Goal: Transaction & Acquisition: Purchase product/service

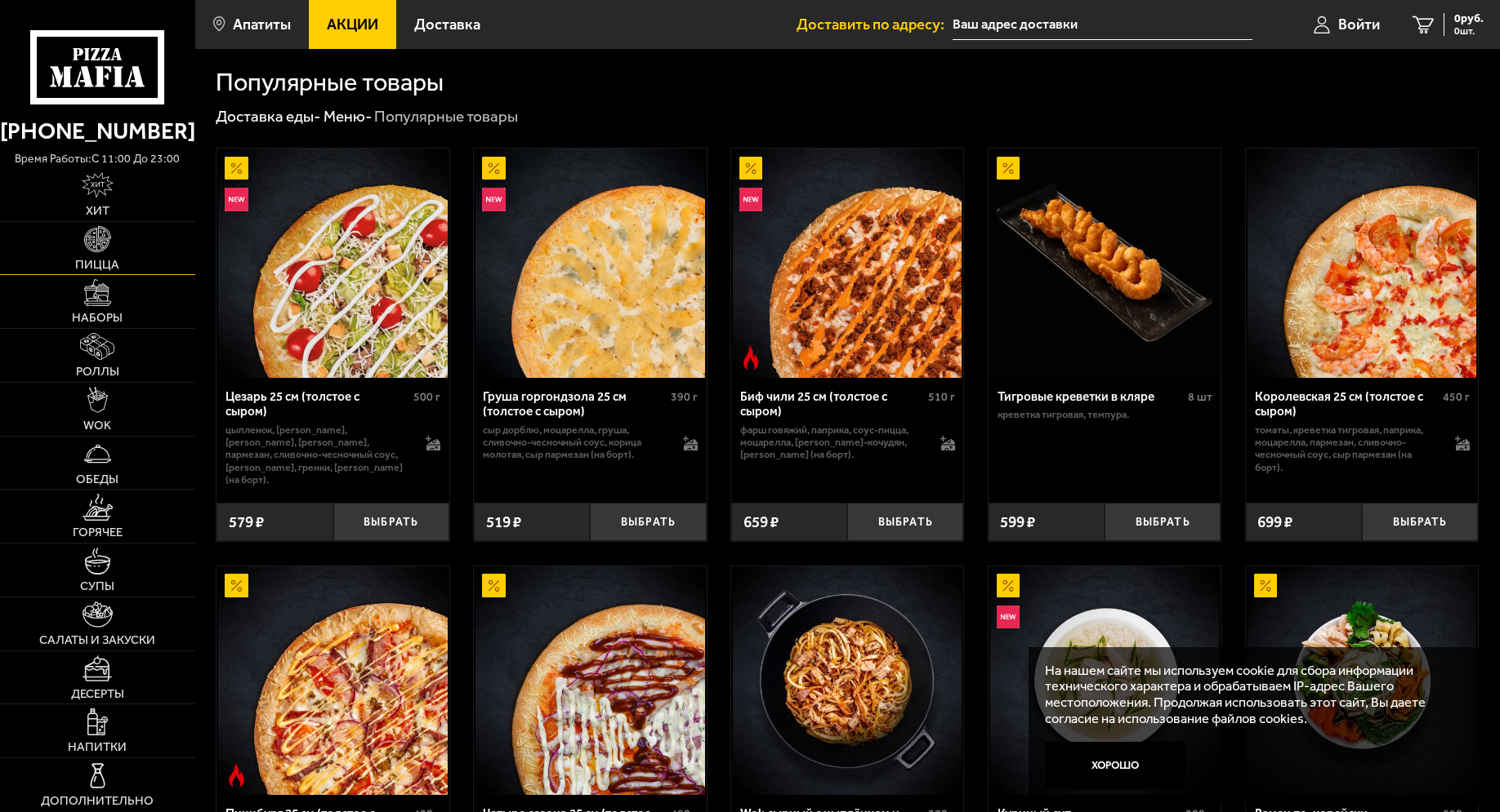
click at [101, 239] on img at bounding box center [97, 239] width 26 height 26
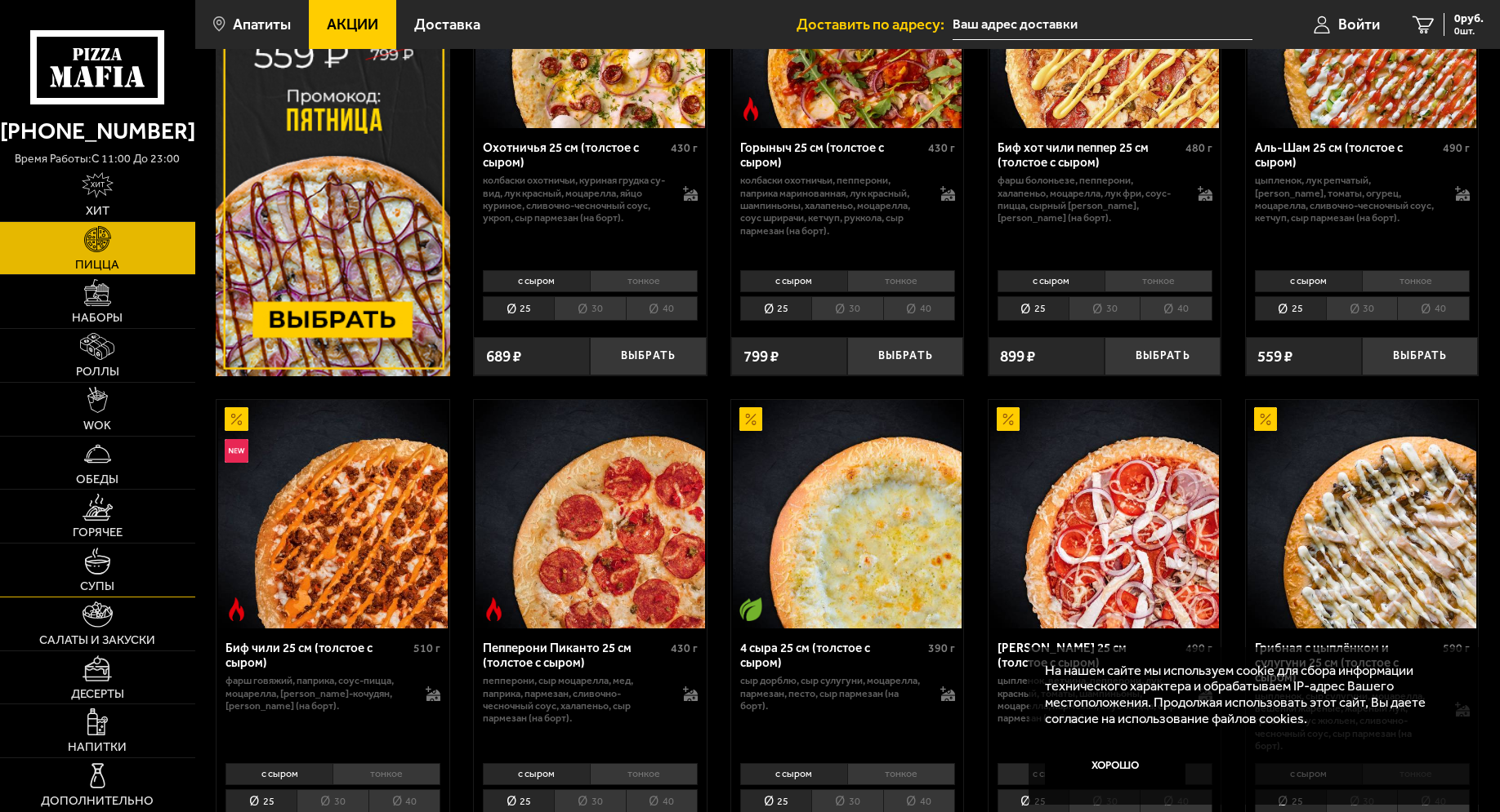
scroll to position [167, 0]
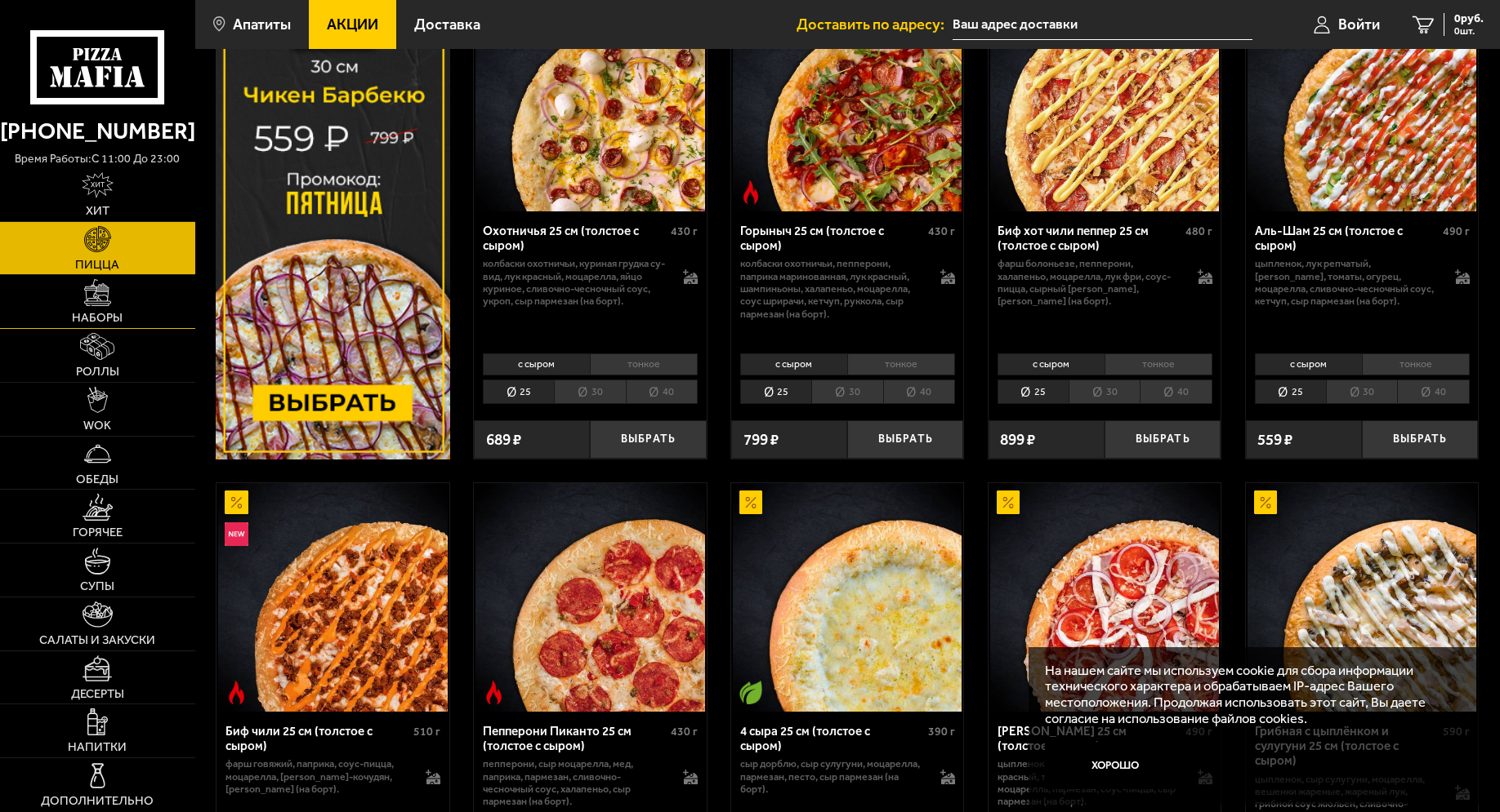
click at [97, 294] on img at bounding box center [97, 292] width 26 height 26
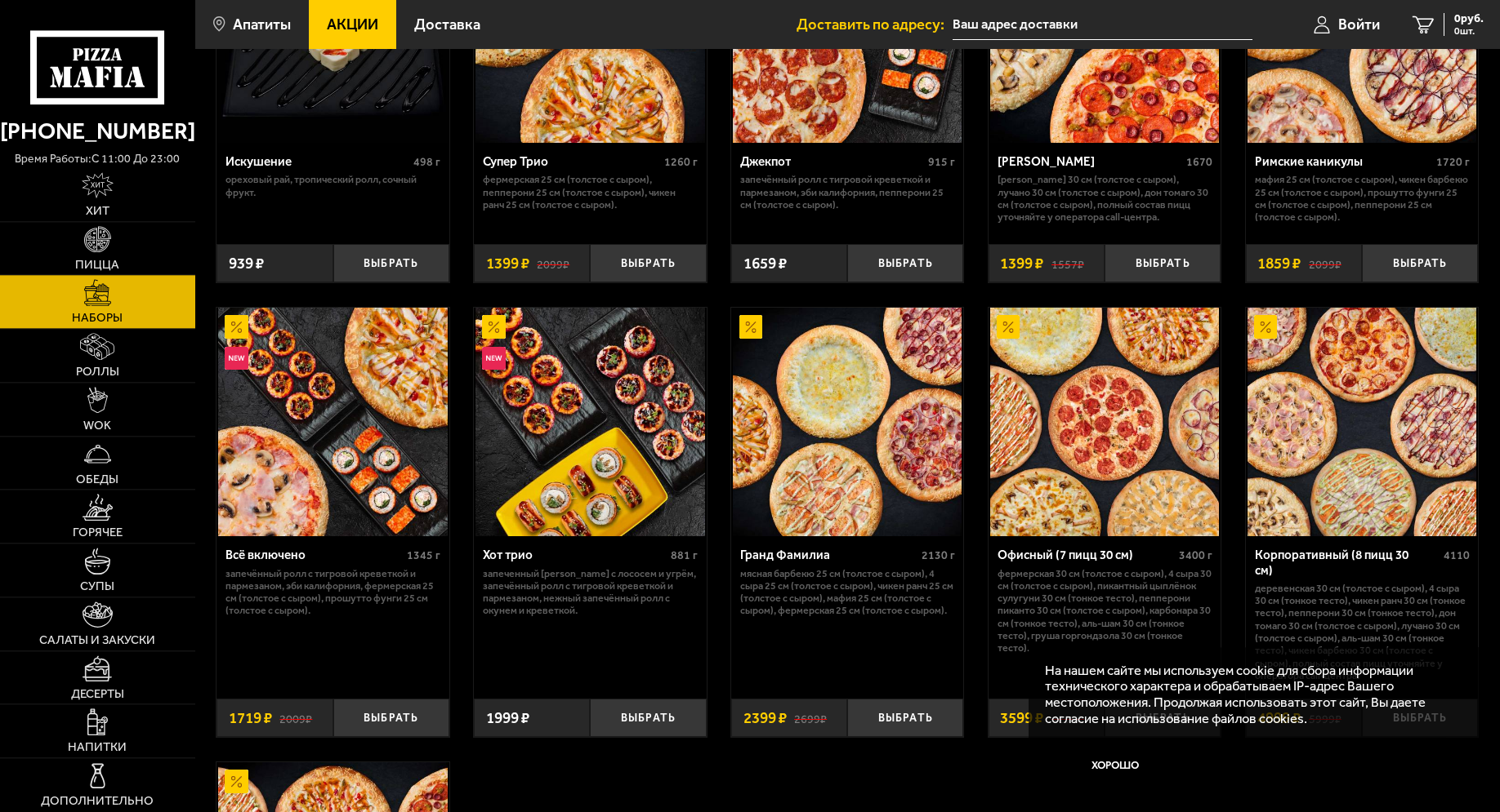
scroll to position [749, 0]
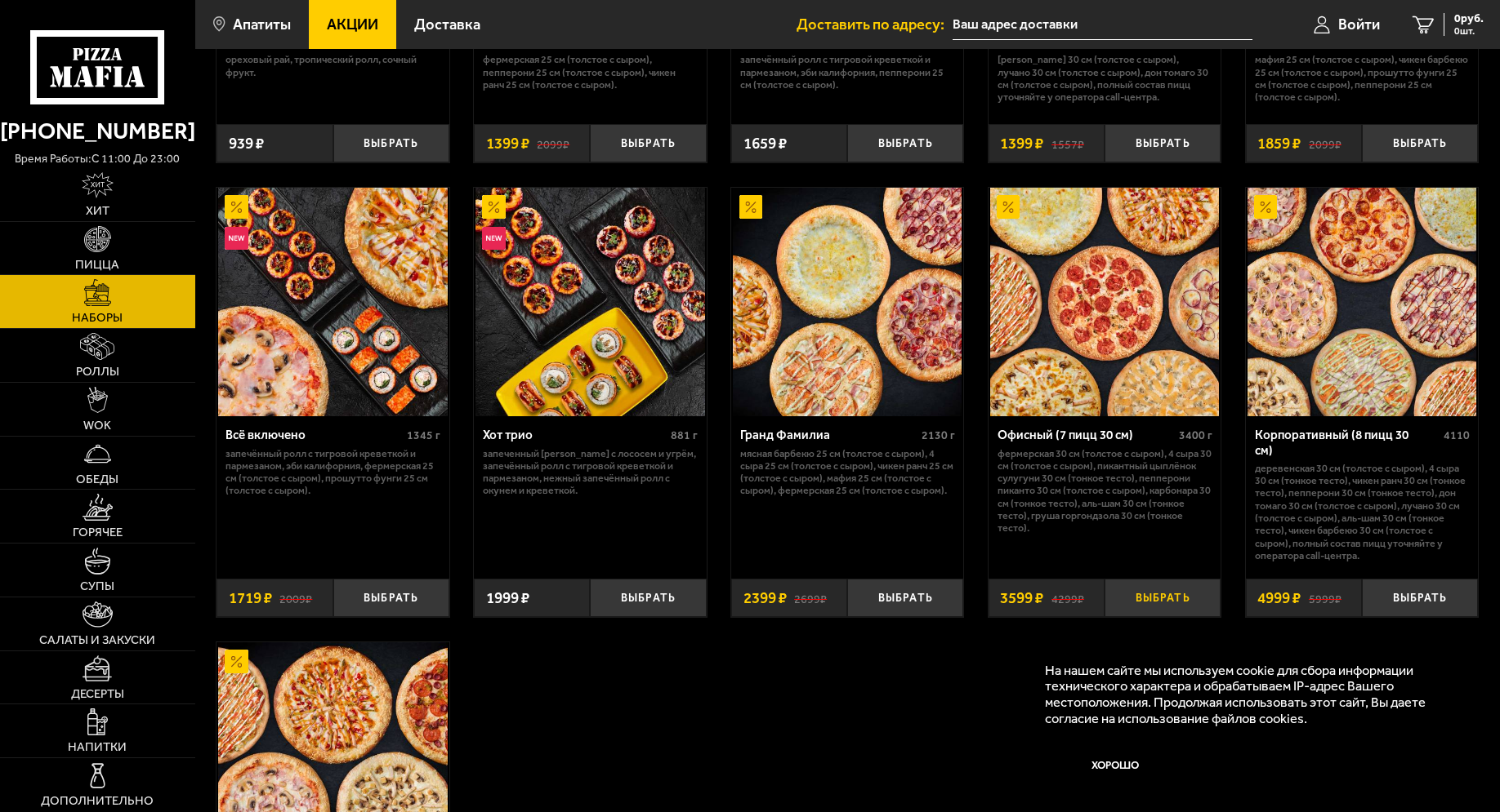
click at [1142, 605] on button "Выбрать" at bounding box center [1162, 598] width 116 height 39
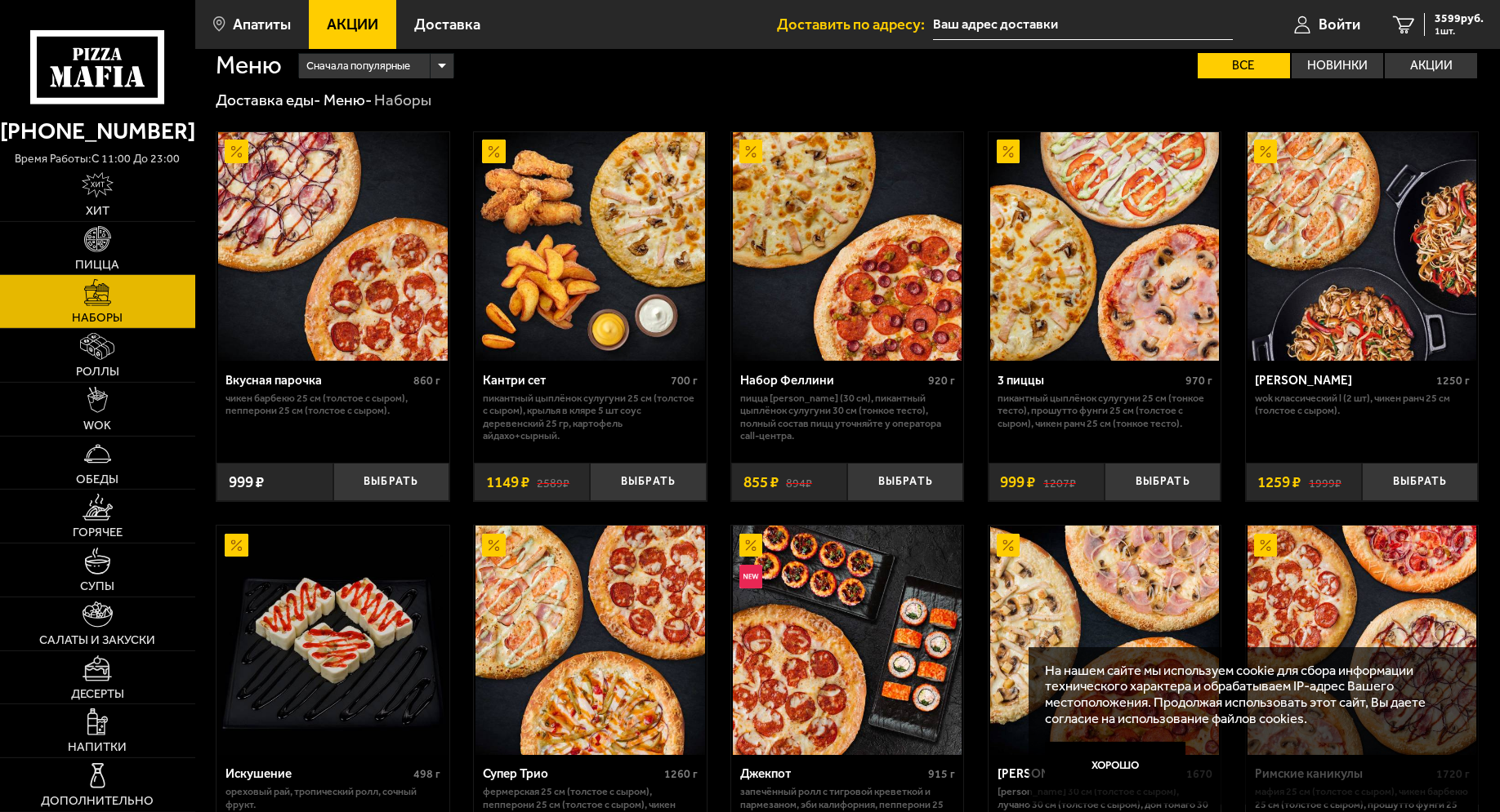
scroll to position [0, 0]
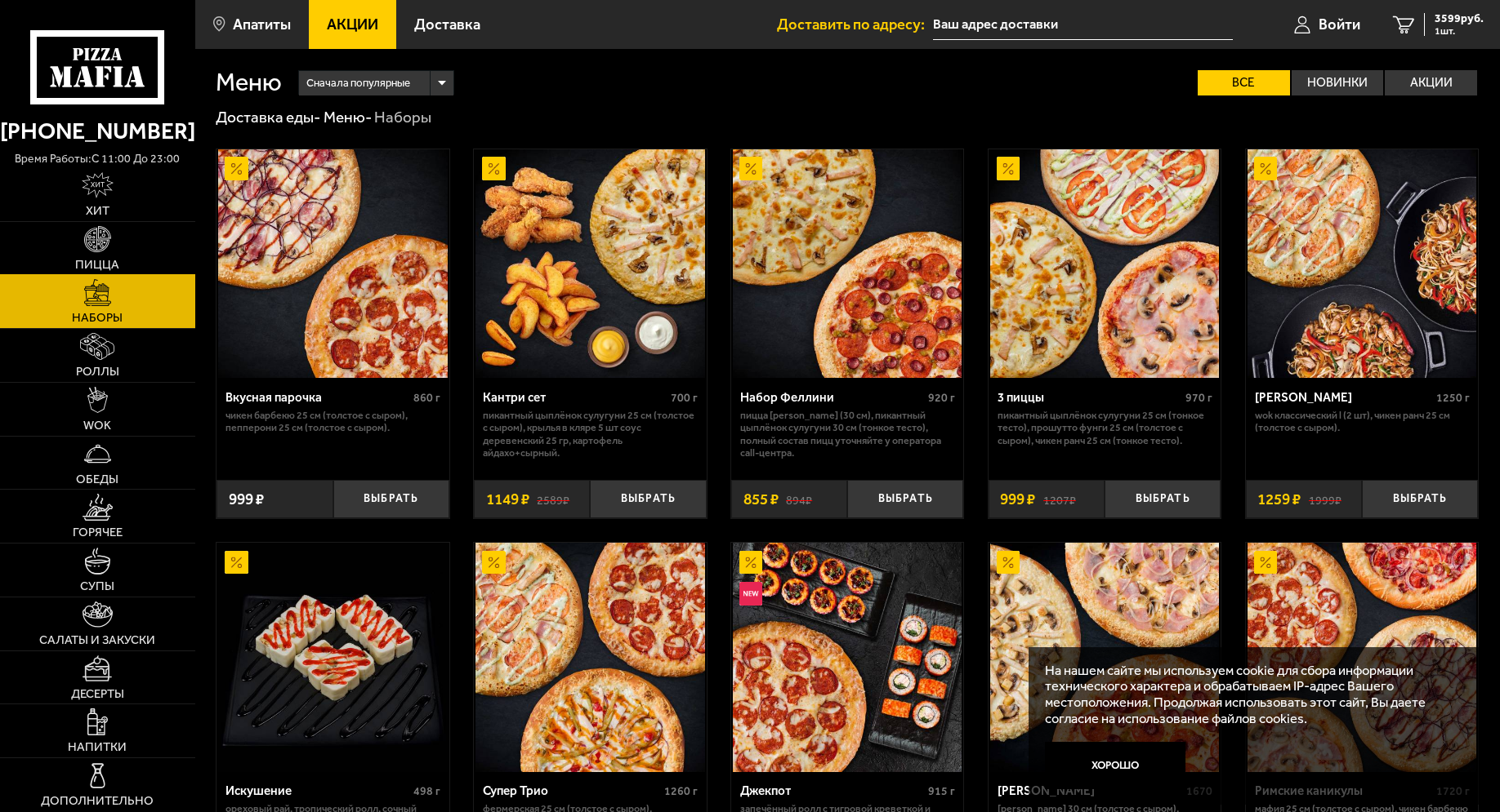
click at [98, 232] on img at bounding box center [97, 239] width 26 height 26
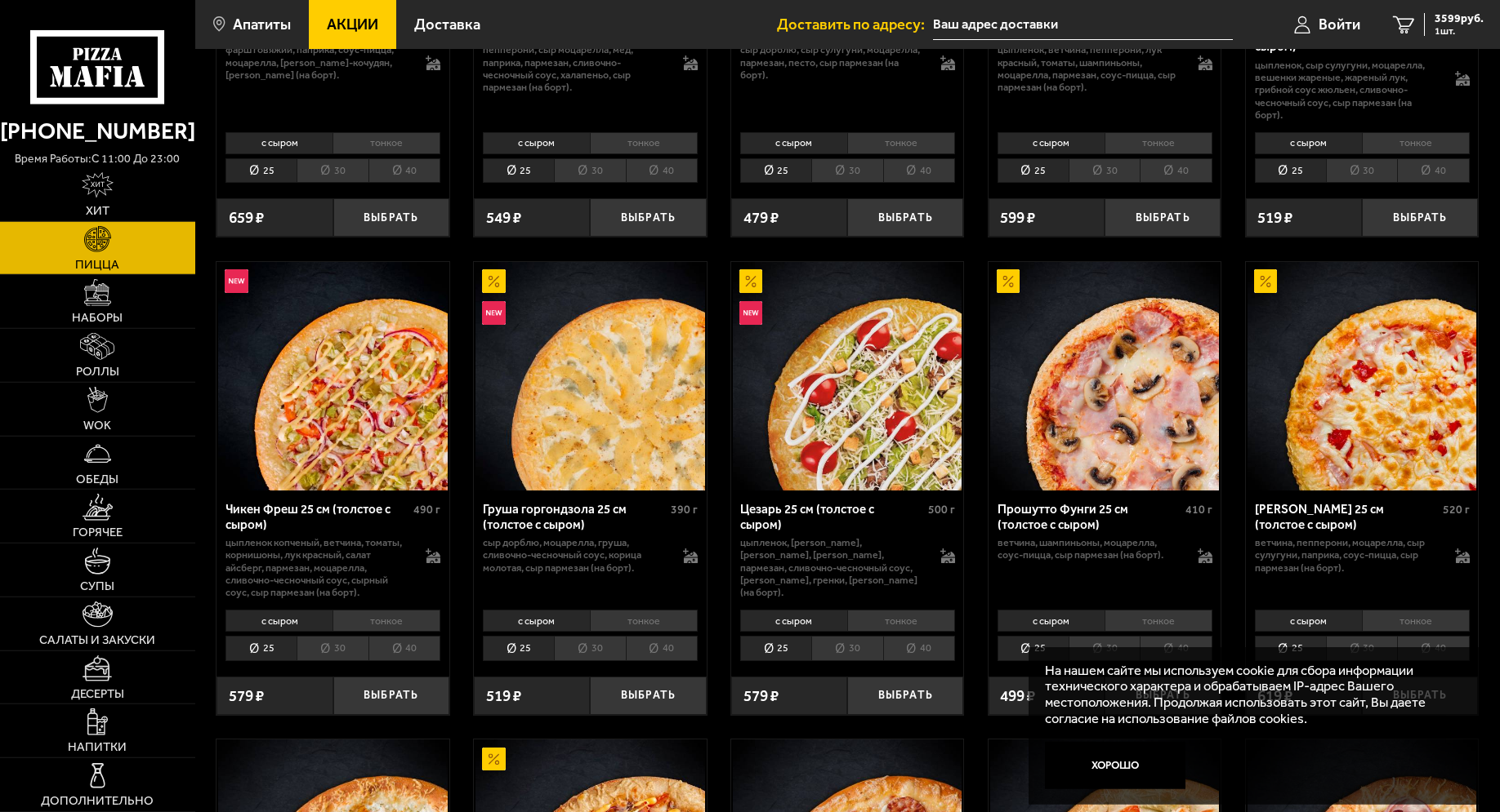
scroll to position [916, 0]
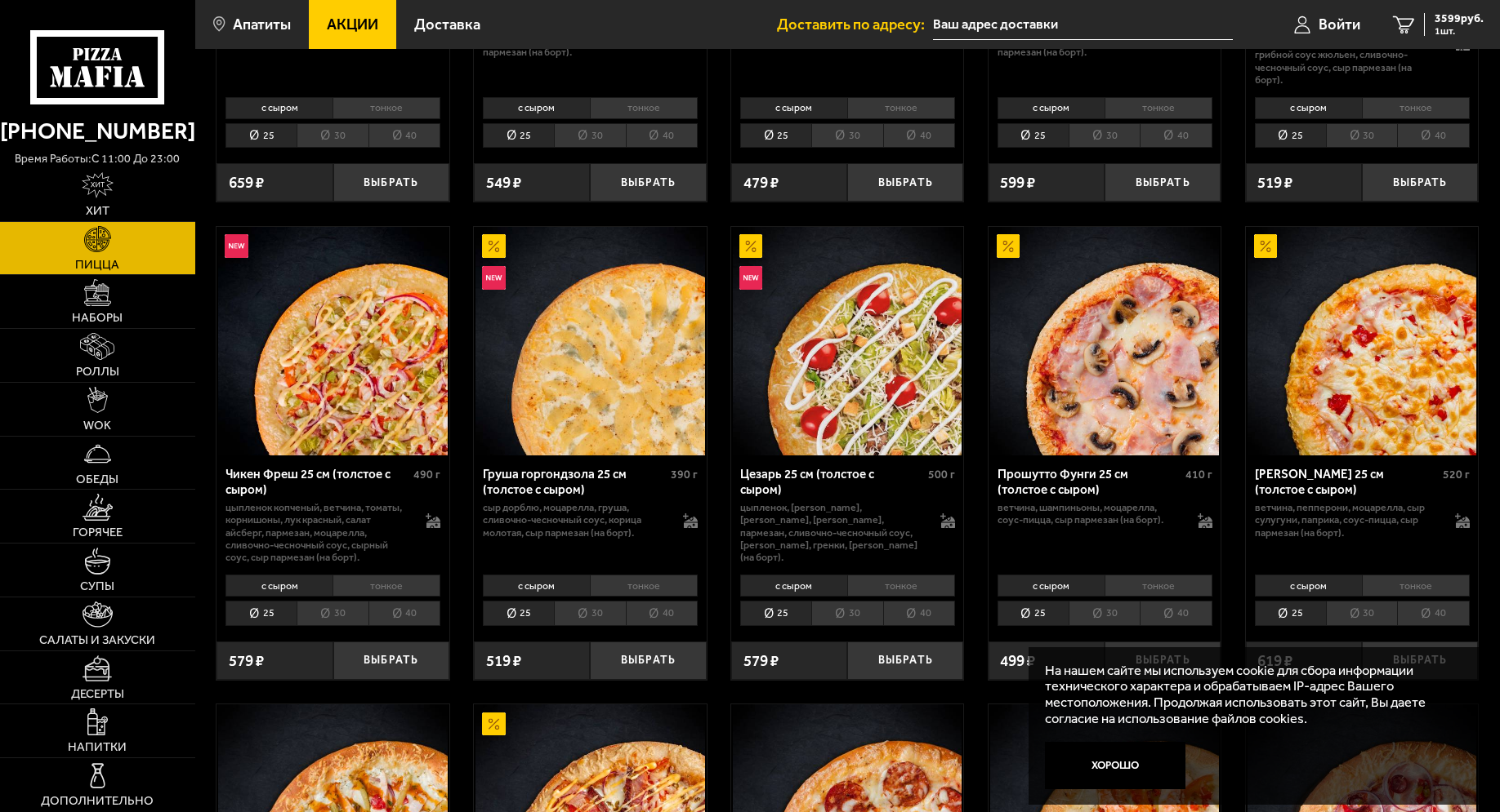
click at [1095, 620] on li "30" at bounding box center [1104, 613] width 71 height 25
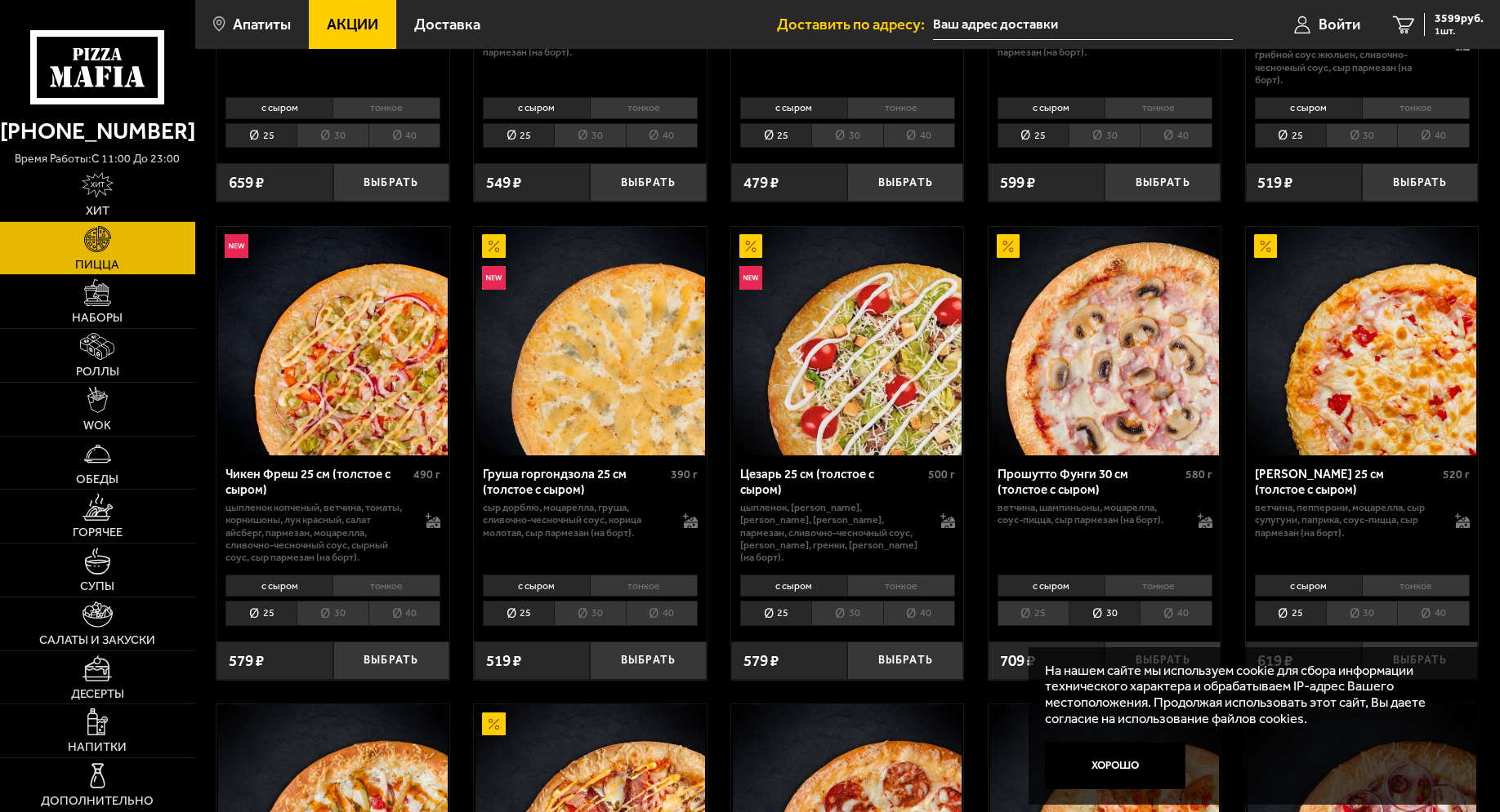
click at [1134, 588] on li "тонкое" at bounding box center [1158, 586] width 107 height 22
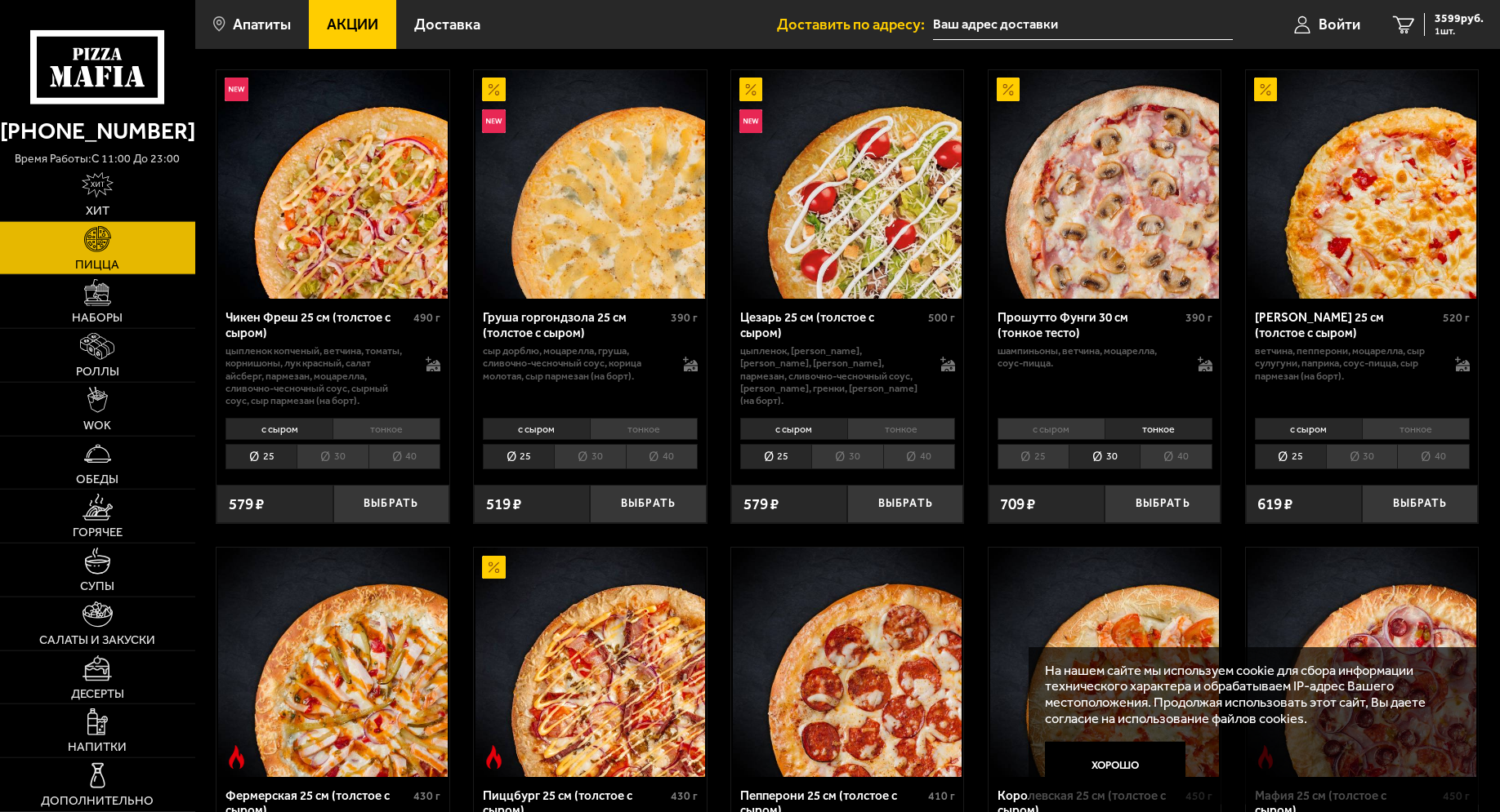
scroll to position [1083, 0]
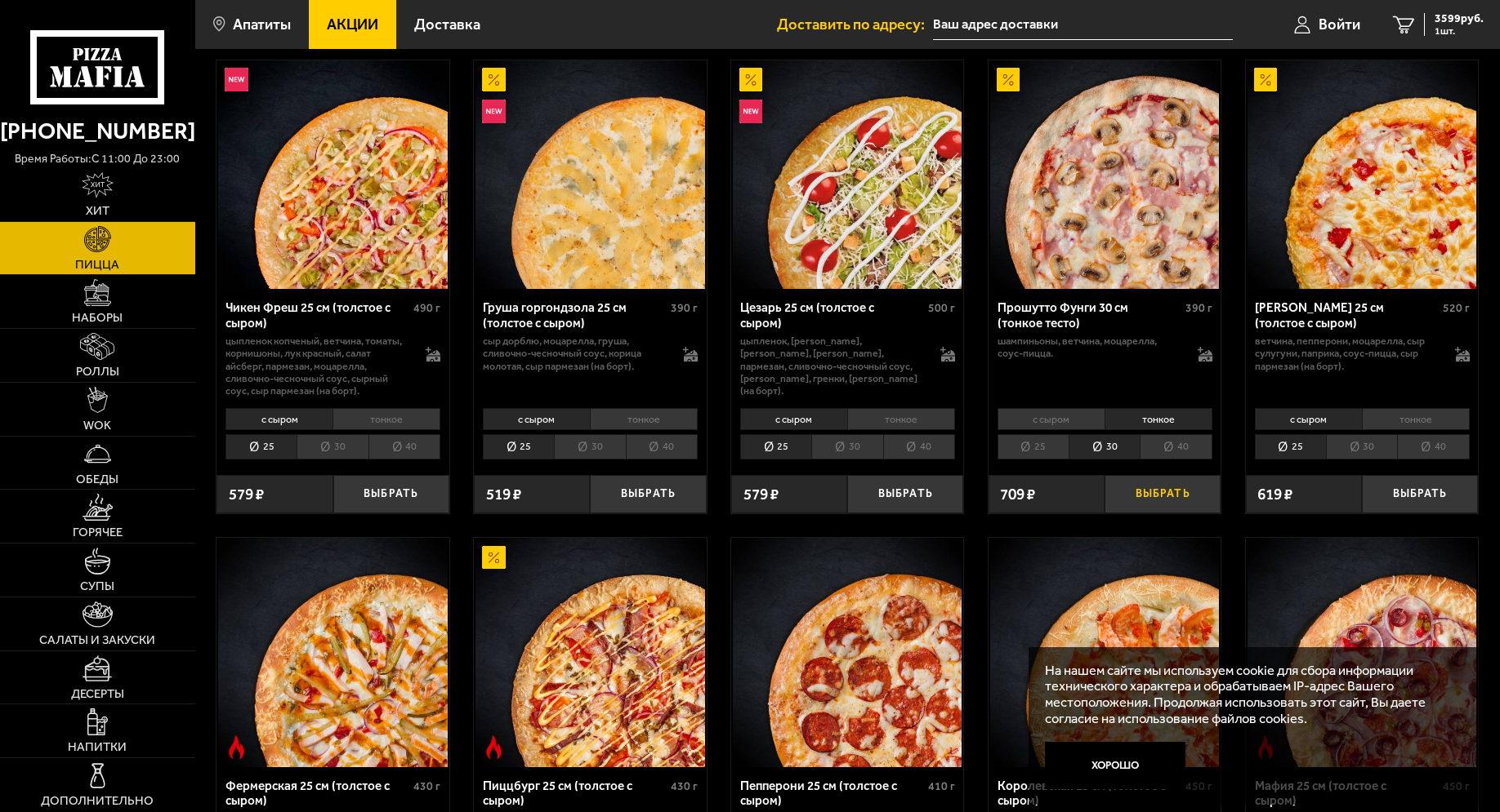
click at [1179, 510] on button "Выбрать" at bounding box center [1162, 494] width 116 height 39
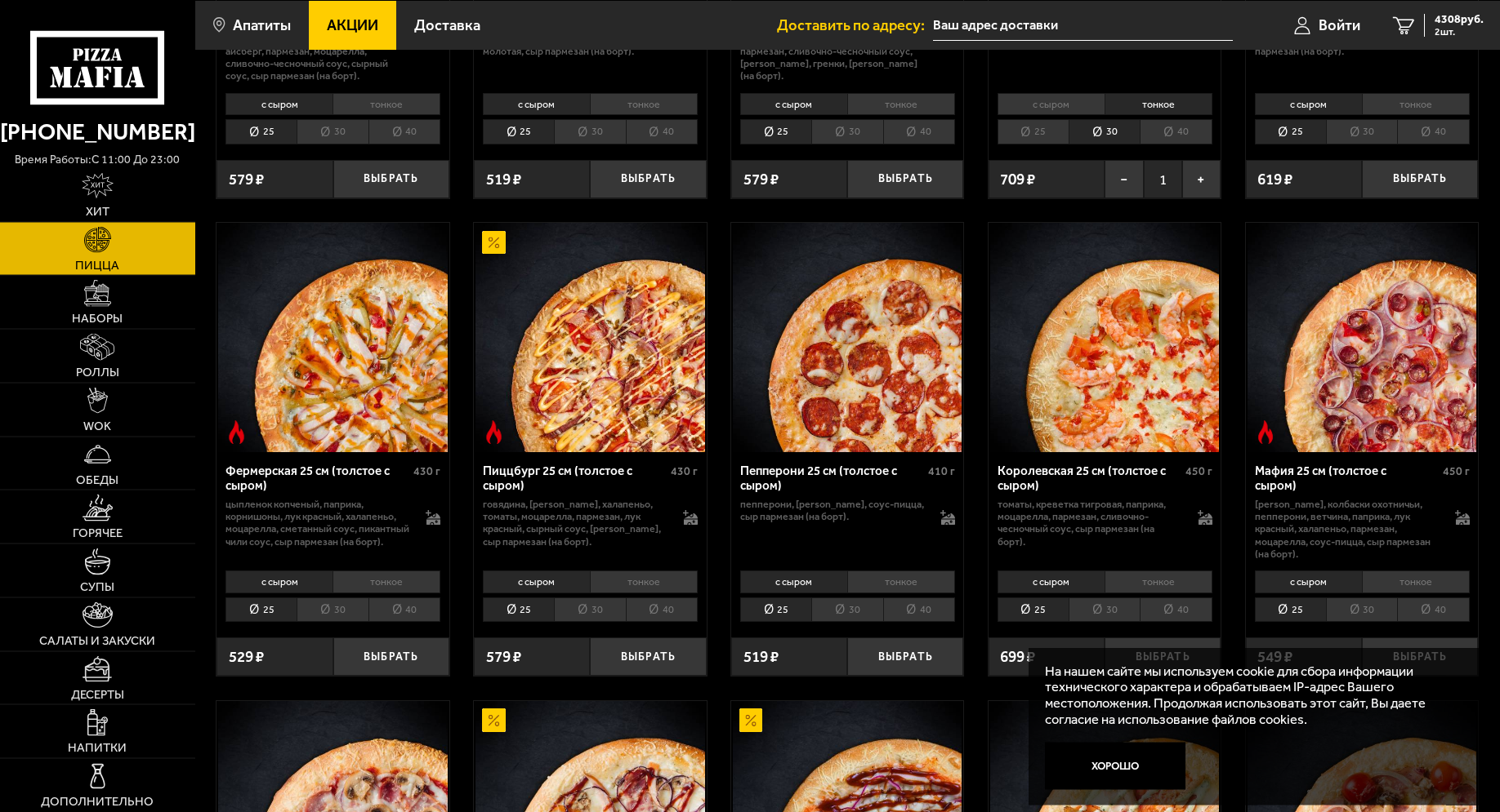
scroll to position [1499, 0]
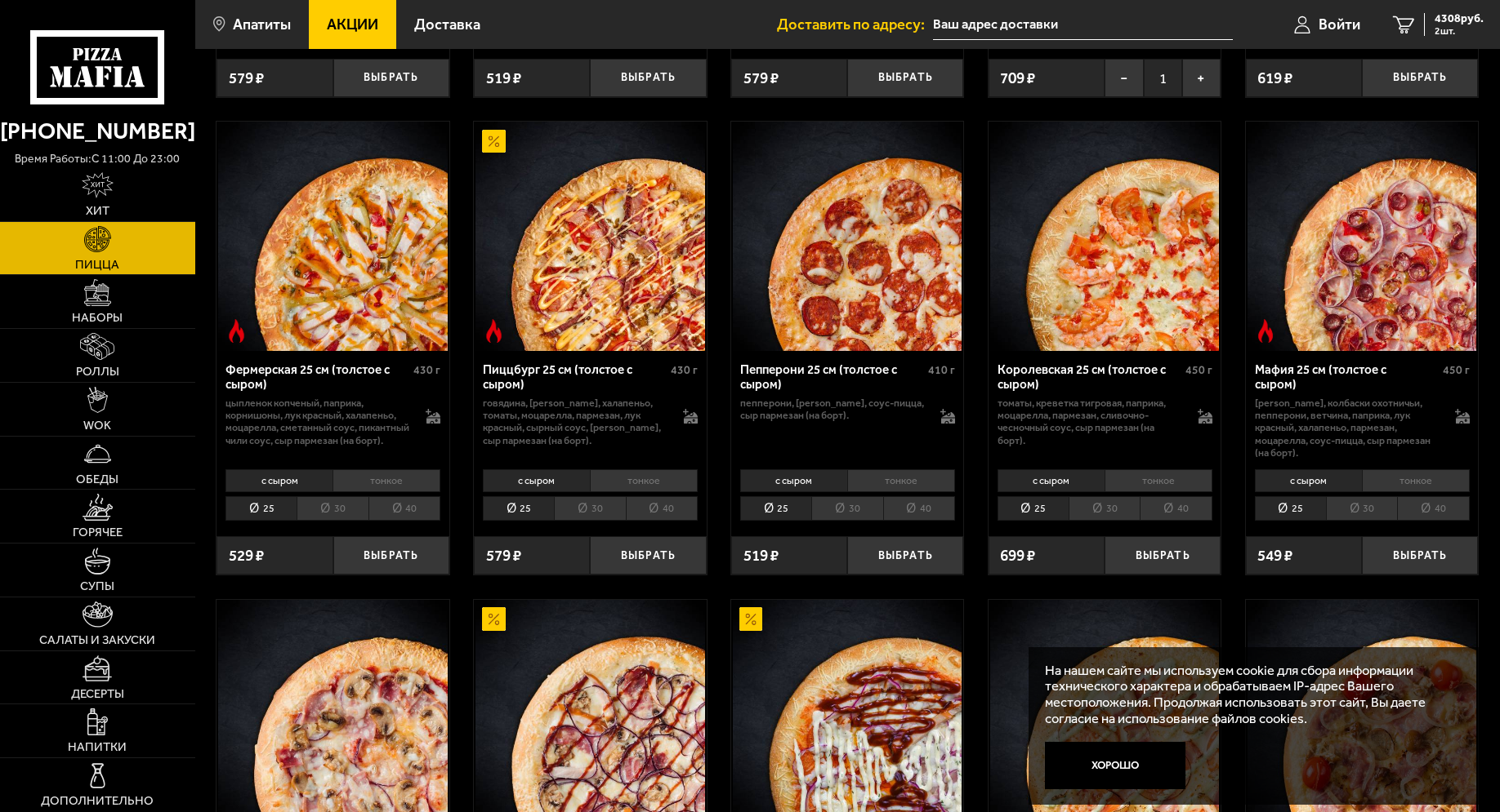
click at [933, 491] on li "тонкое" at bounding box center [900, 480] width 107 height 22
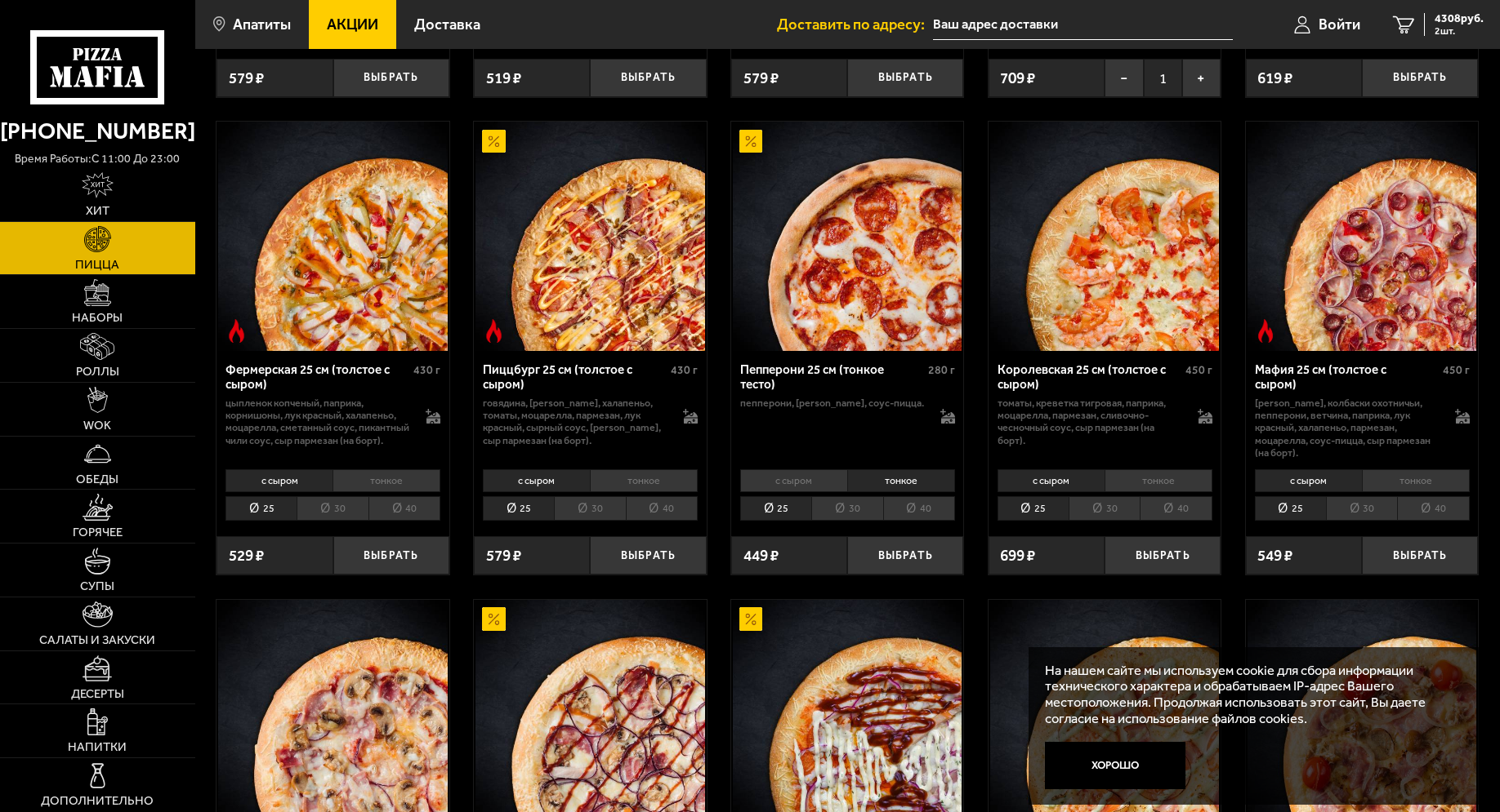
click at [860, 515] on li "30" at bounding box center [847, 509] width 71 height 25
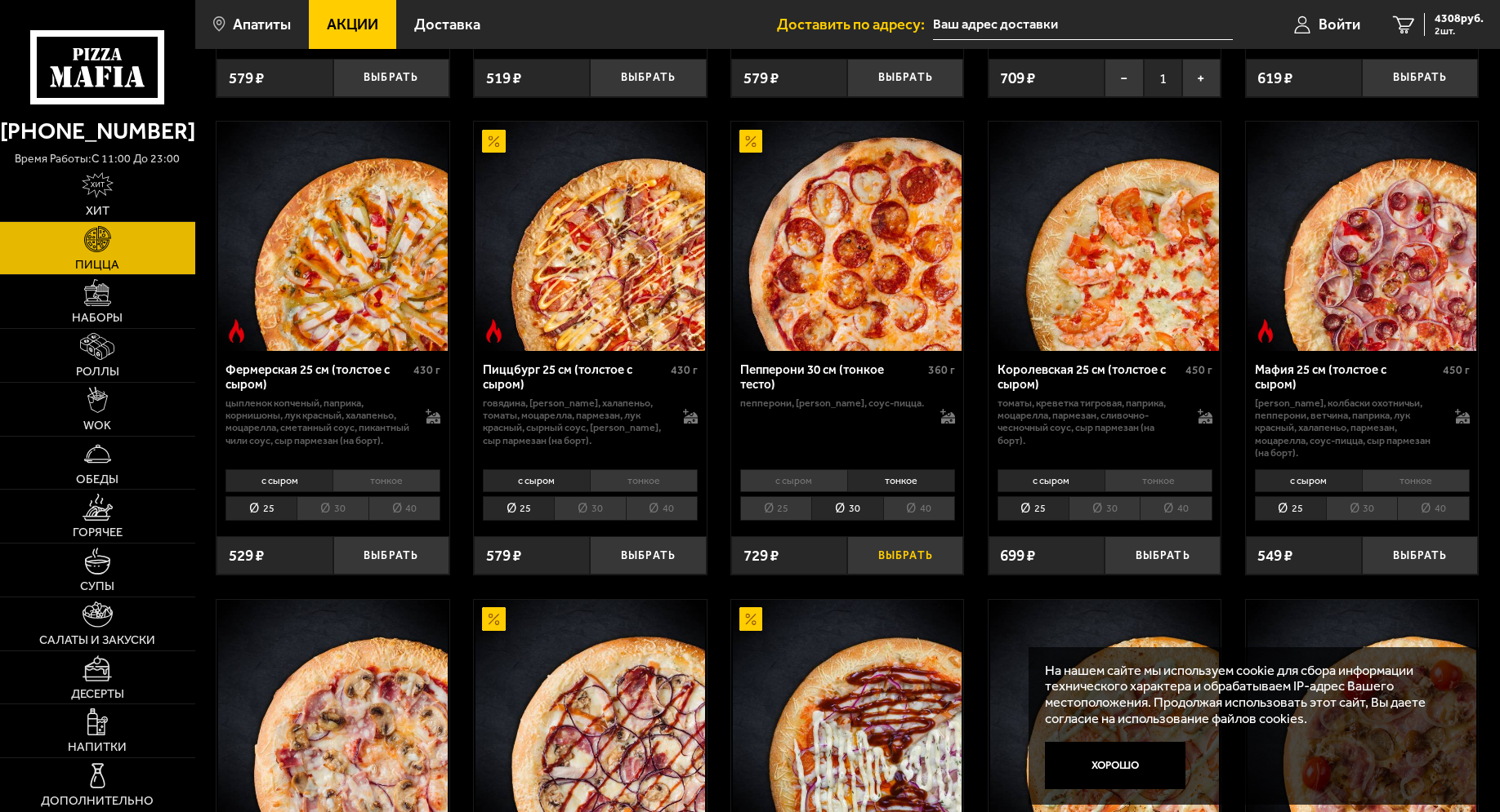
click at [891, 569] on button "Выбрать" at bounding box center [904, 555] width 116 height 39
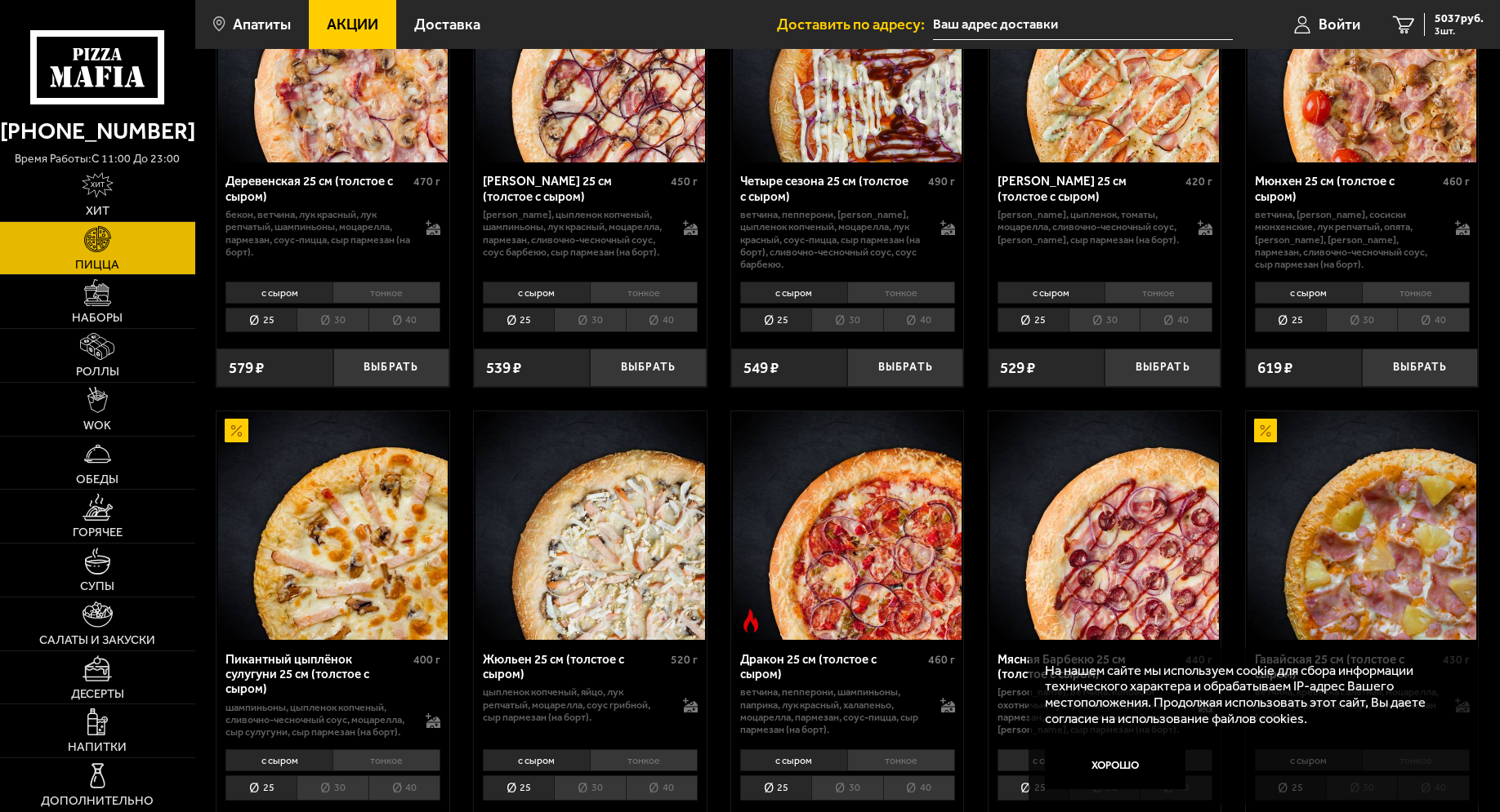
scroll to position [2415, 0]
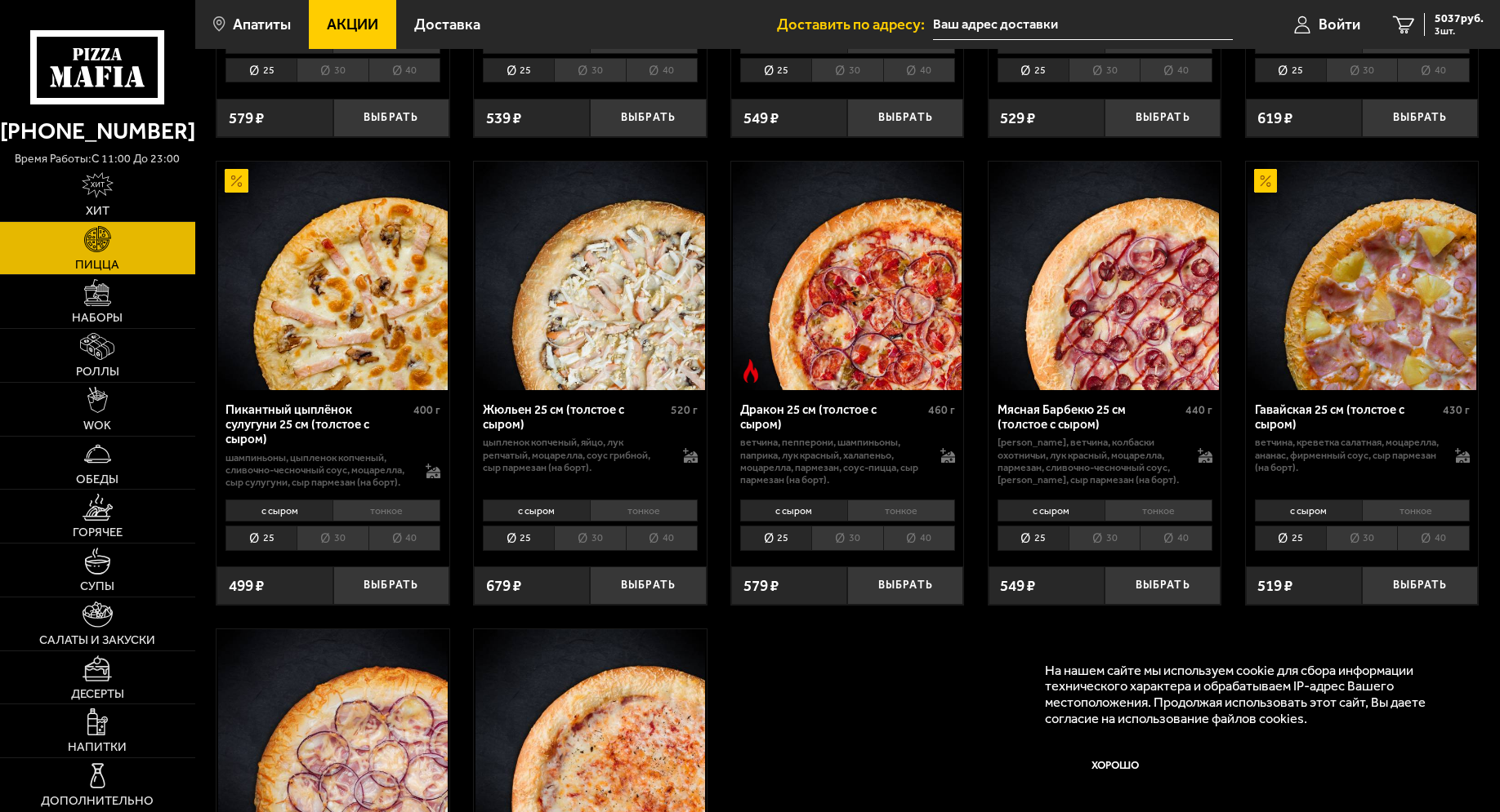
click at [618, 522] on li "тонкое" at bounding box center [643, 511] width 107 height 22
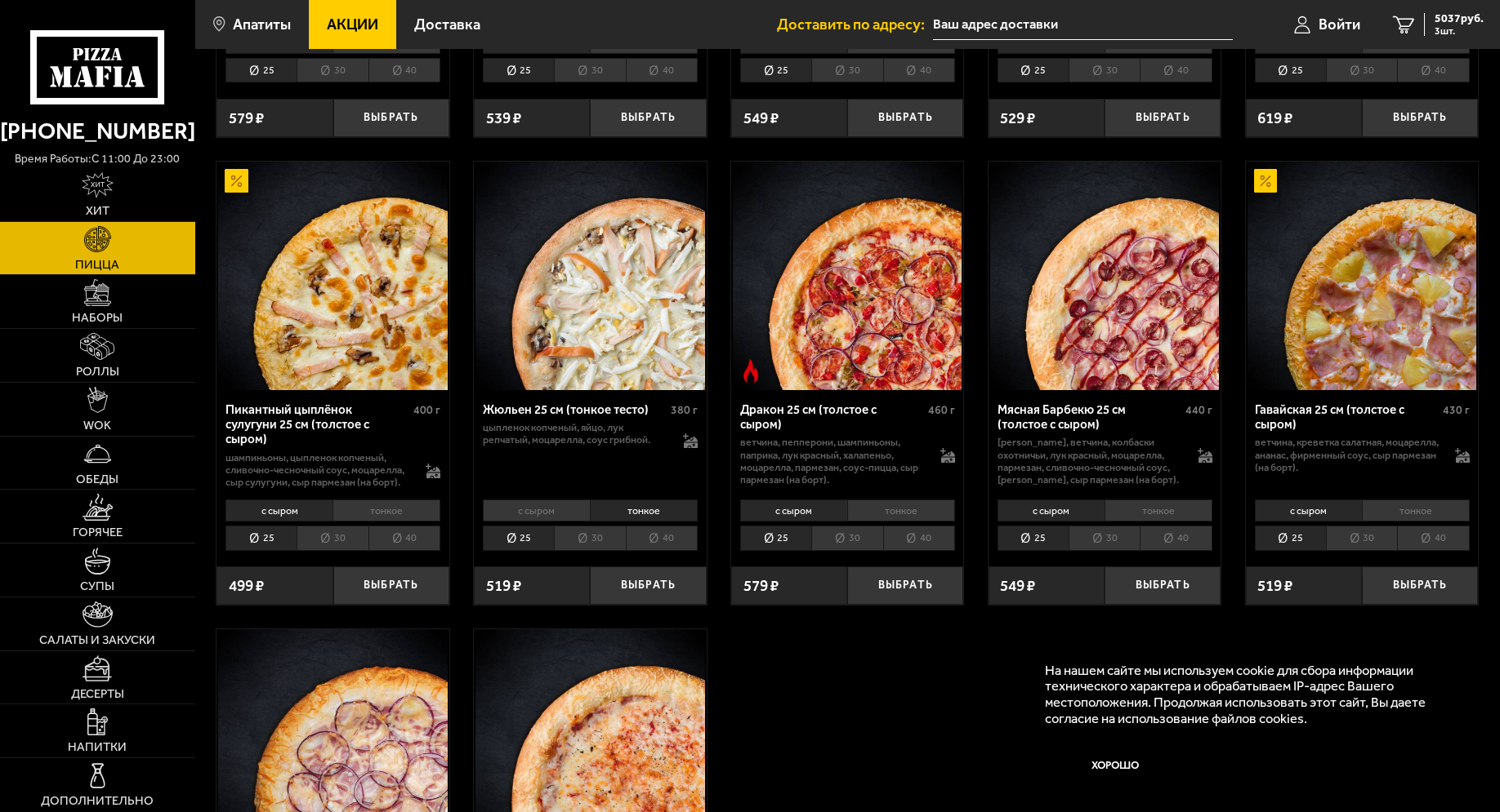
click at [594, 550] on li "30" at bounding box center [589, 538] width 71 height 25
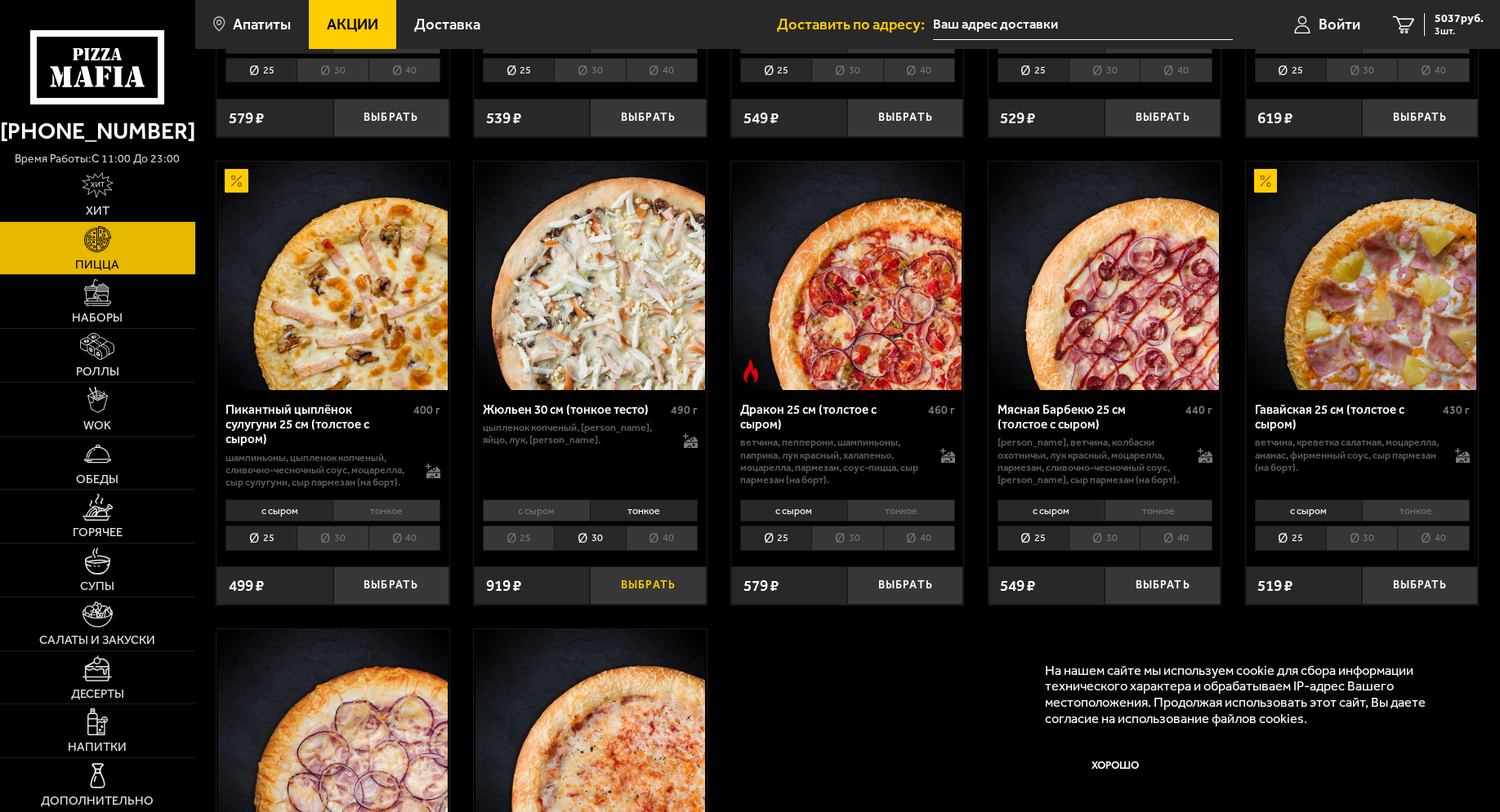
click at [649, 605] on button "Выбрать" at bounding box center [647, 585] width 116 height 39
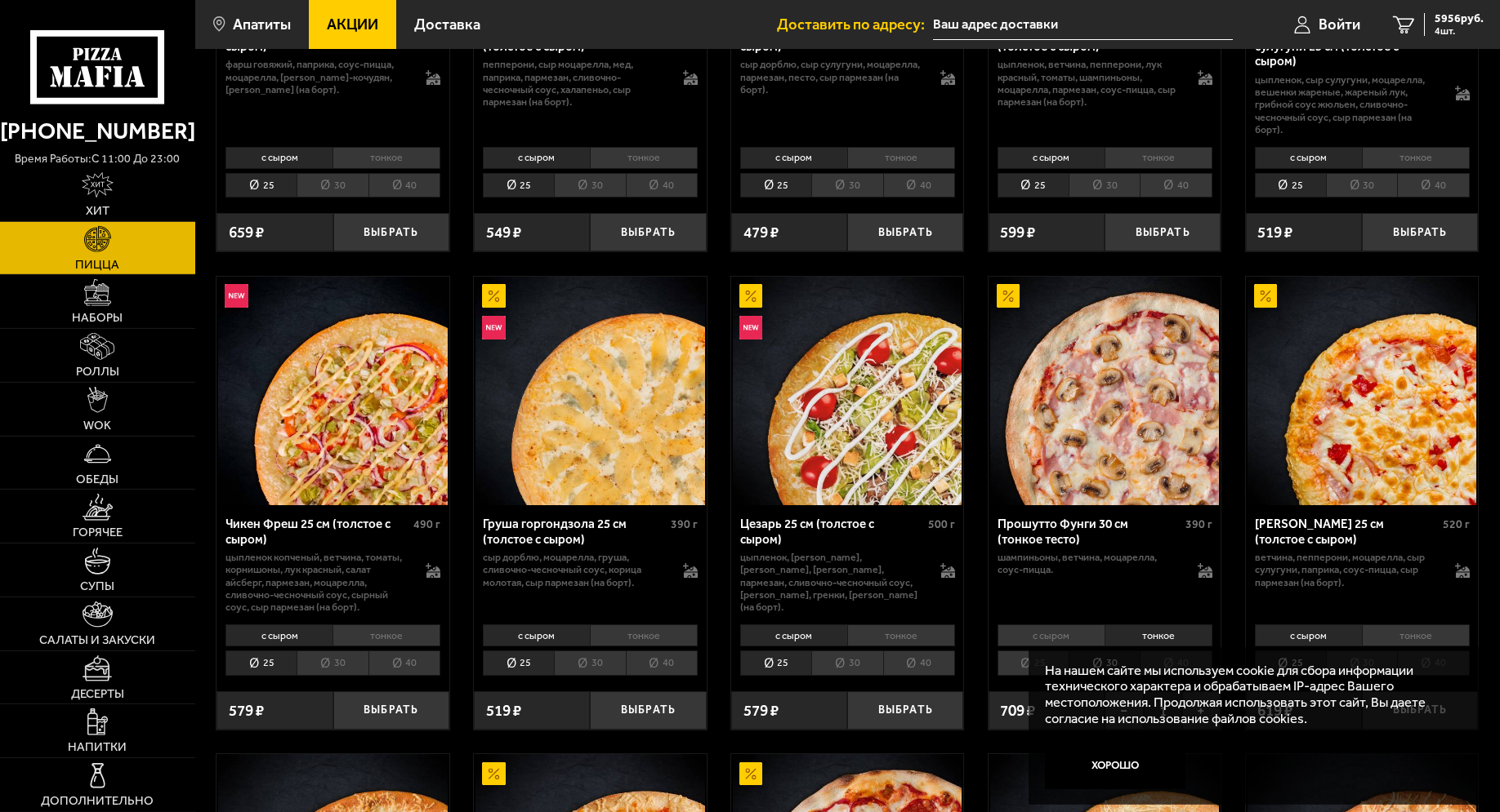
scroll to position [916, 0]
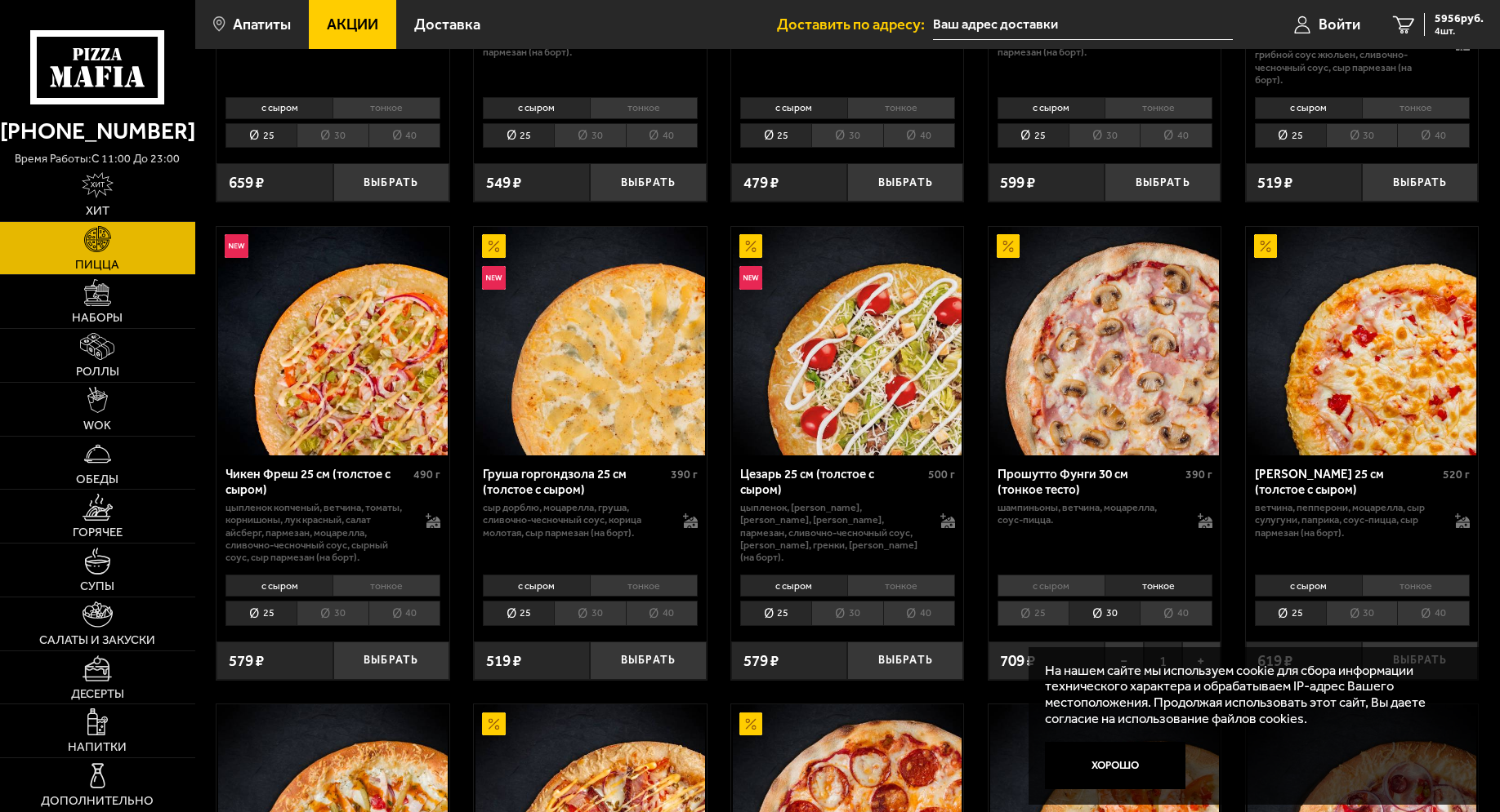
click at [378, 589] on li "тонкое" at bounding box center [386, 586] width 107 height 22
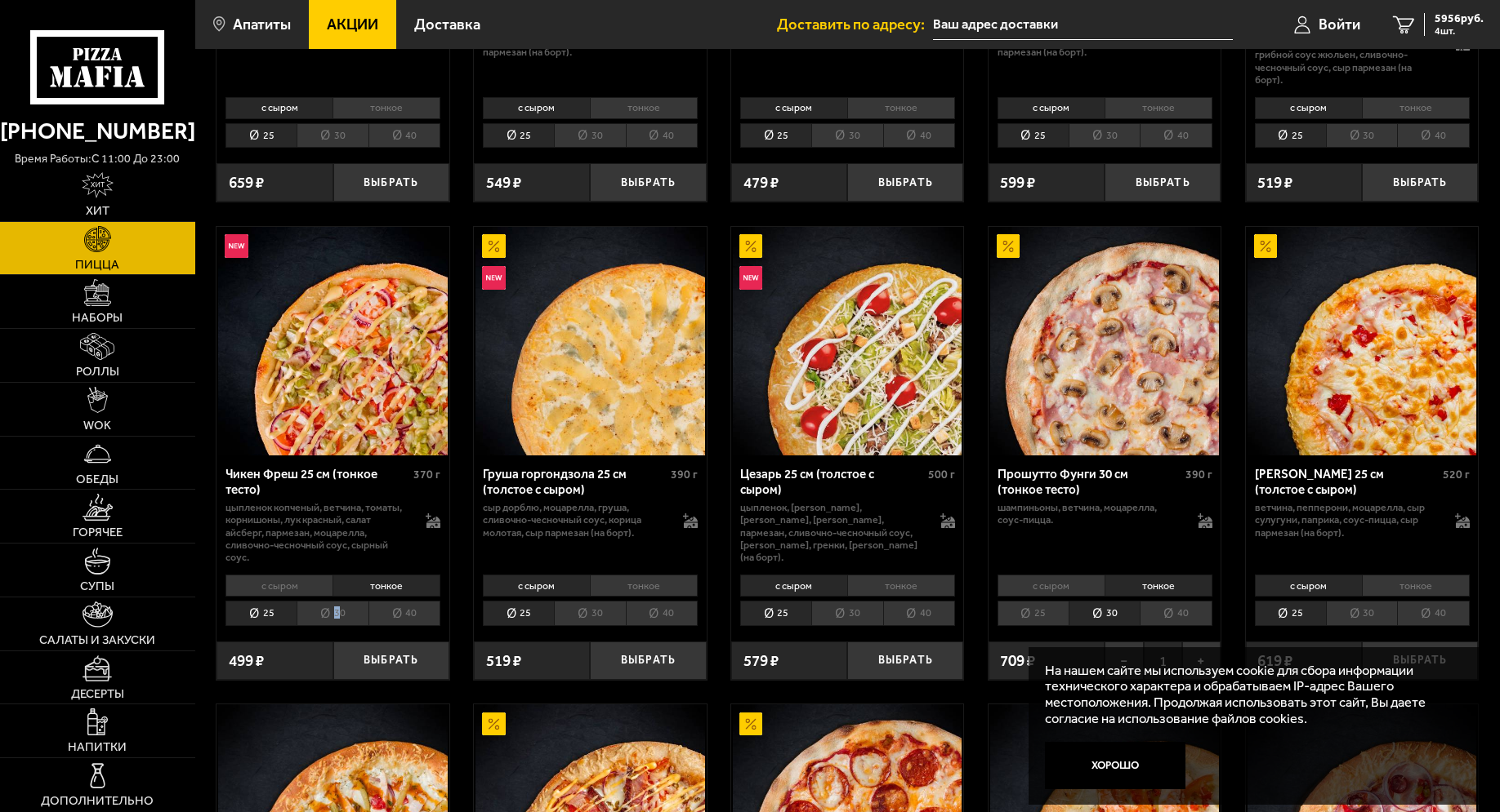
click at [336, 621] on li "30" at bounding box center [332, 613] width 71 height 25
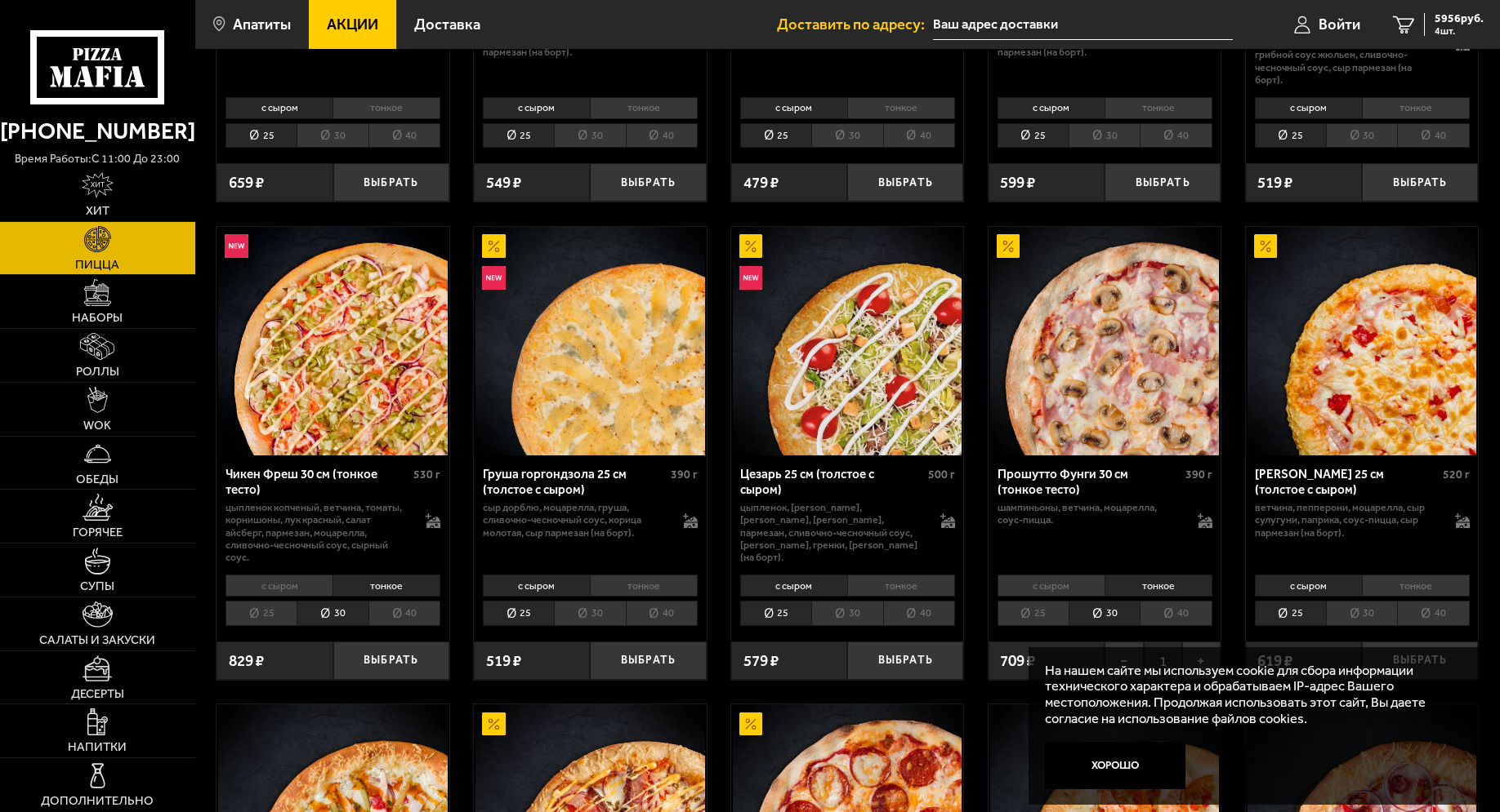
drag, startPoint x: 382, startPoint y: 669, endPoint x: 924, endPoint y: 495, distance: 569.2
click at [395, 668] on button "Выбрать" at bounding box center [391, 661] width 116 height 39
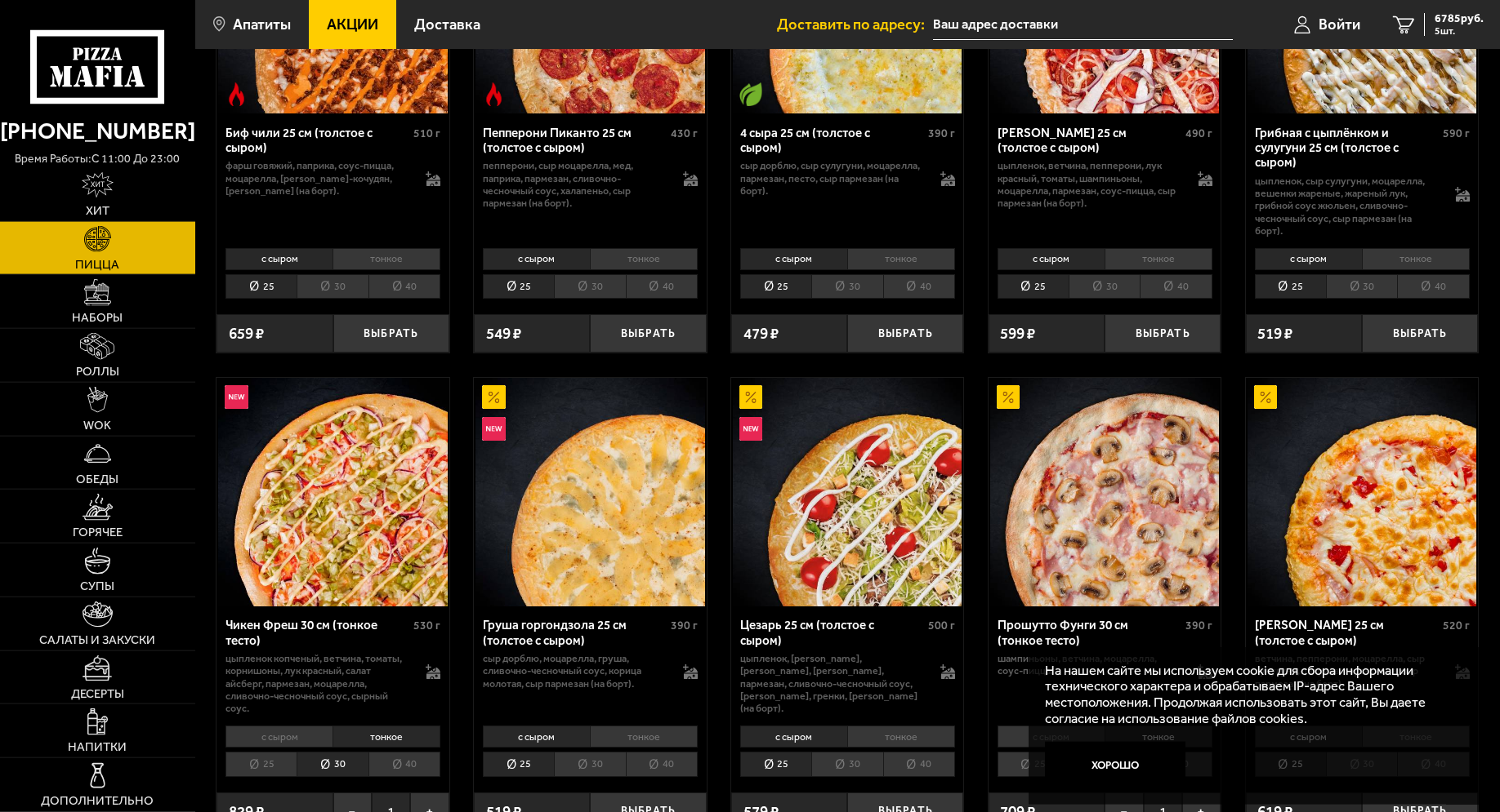
scroll to position [666, 0]
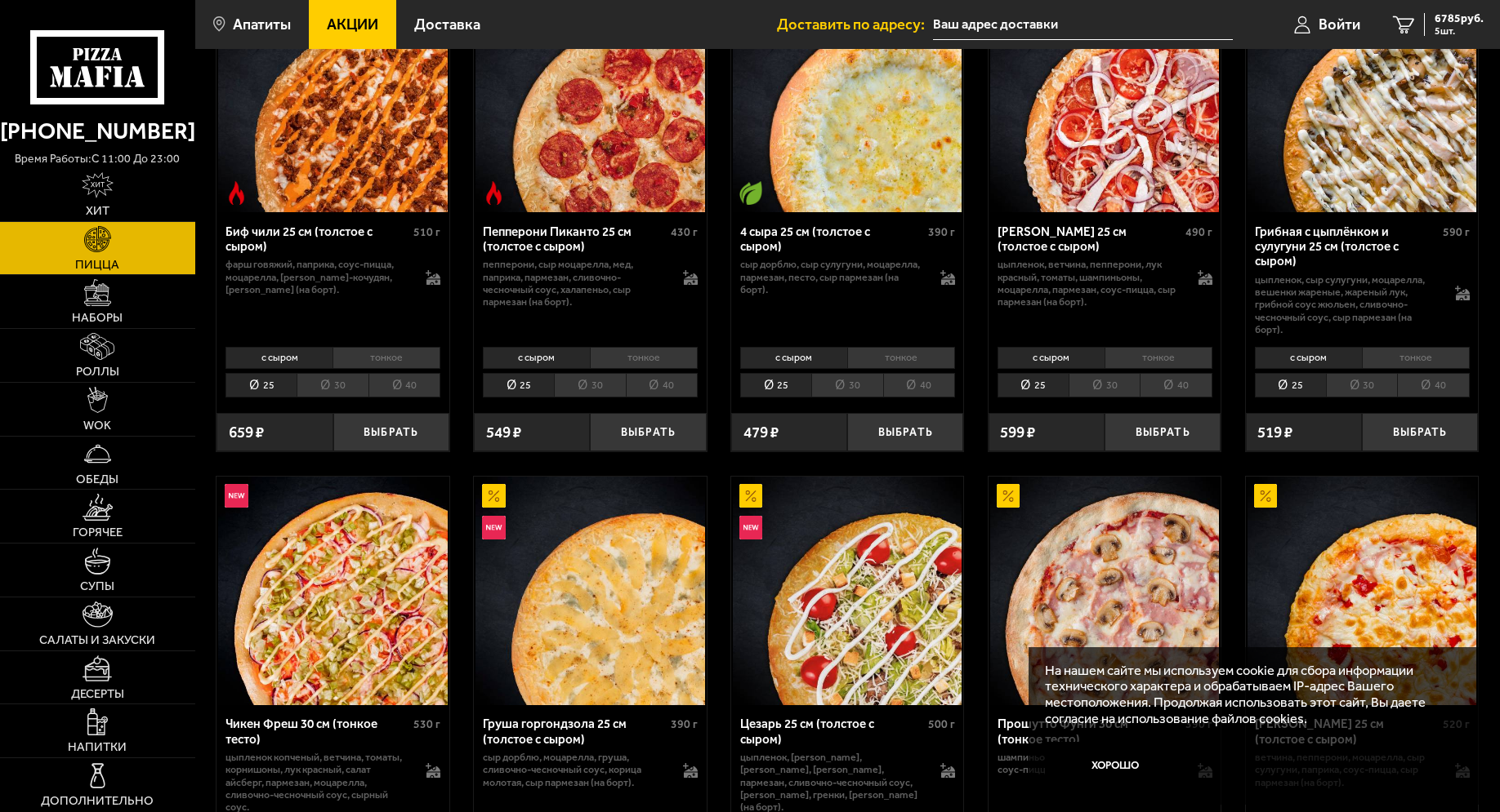
click at [637, 360] on li "тонкое" at bounding box center [643, 358] width 107 height 22
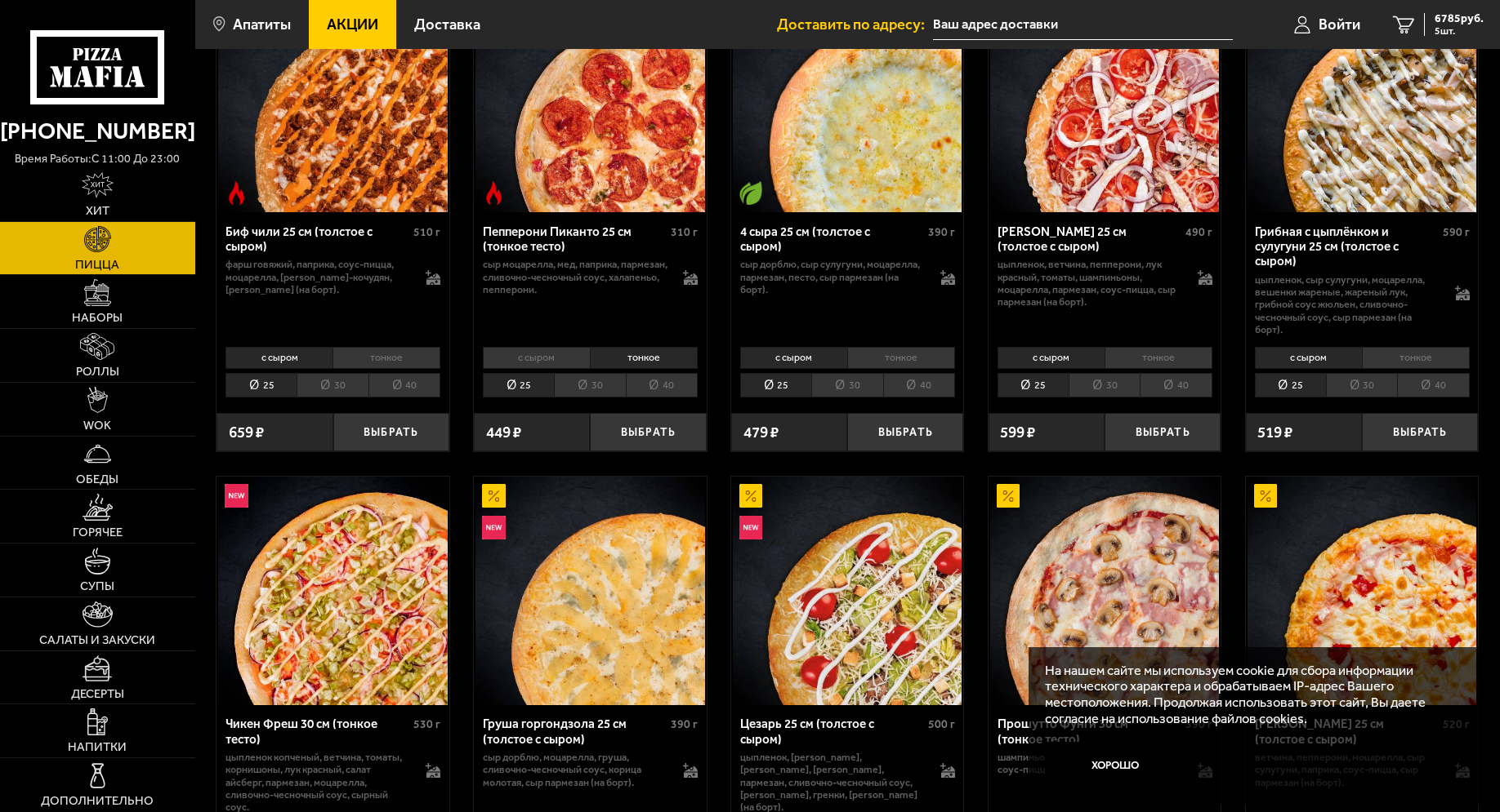
click at [574, 388] on li "30" at bounding box center [589, 385] width 71 height 25
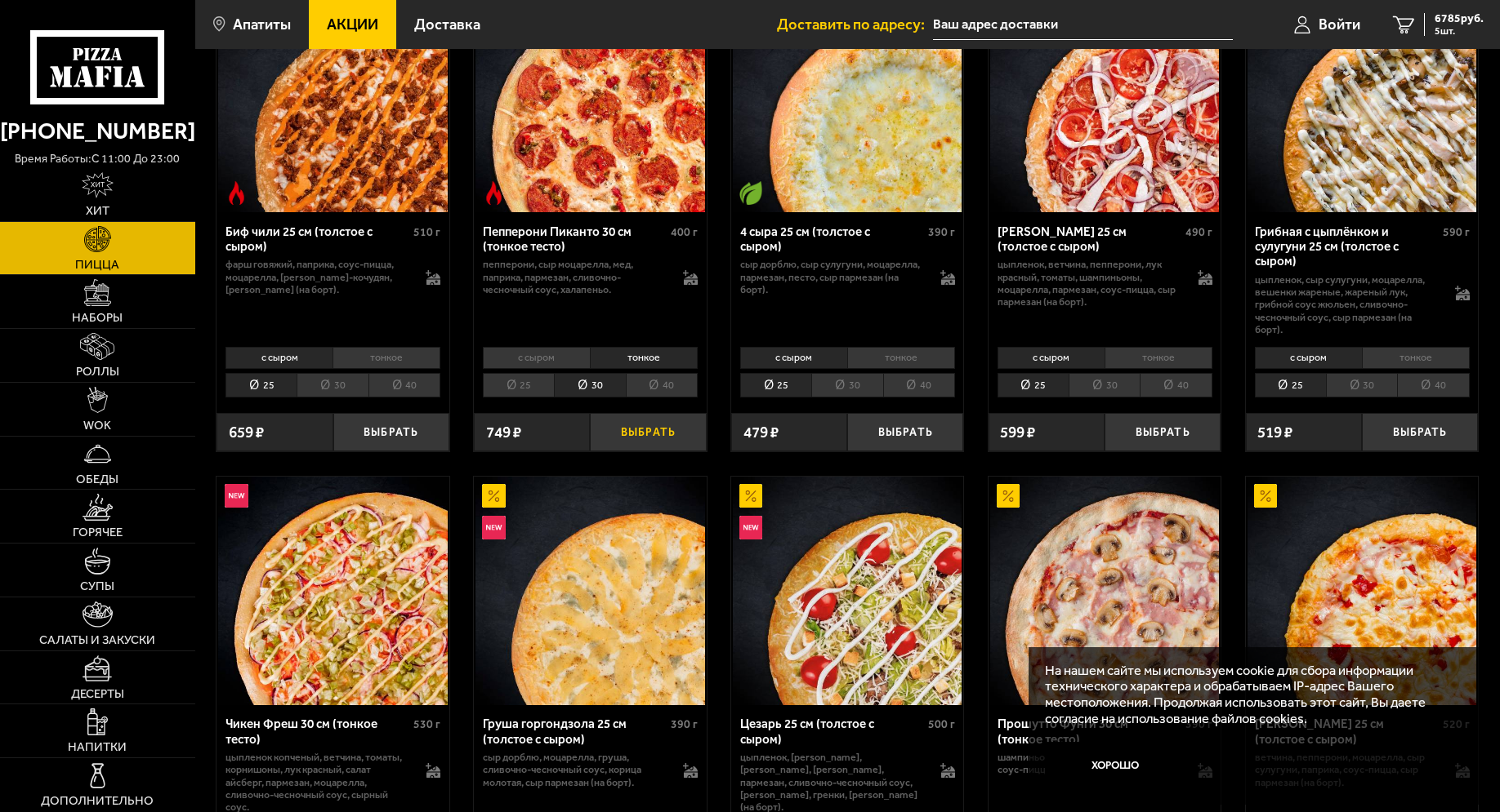
click at [640, 437] on button "Выбрать" at bounding box center [647, 432] width 116 height 39
click at [872, 382] on li "30" at bounding box center [847, 385] width 71 height 25
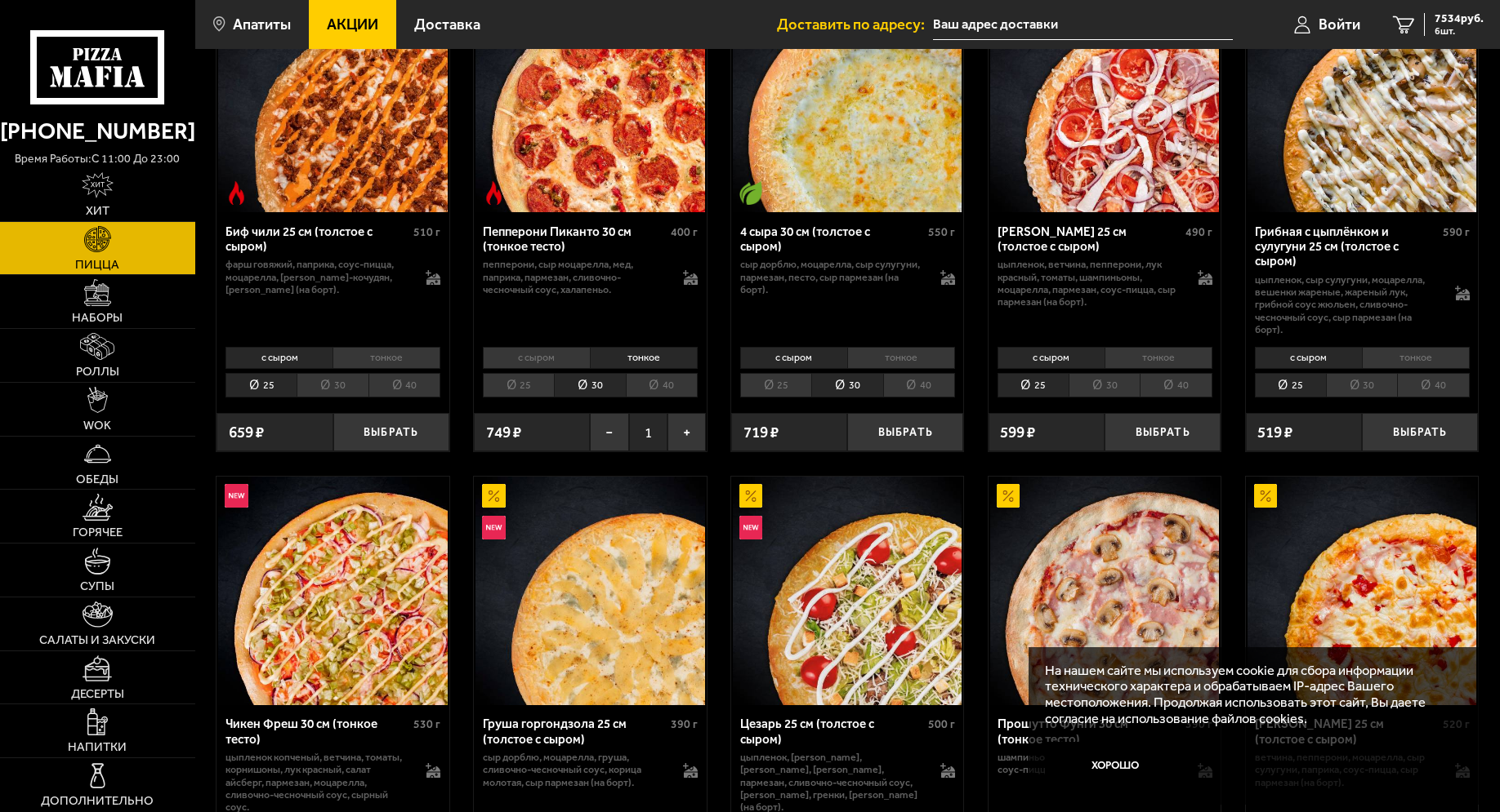
click at [897, 364] on li "тонкое" at bounding box center [900, 358] width 107 height 22
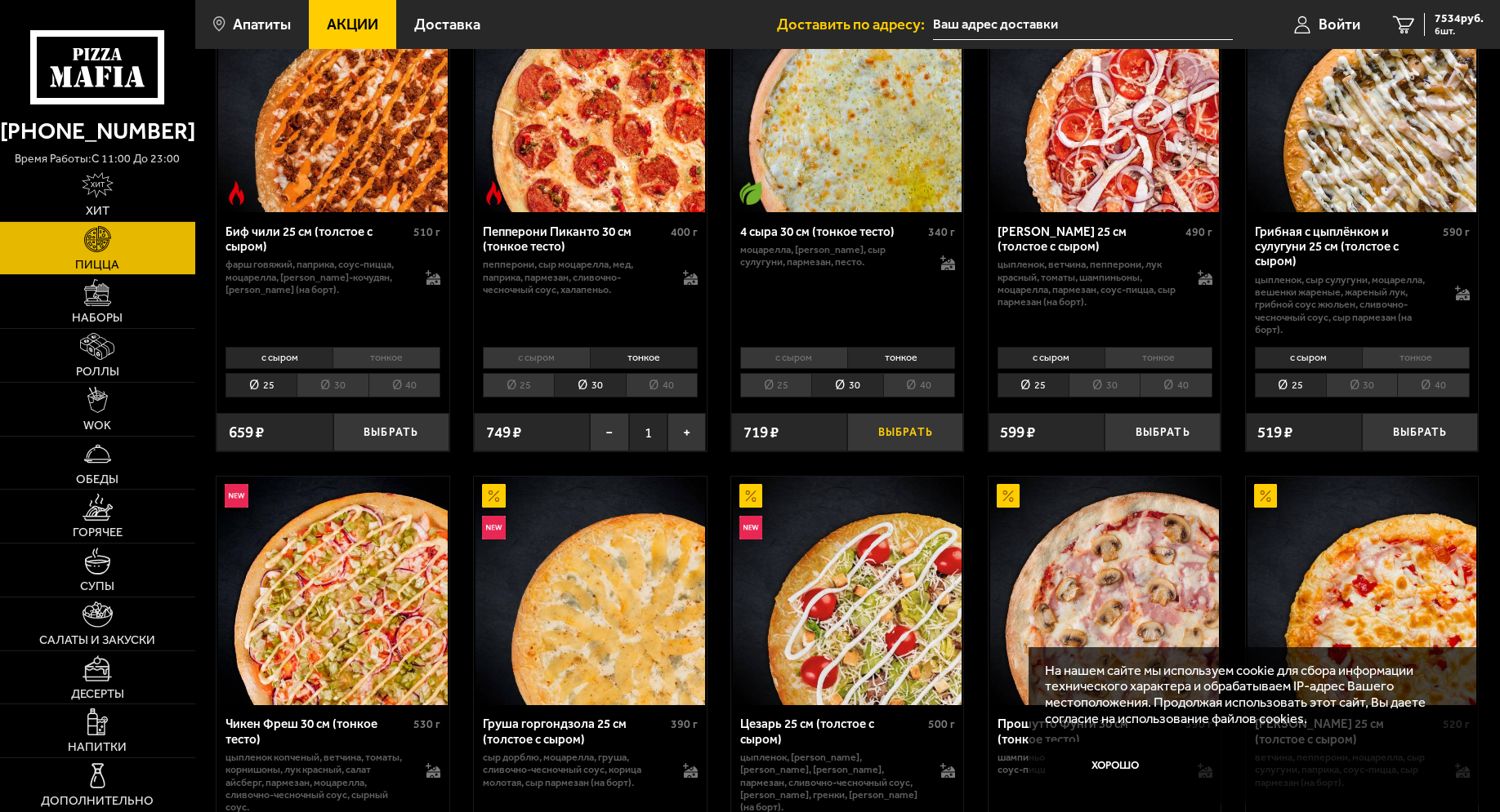
click at [907, 443] on button "Выбрать" at bounding box center [904, 432] width 116 height 39
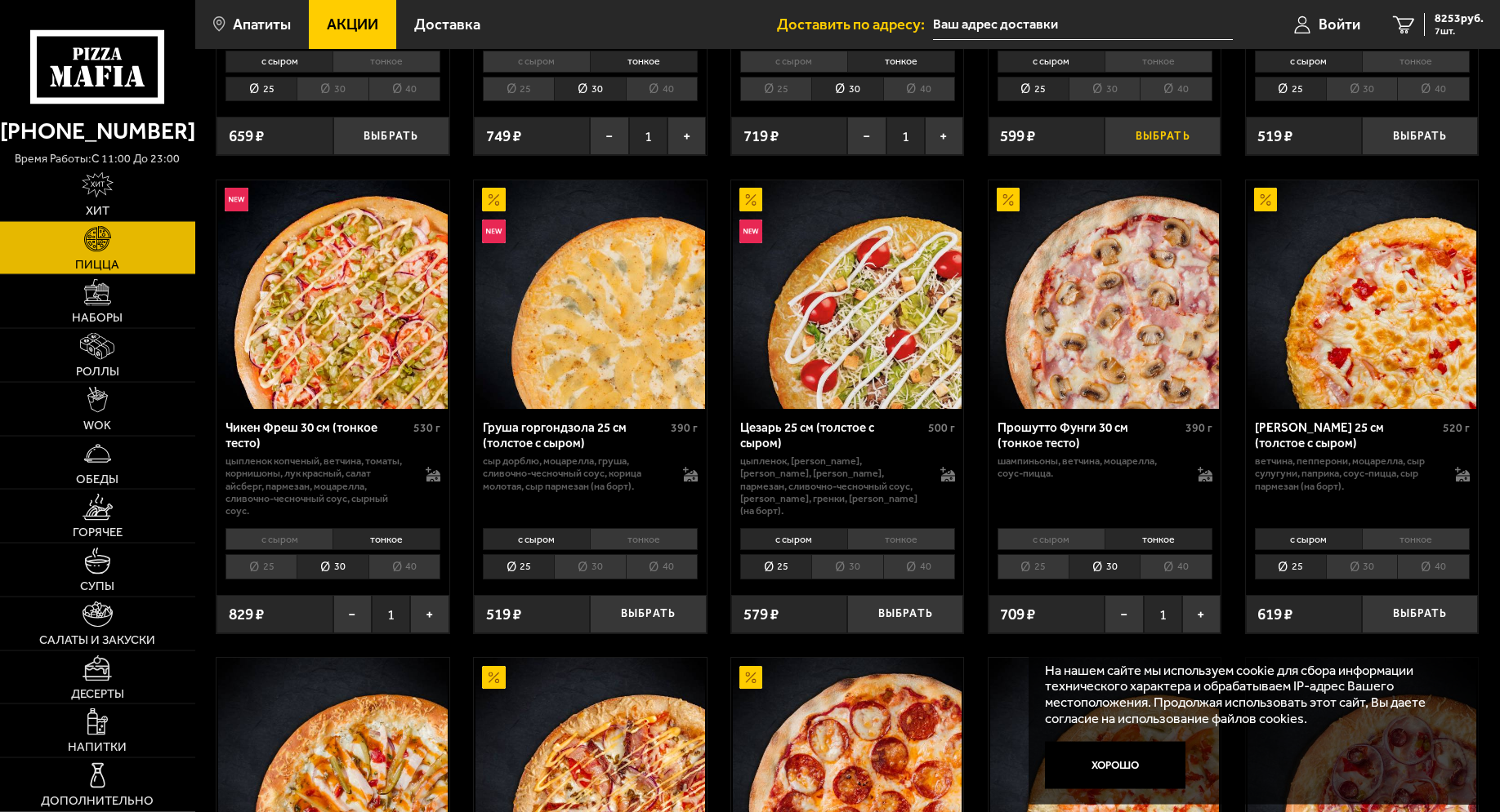
scroll to position [1083, 0]
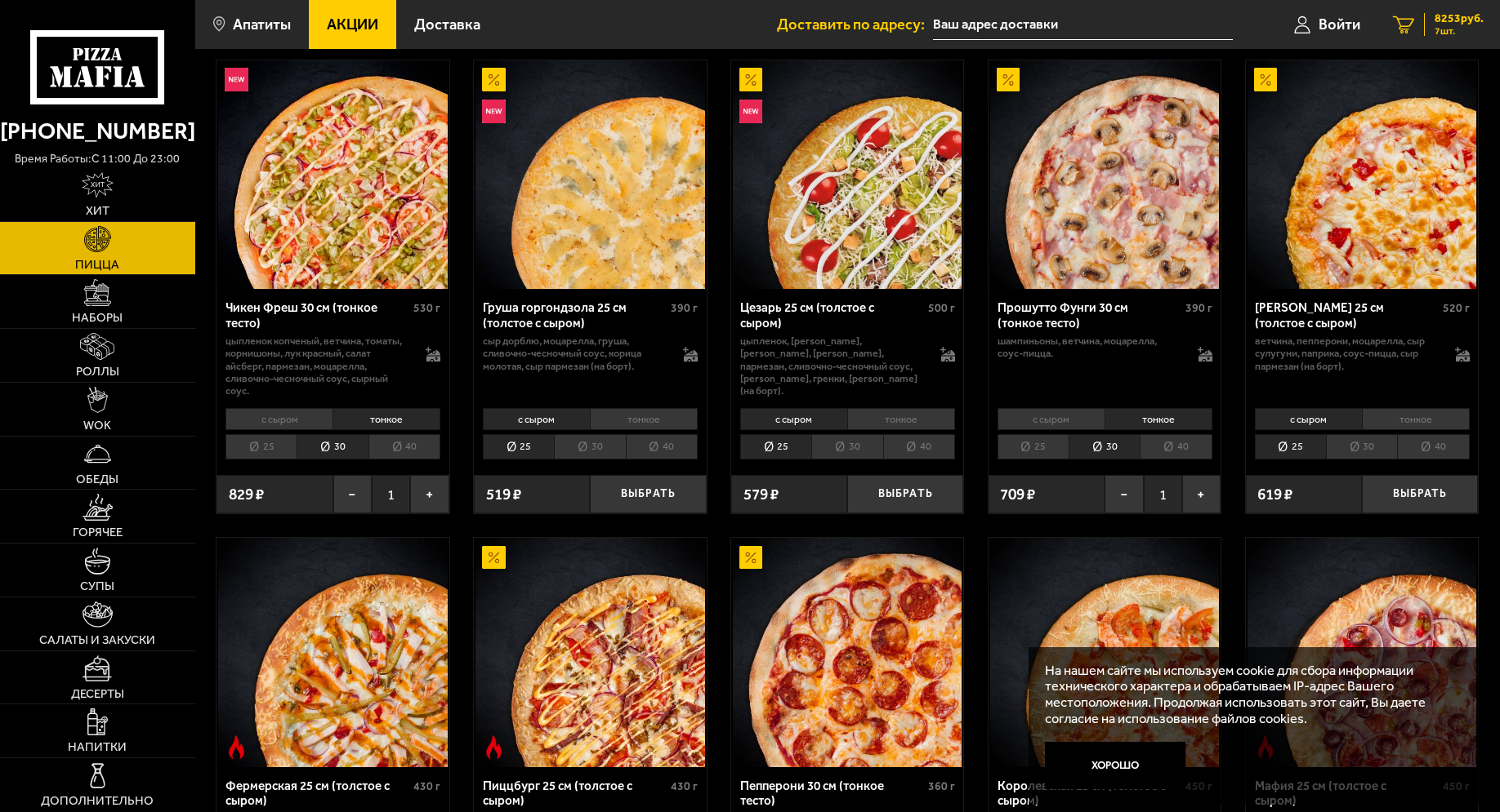
click at [1442, 34] on span "7 шт." at bounding box center [1459, 30] width 49 height 9
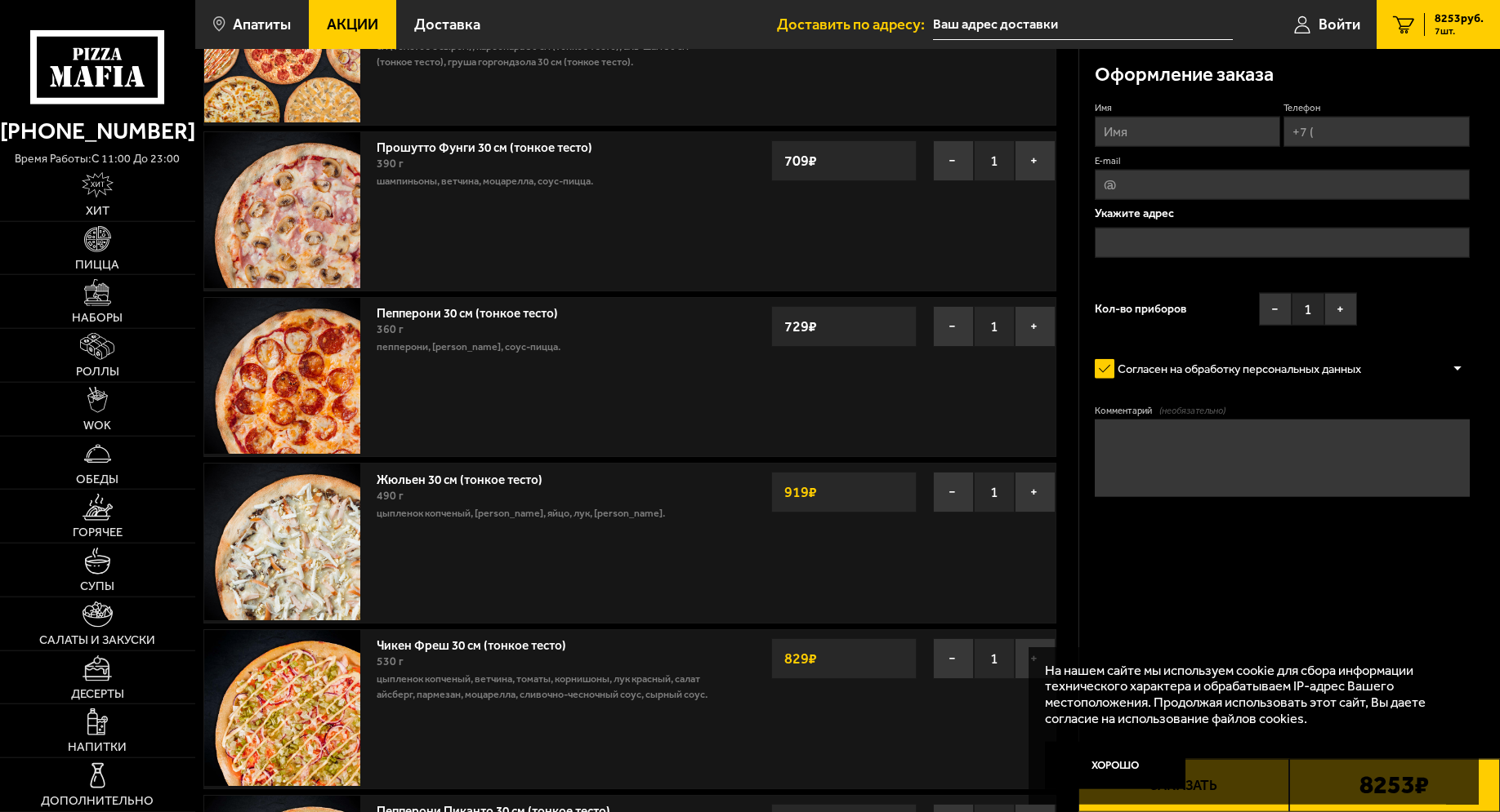
scroll to position [333, 0]
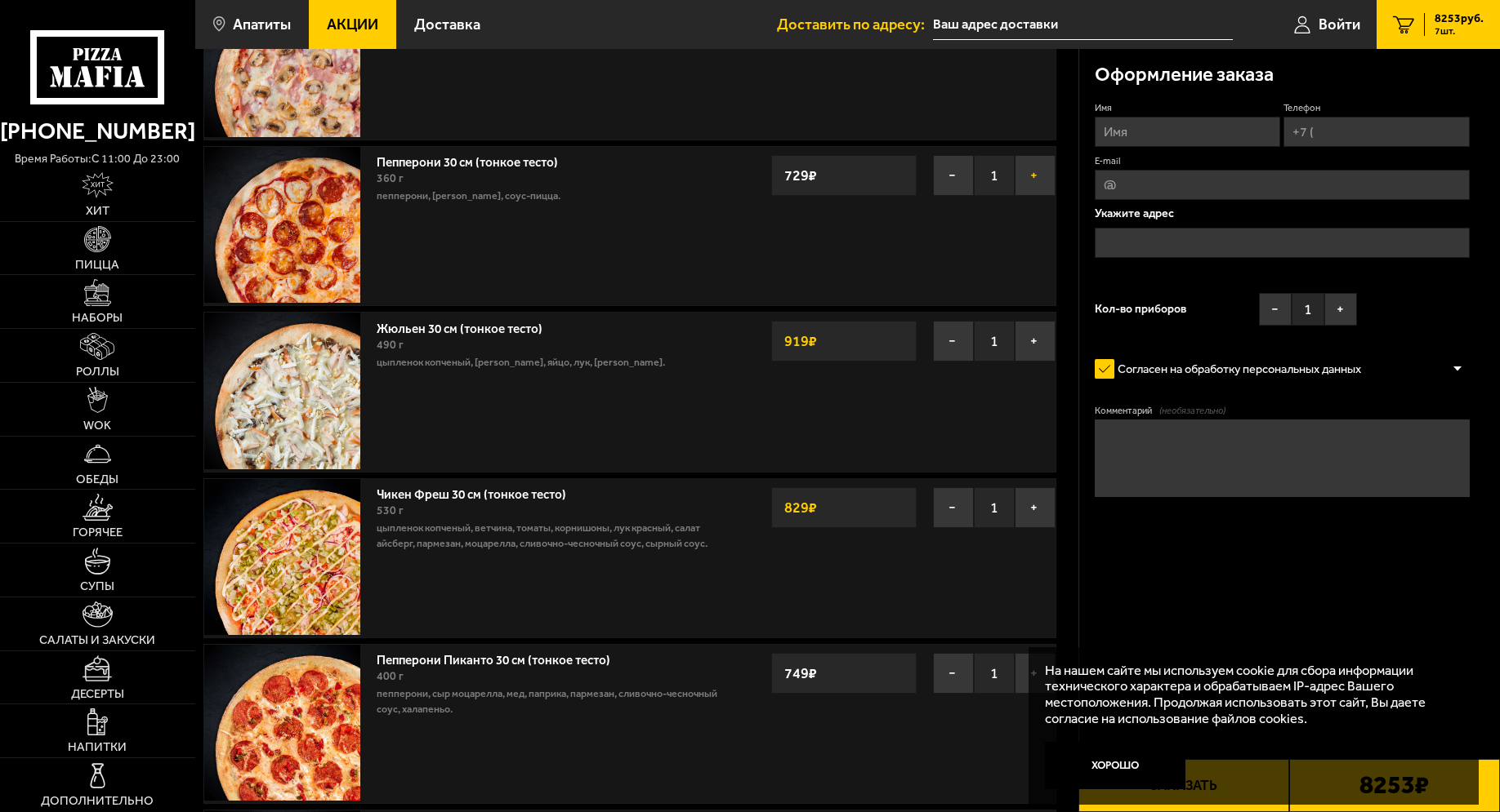
click at [1028, 182] on button "+" at bounding box center [1035, 176] width 41 height 41
click at [952, 350] on button "−" at bounding box center [953, 341] width 41 height 41
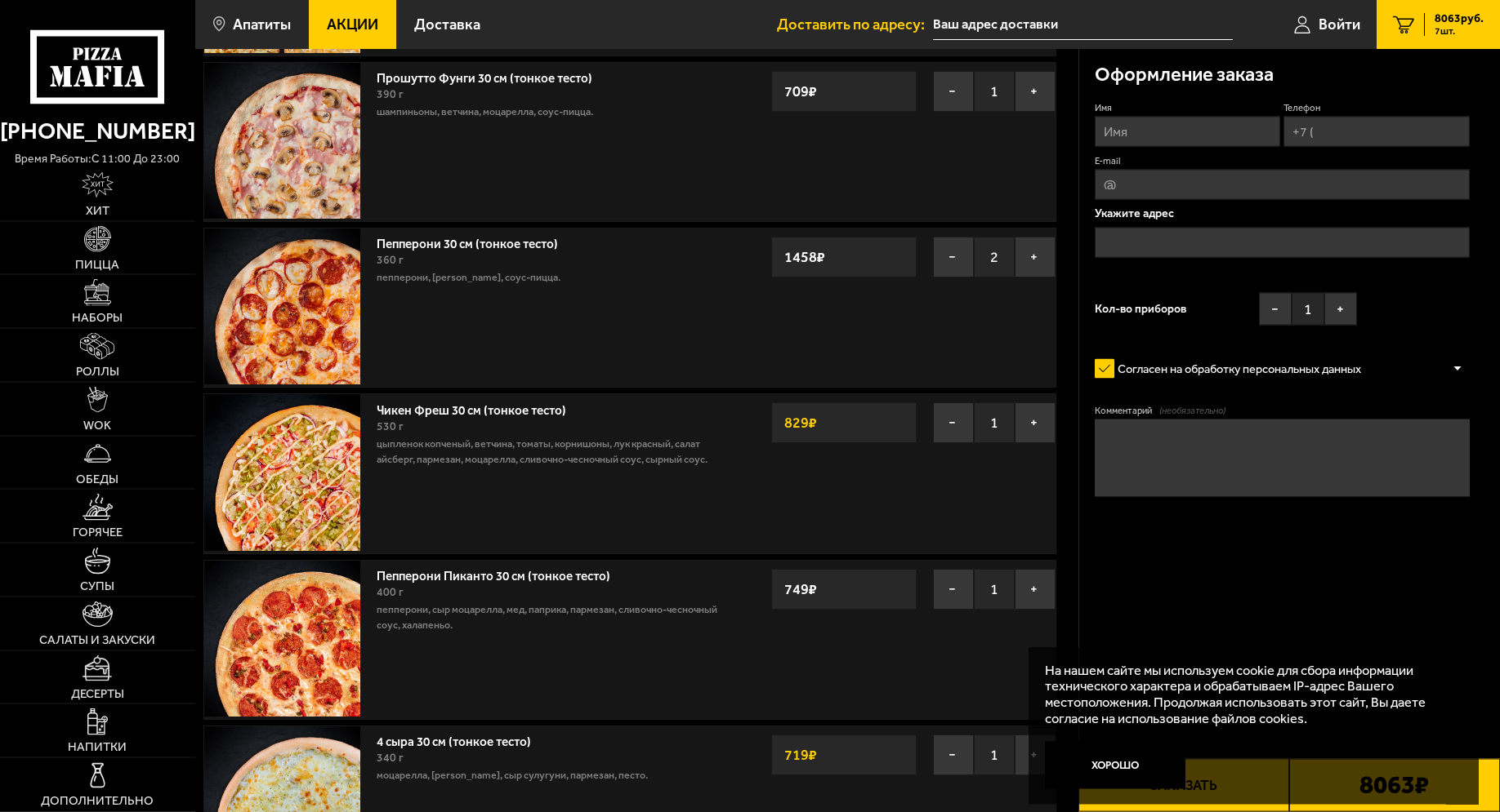
scroll to position [0, 0]
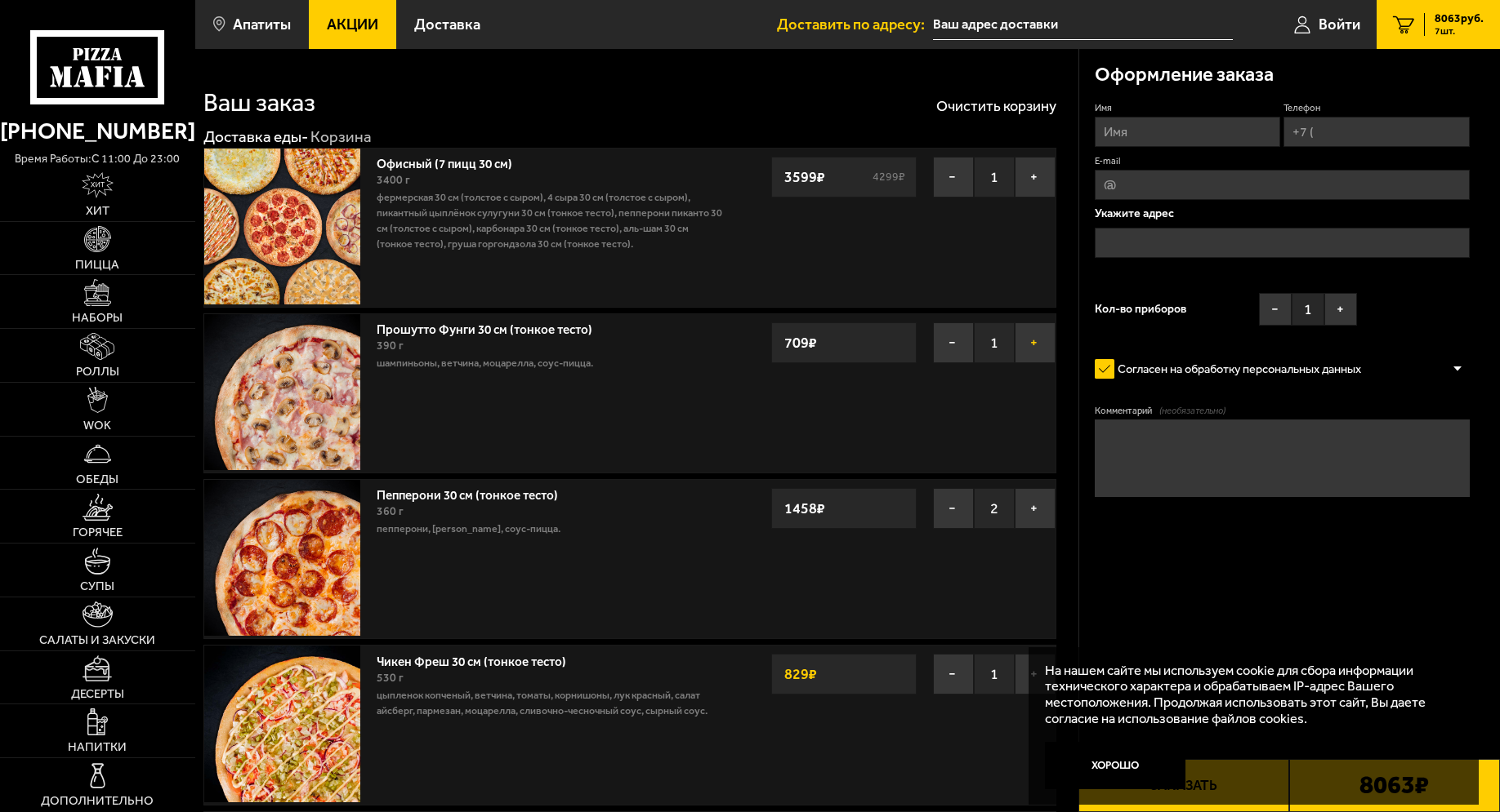
click at [1030, 347] on button "+" at bounding box center [1035, 343] width 41 height 41
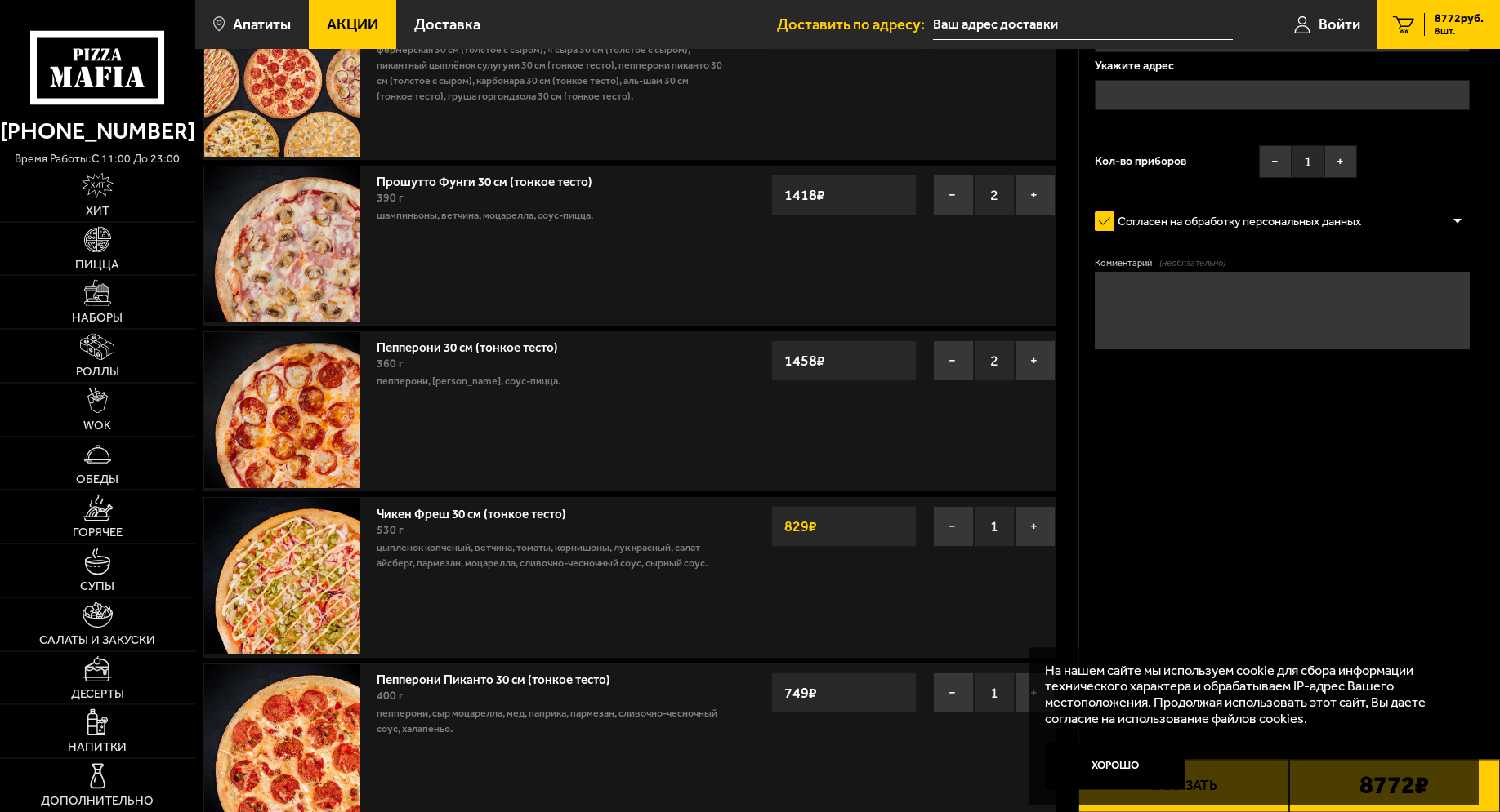
scroll to position [250, 0]
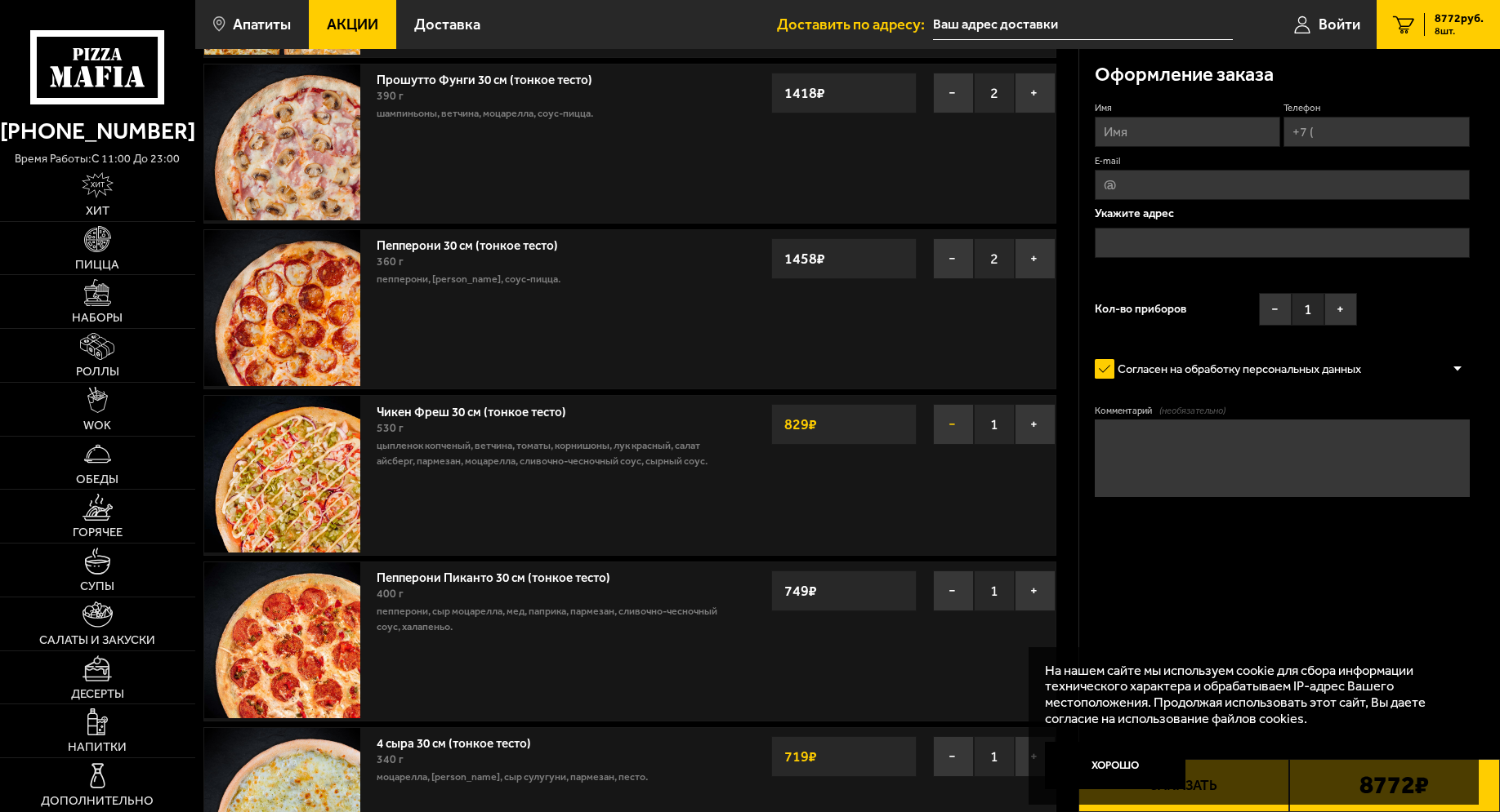
click at [943, 435] on button "−" at bounding box center [953, 424] width 41 height 41
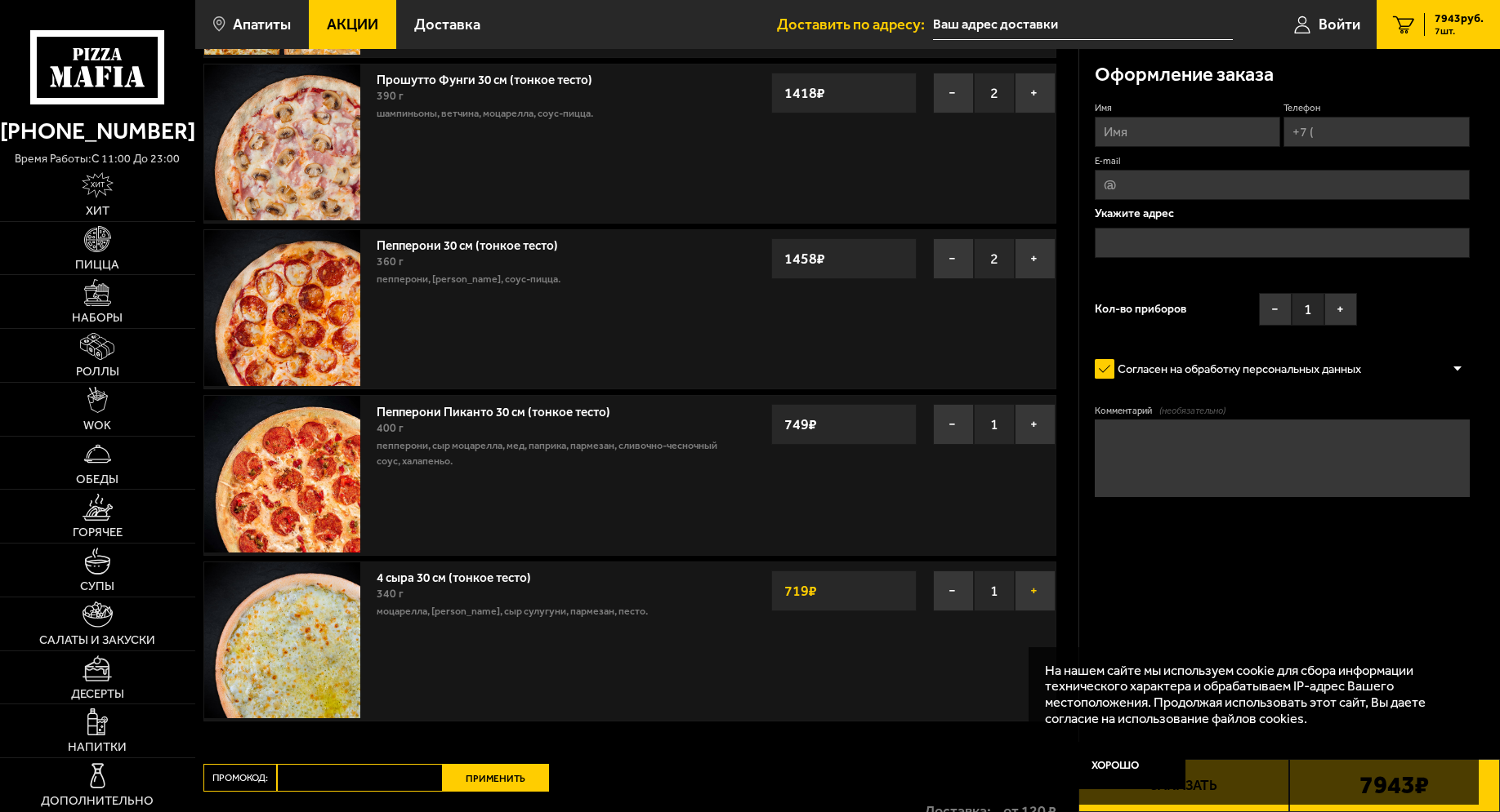
click at [1032, 596] on button "+" at bounding box center [1035, 591] width 41 height 41
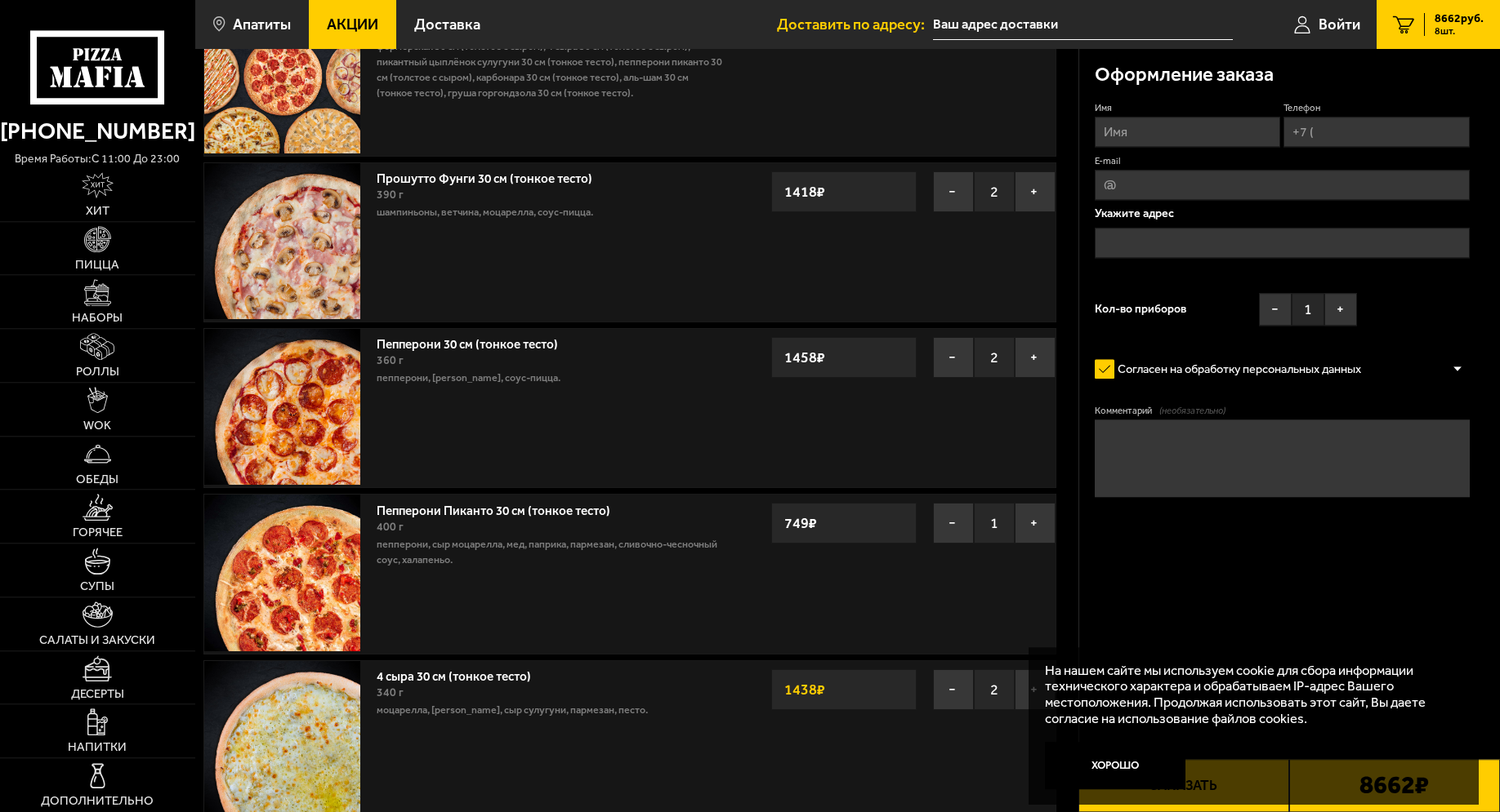
scroll to position [333, 0]
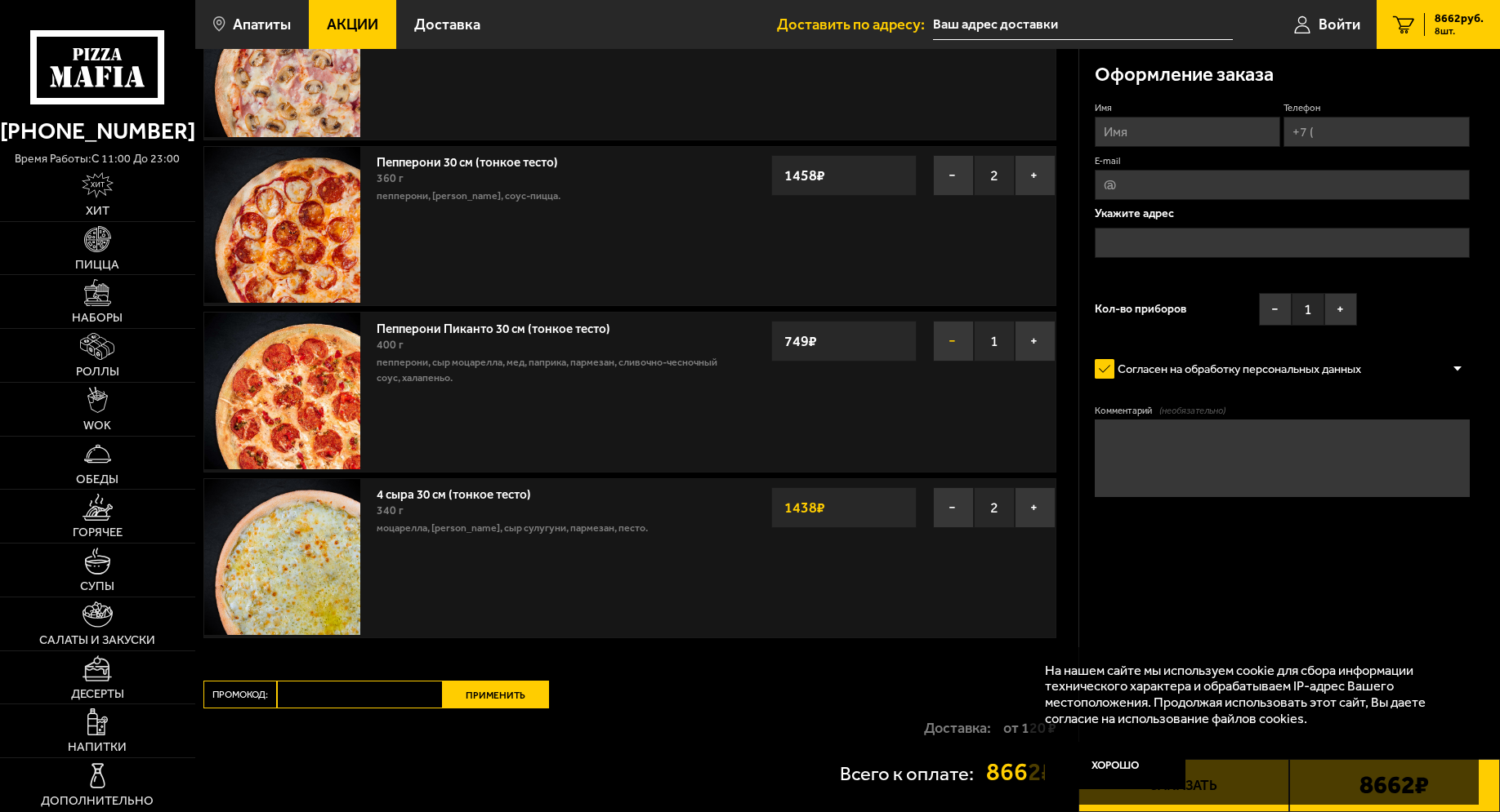
click at [944, 342] on button "−" at bounding box center [953, 341] width 41 height 41
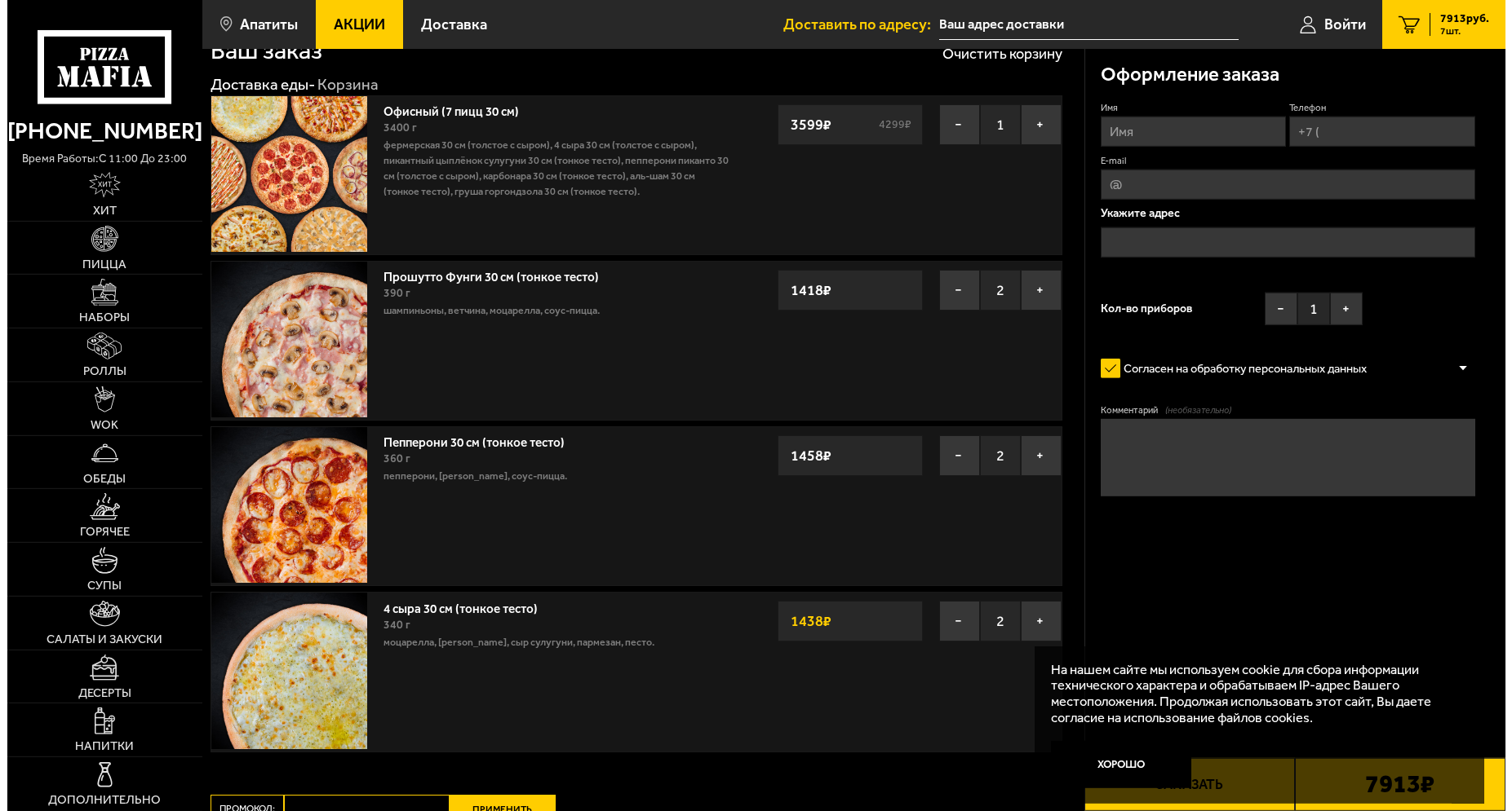
scroll to position [83, 0]
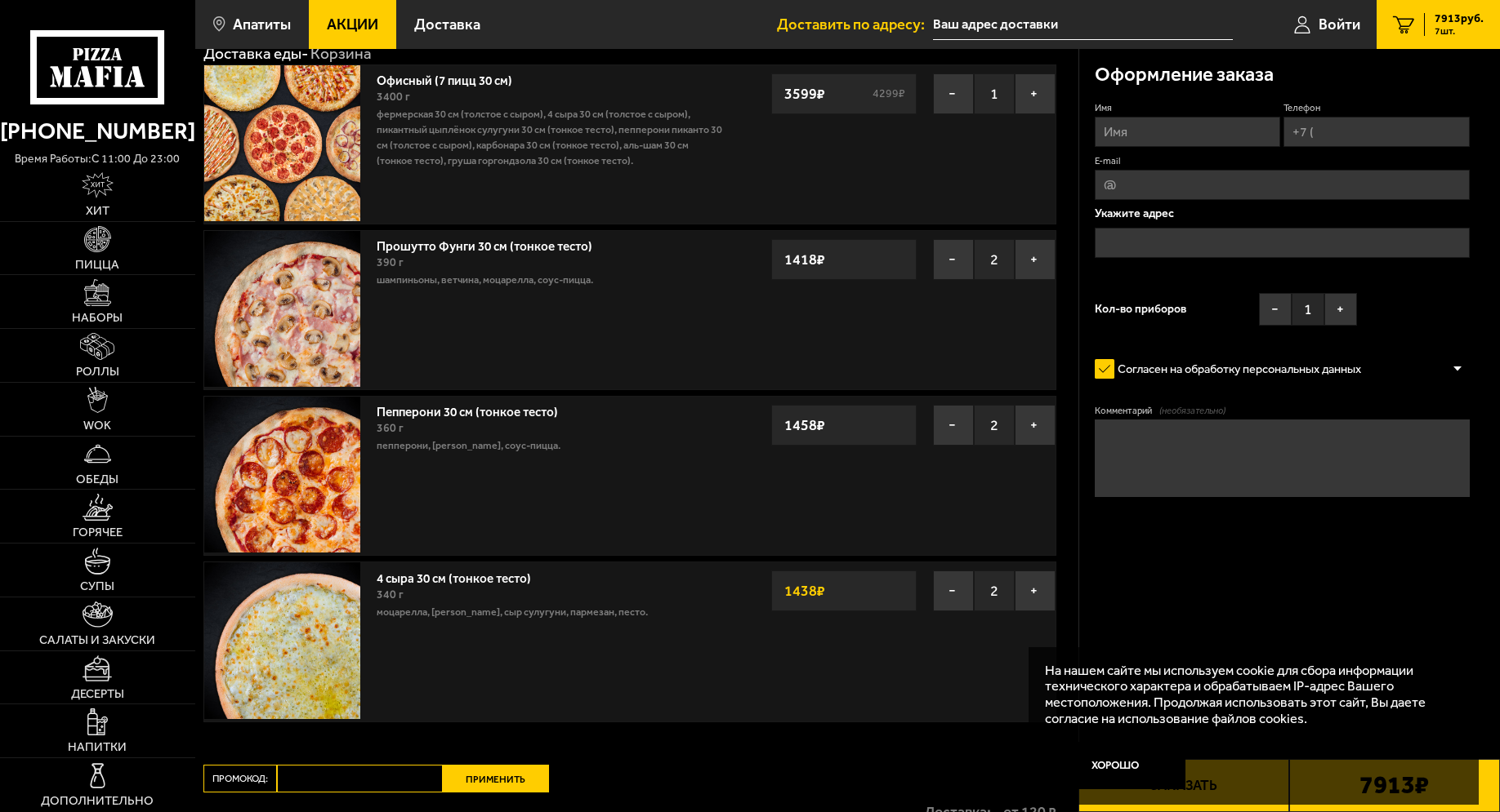
click at [323, 780] on input "Промокод:" at bounding box center [359, 778] width 166 height 27
type input "[DATE]"
click at [490, 781] on button "Применить" at bounding box center [496, 778] width 107 height 27
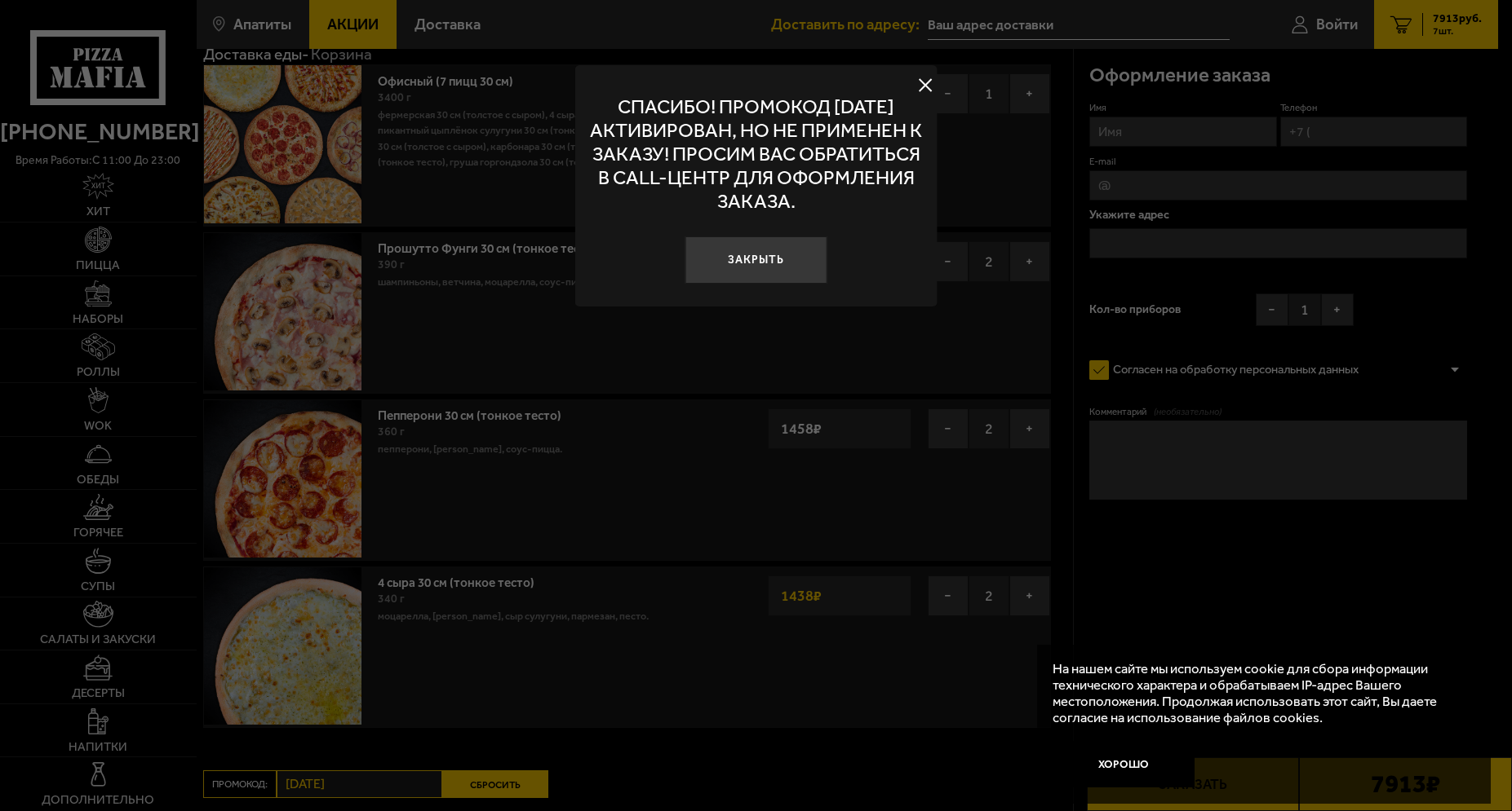
click at [927, 85] on button at bounding box center [925, 85] width 25 height 25
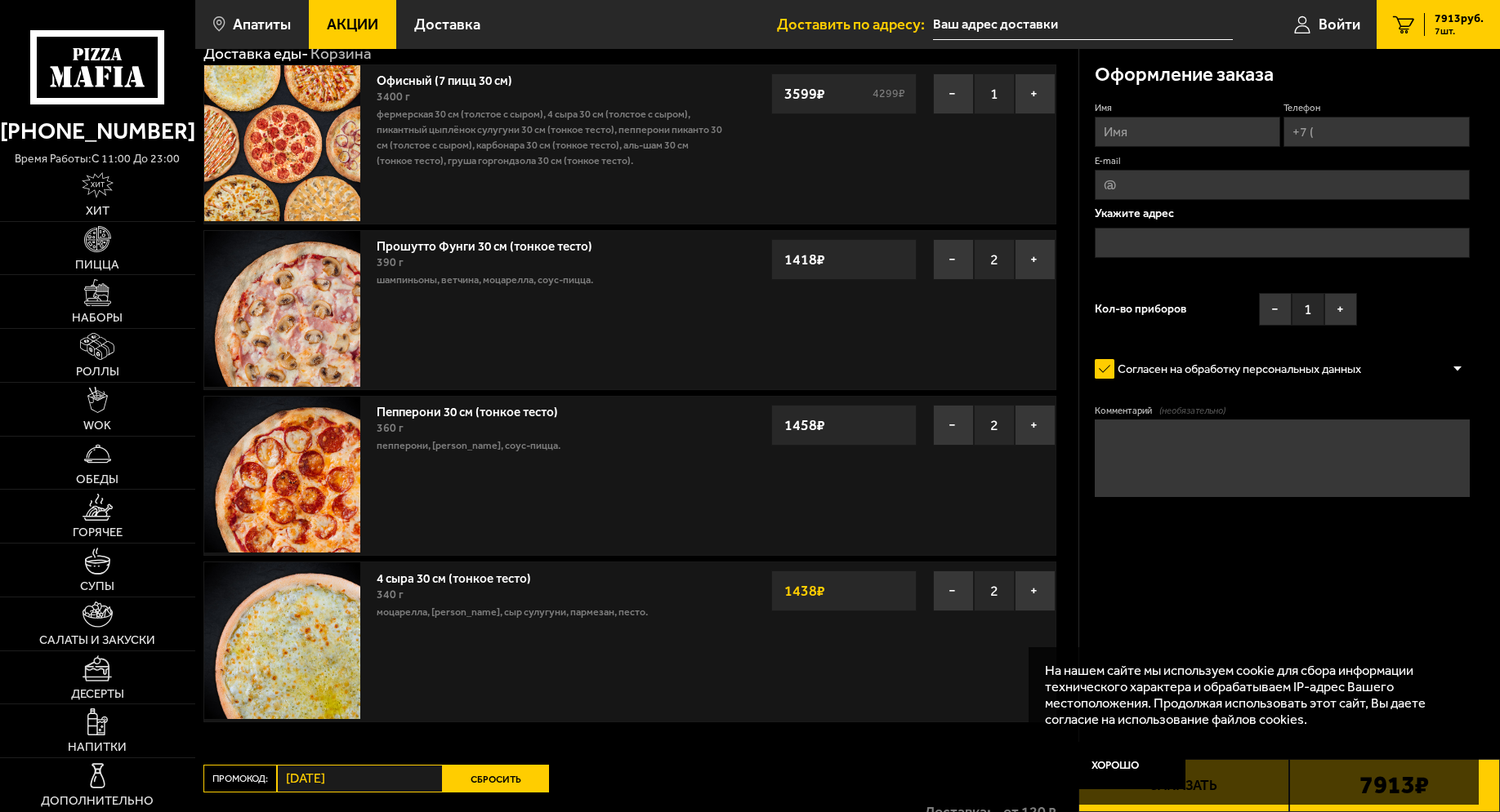
click at [1199, 128] on input "Имя" at bounding box center [1187, 131] width 187 height 30
click at [1308, 27] on icon at bounding box center [1301, 24] width 16 height 18
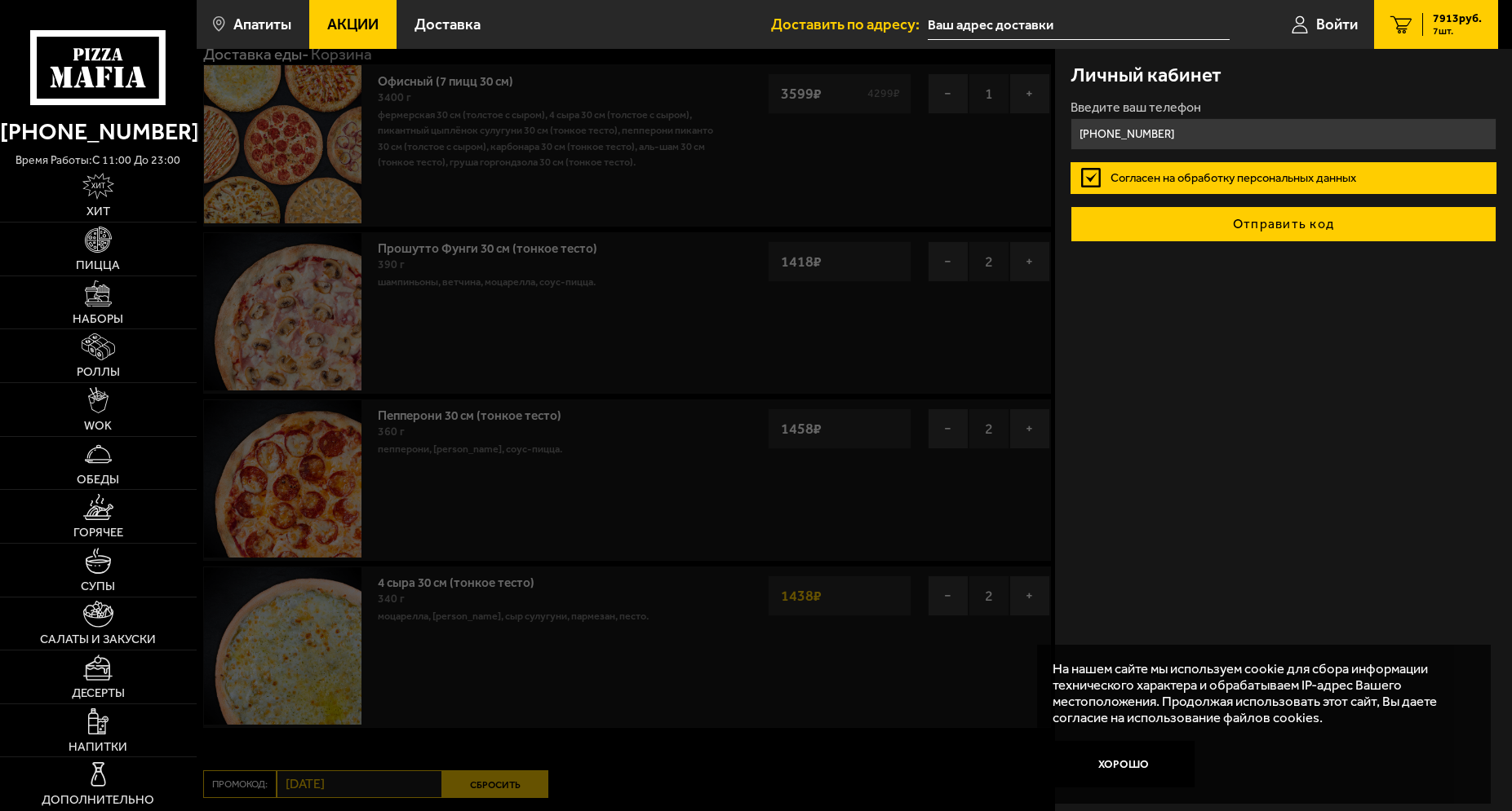
type input "[PHONE_NUMBER]"
click at [1250, 223] on button "Отправить код" at bounding box center [1283, 224] width 425 height 36
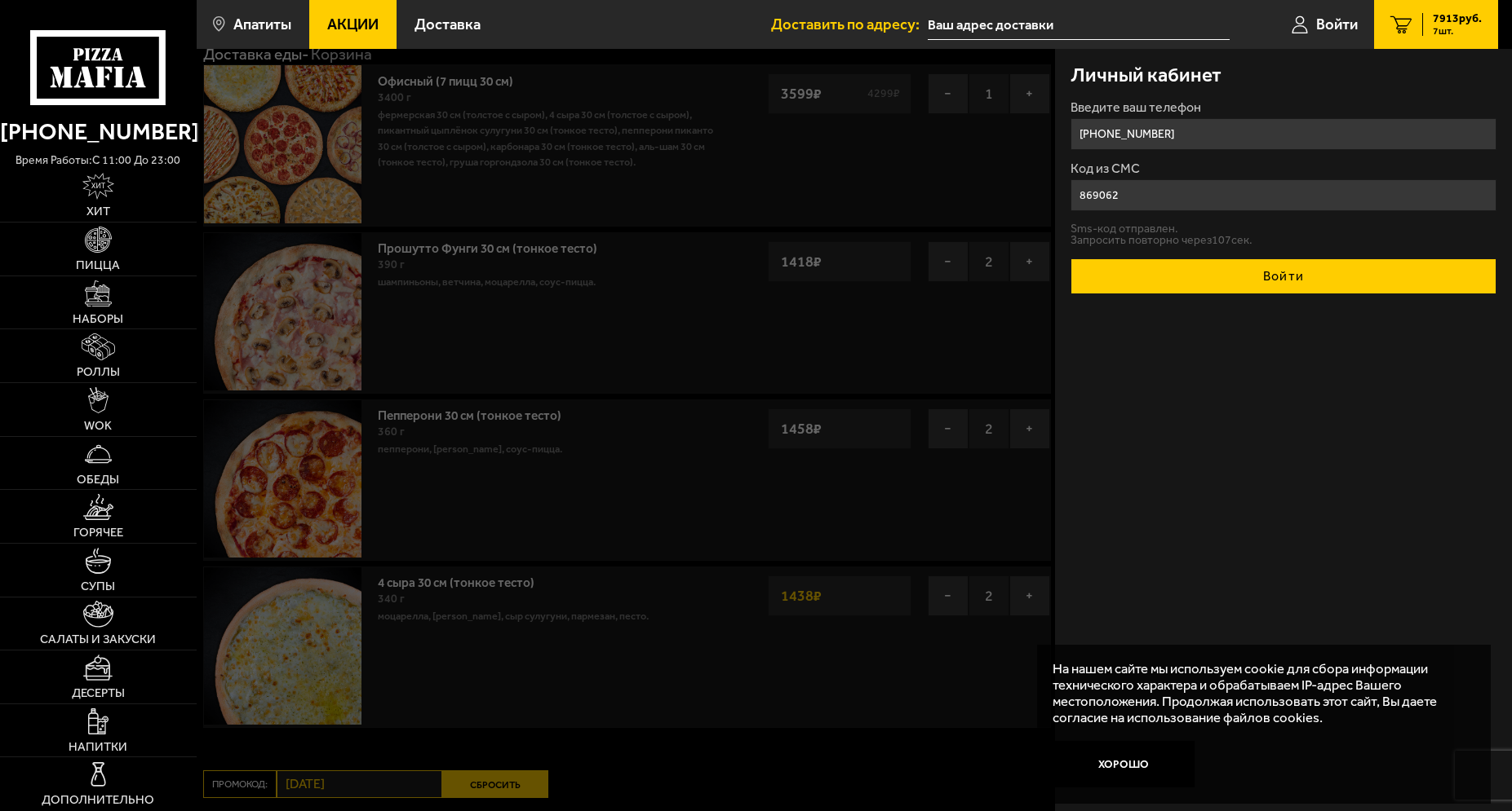
type input "869062"
click at [1367, 280] on button "Войти" at bounding box center [1283, 276] width 425 height 36
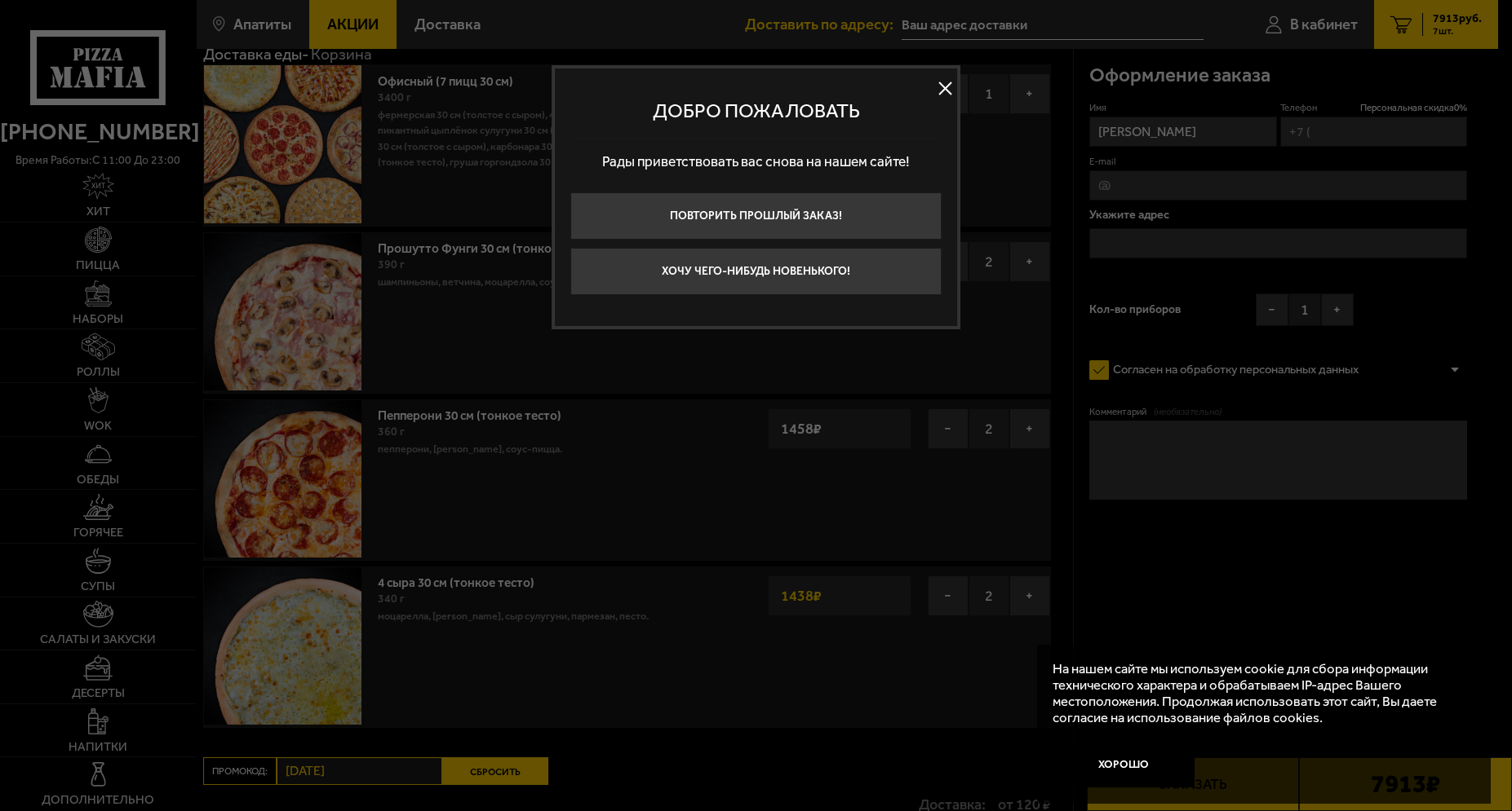
type input "[PHONE_NUMBER]"
type input "[STREET_ADDRESS]"
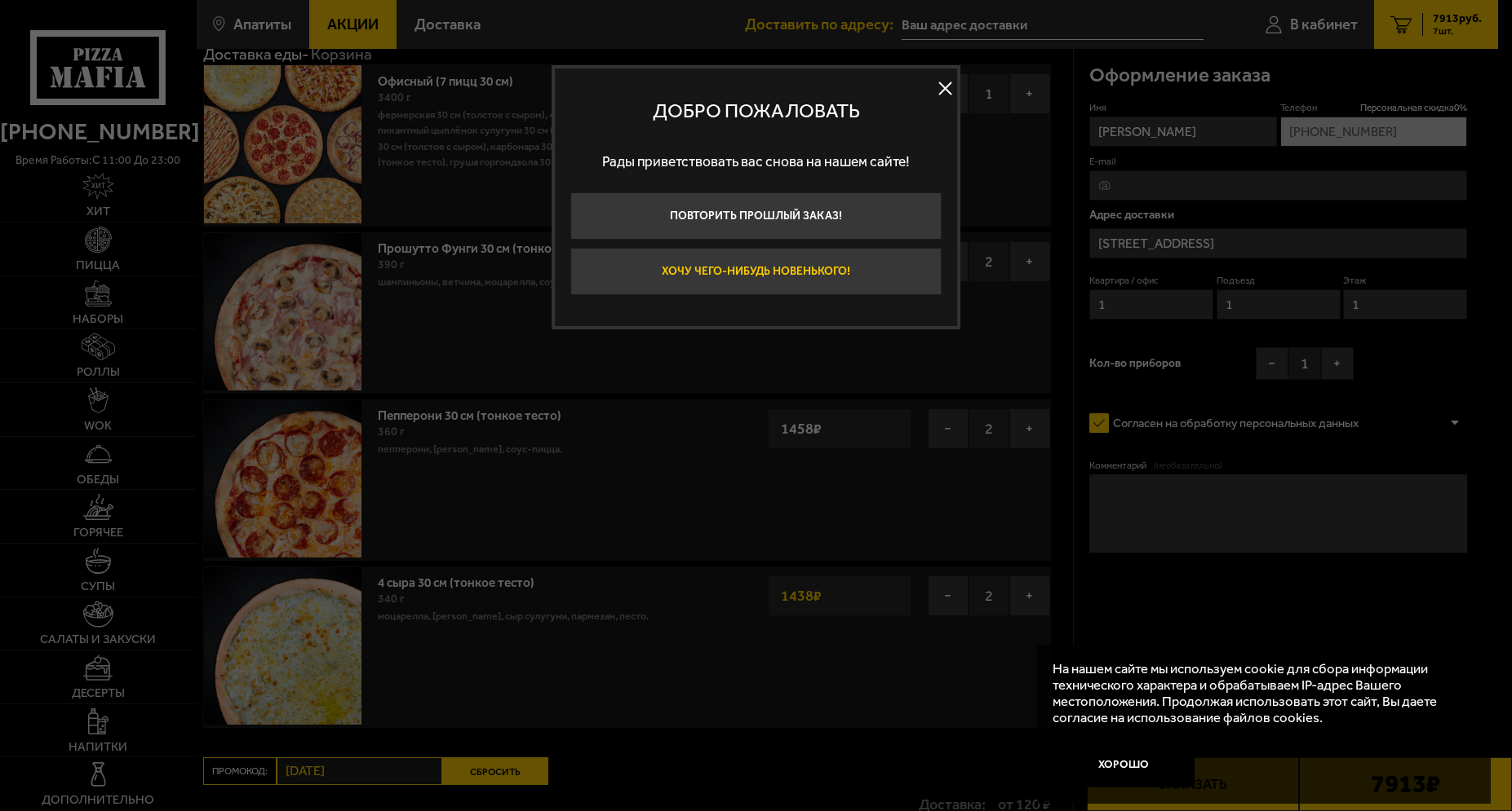
click at [755, 274] on button "Хочу чего-нибудь новенького!" at bounding box center [756, 271] width 371 height 47
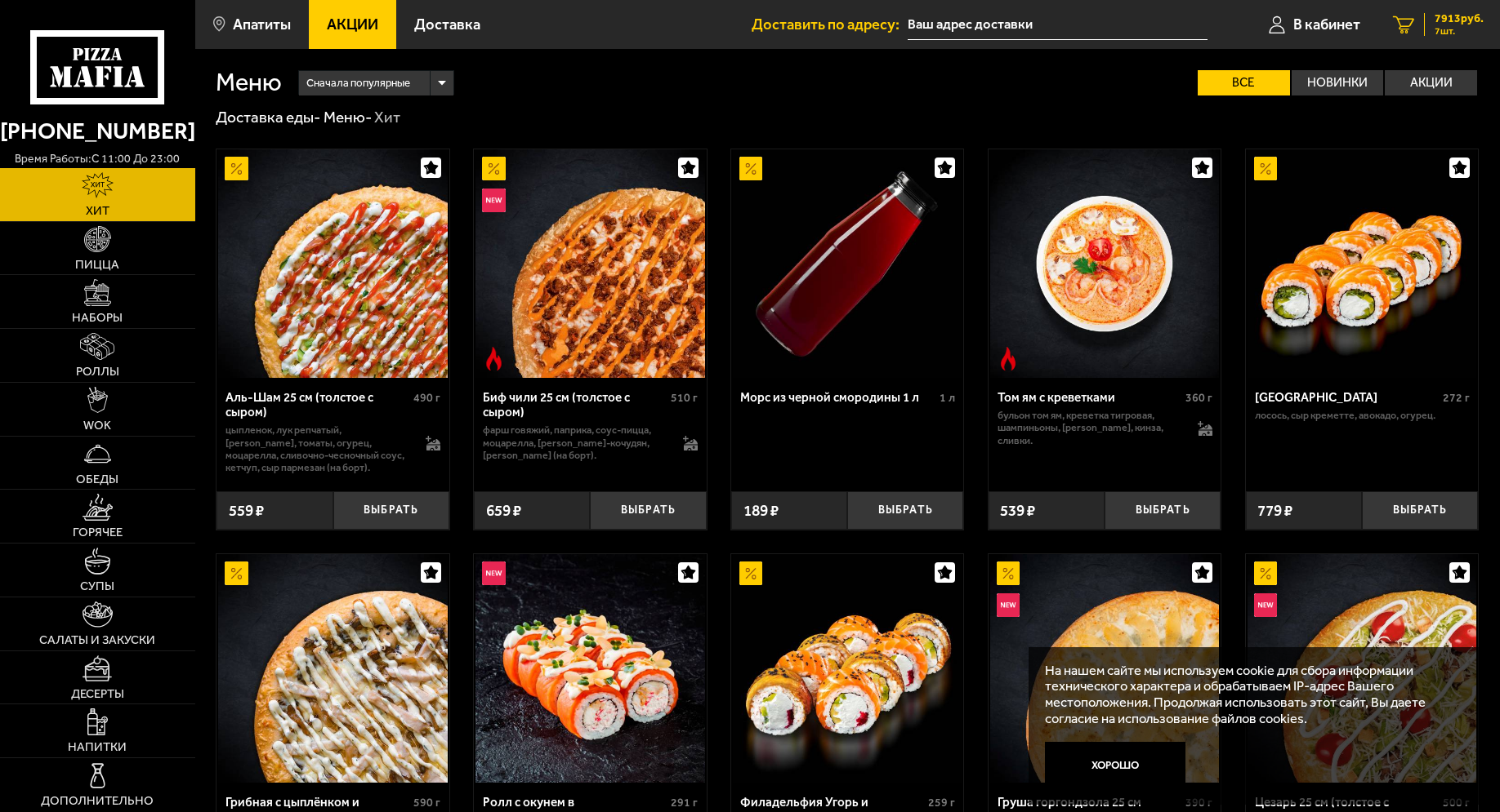
click at [1429, 34] on div "7913 руб. 7 шт." at bounding box center [1453, 24] width 59 height 23
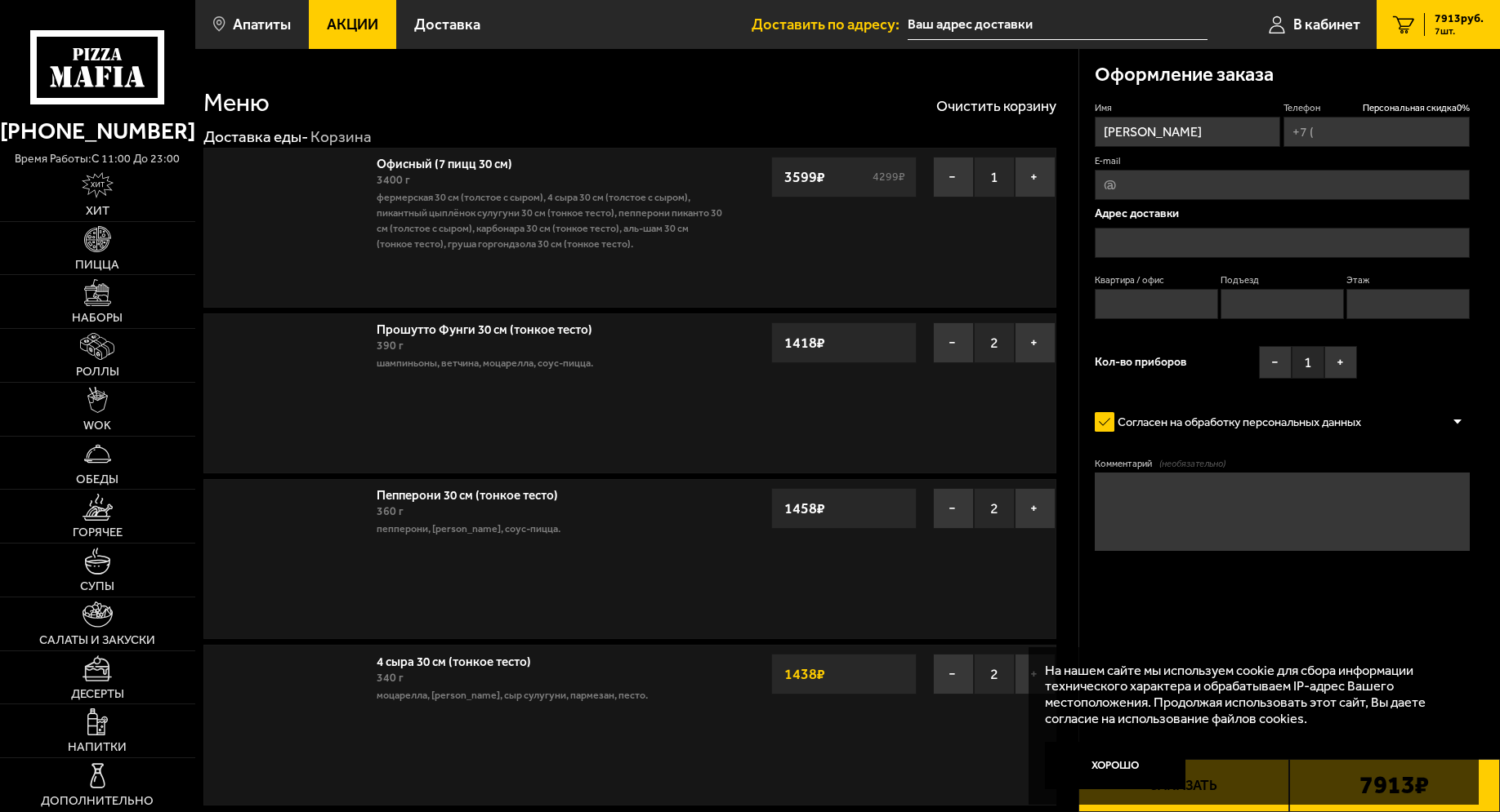
type input "[PHONE_NUMBER]"
type input "[STREET_ADDRESS]"
type input "1"
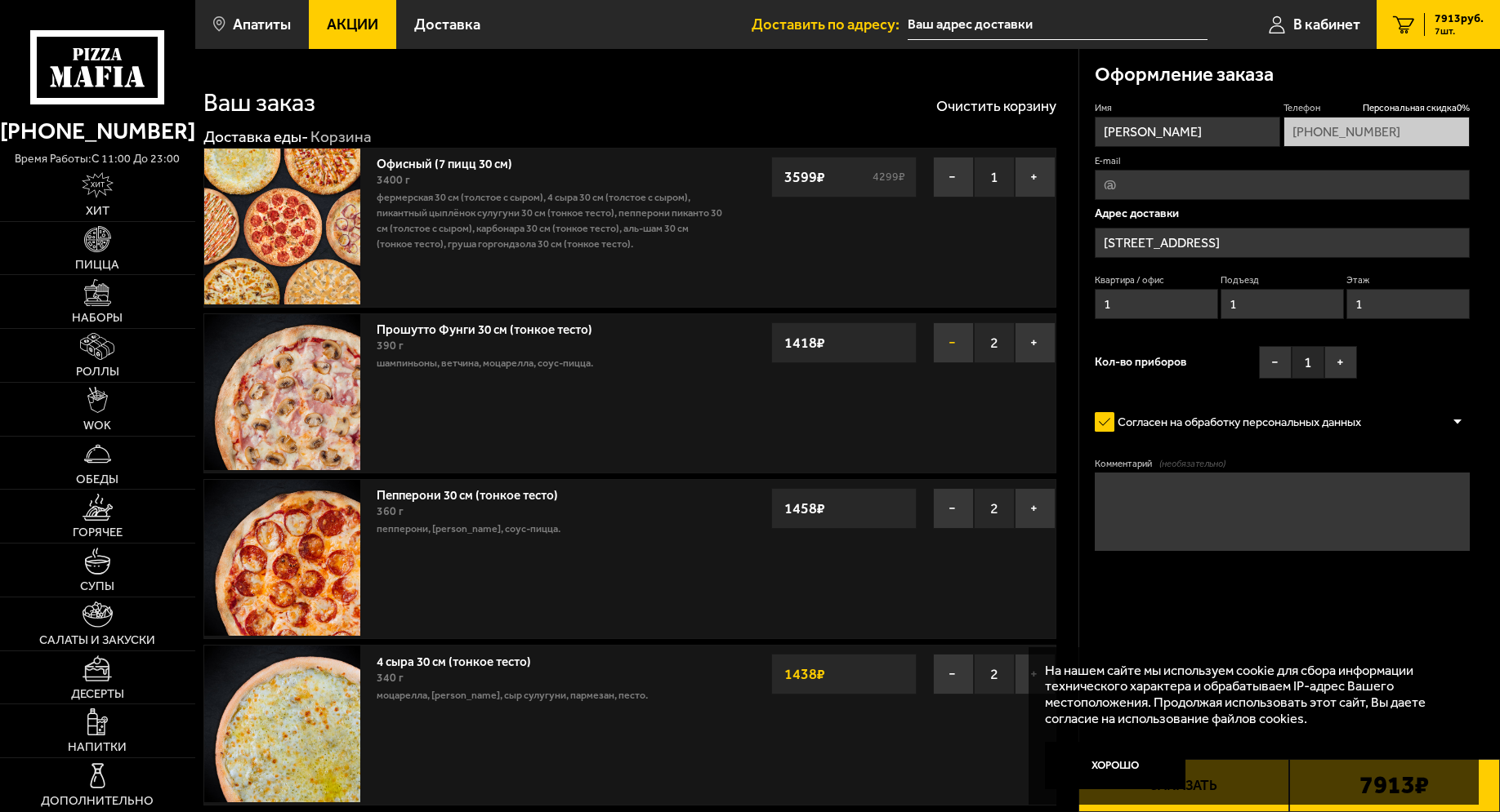
click at [946, 342] on button "−" at bounding box center [953, 343] width 41 height 41
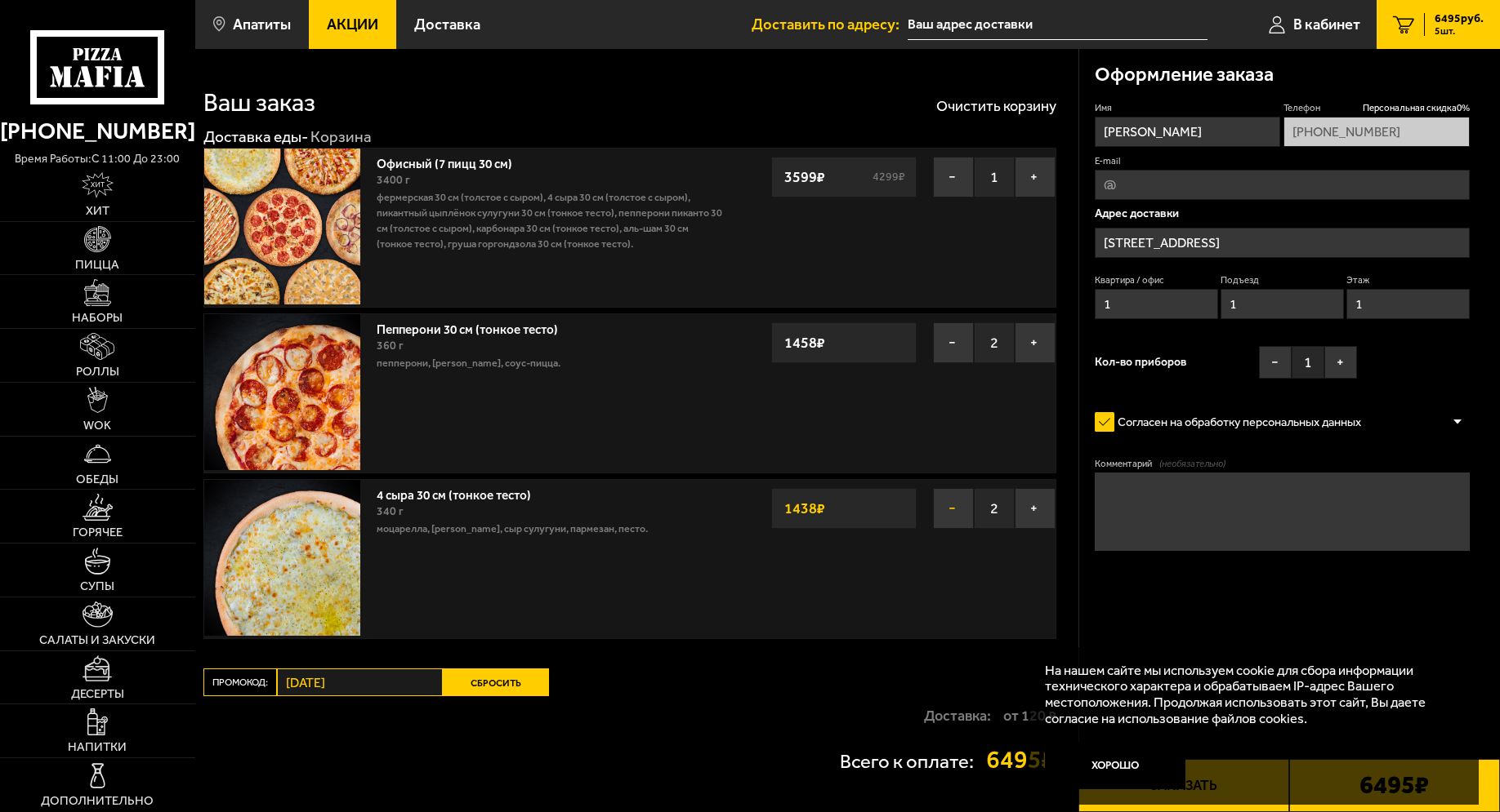
click at [948, 516] on button "−" at bounding box center [953, 509] width 41 height 41
click at [945, 512] on button "−" at bounding box center [953, 509] width 41 height 41
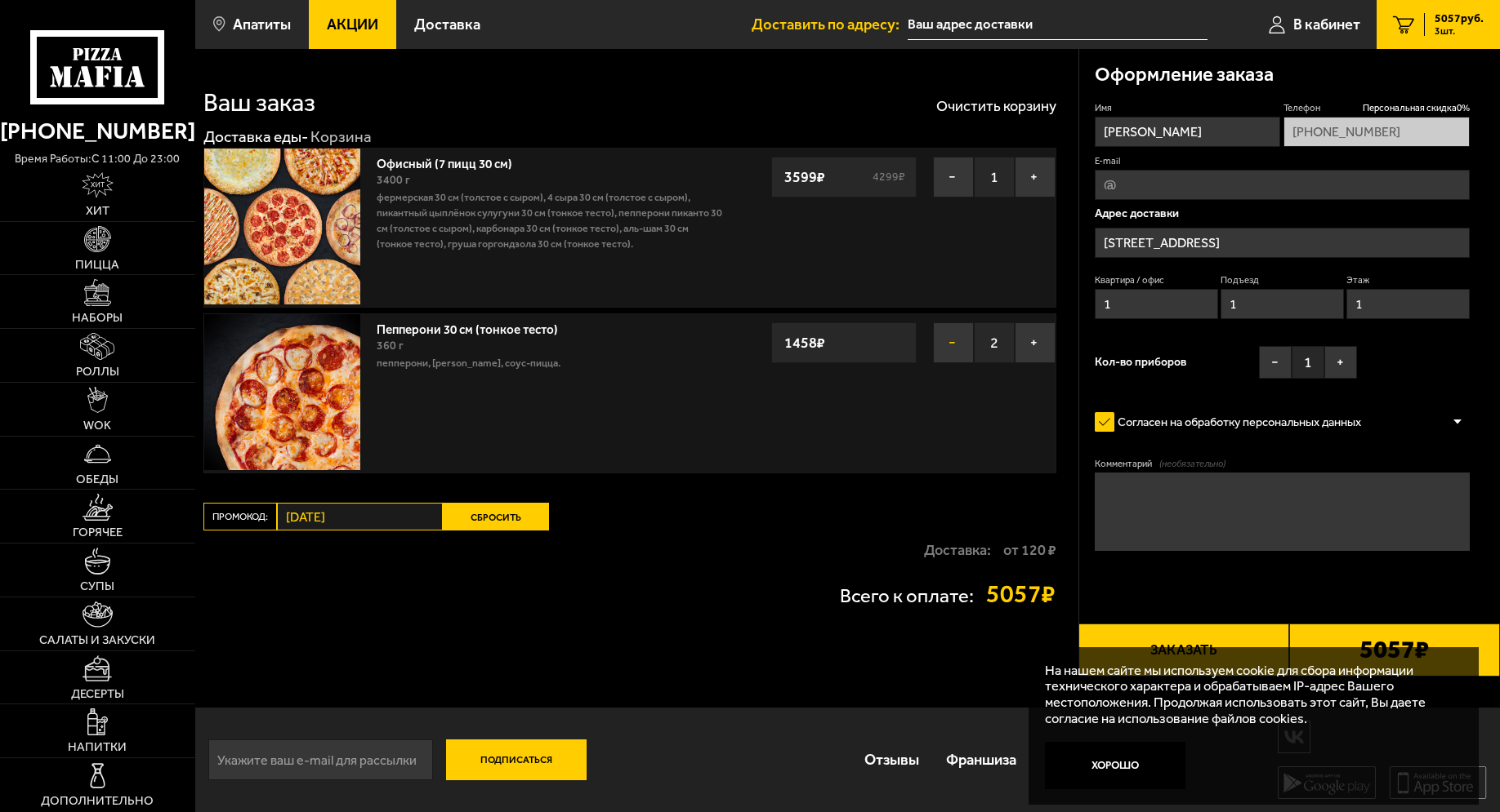
click at [949, 339] on button "−" at bounding box center [953, 343] width 41 height 41
click at [948, 338] on button "−" at bounding box center [953, 343] width 41 height 41
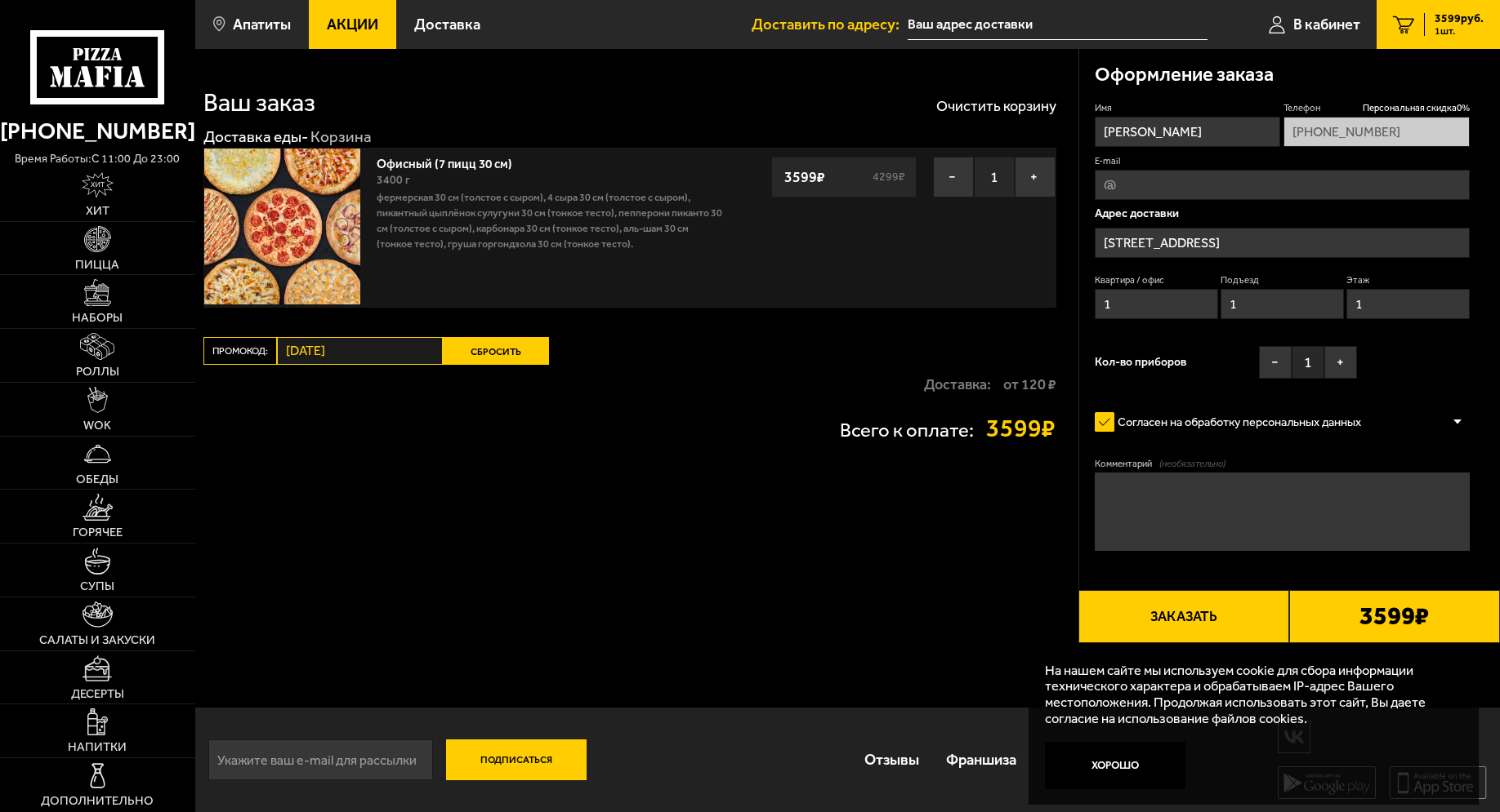
click at [1133, 186] on input "E-mail" at bounding box center [1282, 185] width 375 height 30
type input "я"
drag, startPoint x: 1289, startPoint y: 177, endPoint x: 970, endPoint y: 238, distance: 324.8
click at [1094, 200] on input "яуклгыызшеашек"ьфшдюкг" at bounding box center [1282, 185] width 375 height 30
click at [1148, 186] on input "[EMAIL_ADDRESS][DOMAIN_NAME]" at bounding box center [1282, 185] width 375 height 30
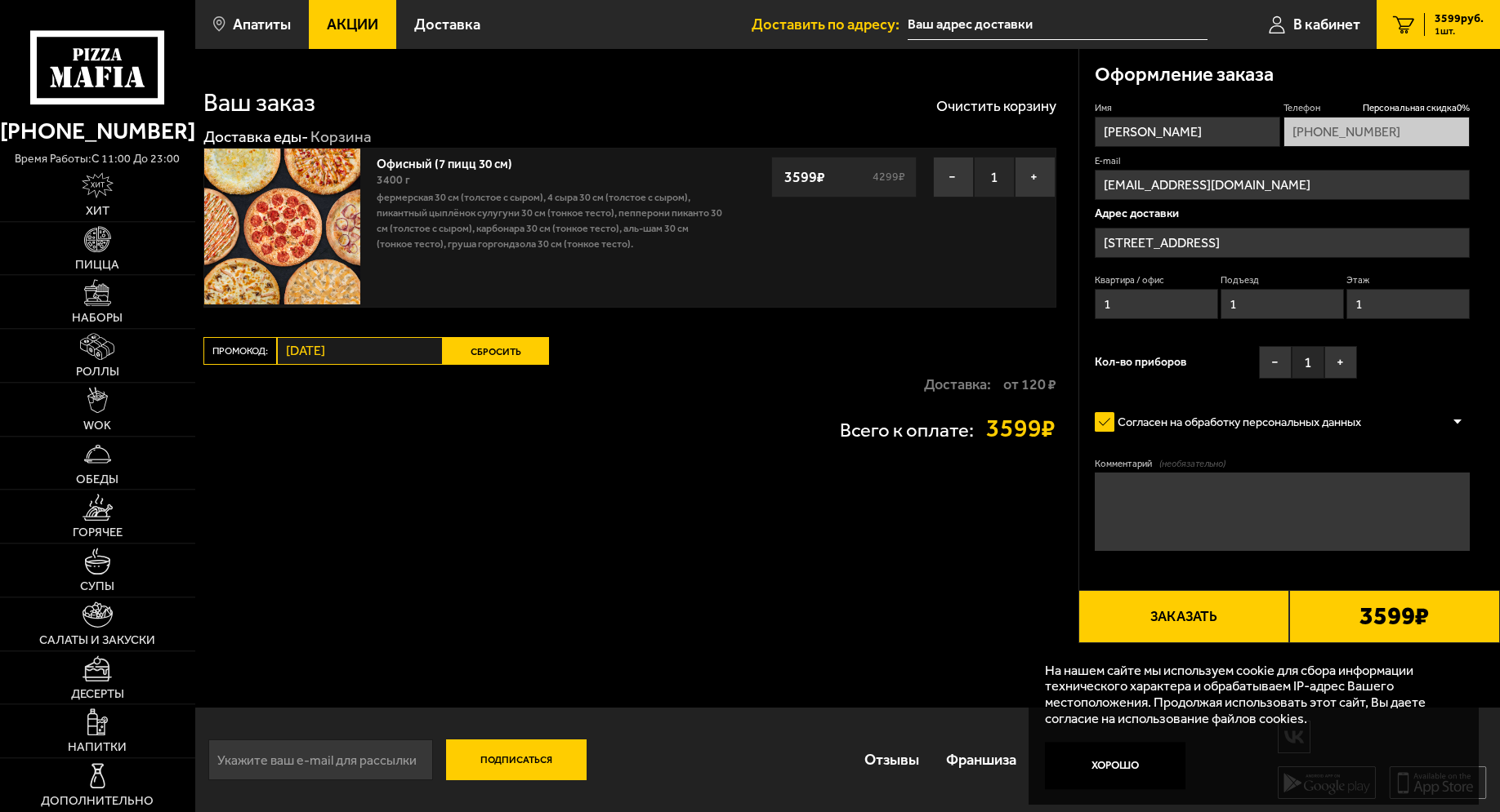
scroll to position [1, 0]
type input "[EMAIL_ADDRESS][DOMAIN_NAME]"
click at [1152, 497] on textarea "Комментарий (необязательно)" at bounding box center [1282, 510] width 375 height 78
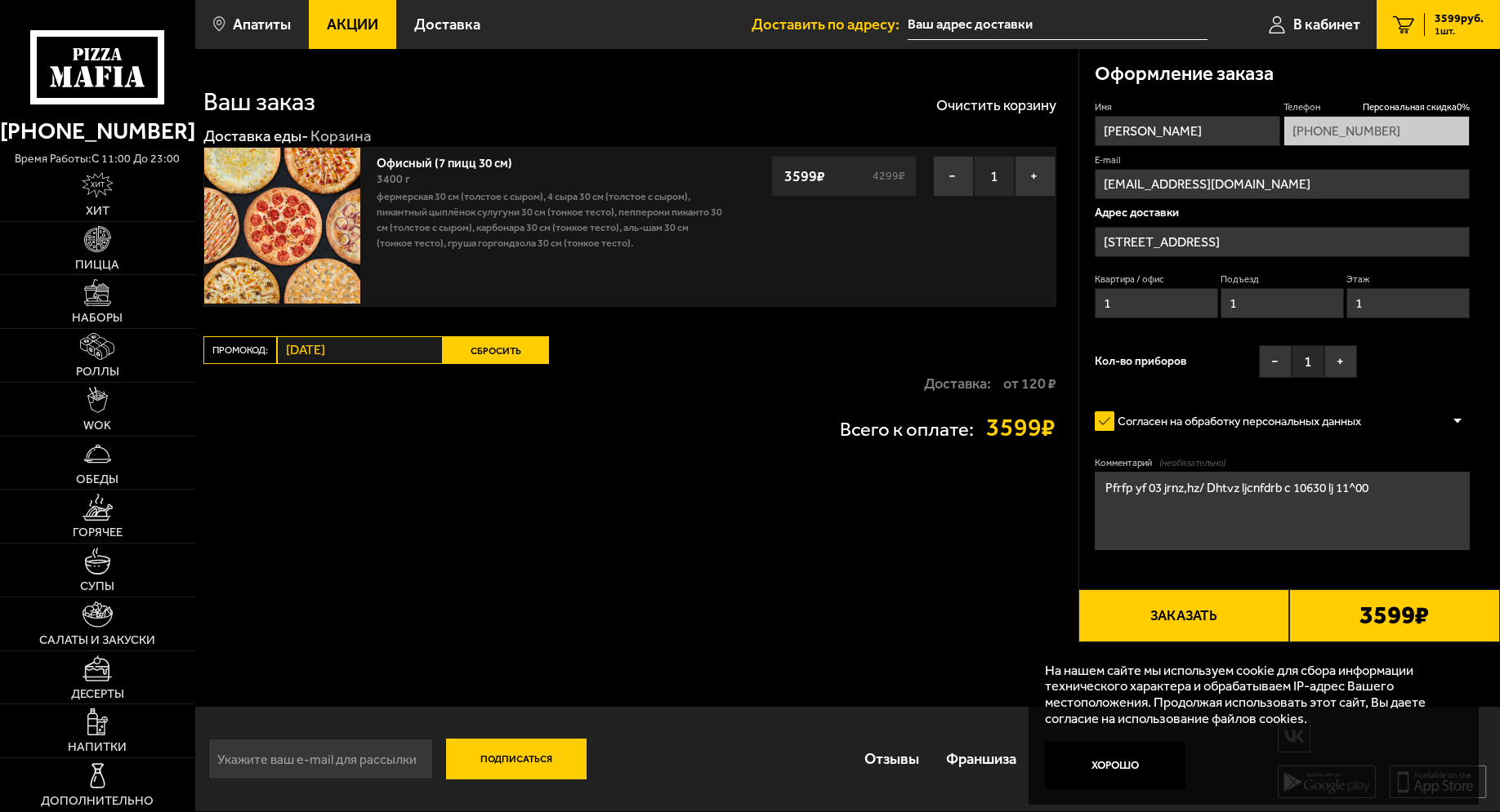
drag, startPoint x: 1098, startPoint y: 495, endPoint x: 1465, endPoint y: 485, distance: 367.1
click at [1465, 485] on textarea "Pfrfp yf 03 jrnz,hz/ Dhtvz ljcnfdrb c 10630 lj 11^00" at bounding box center [1282, 510] width 375 height 78
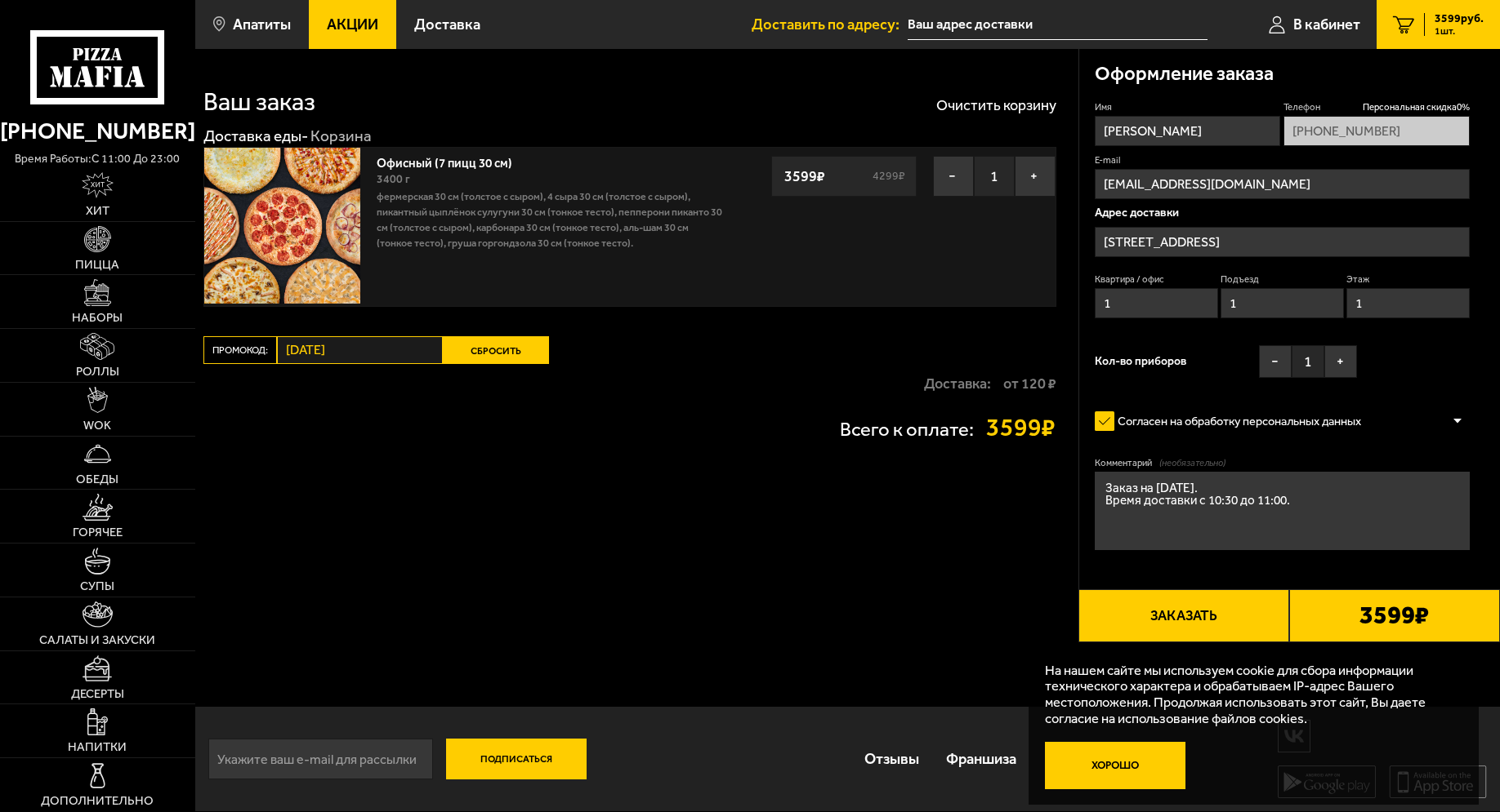
type textarea "Заказ на [DATE]. Время доставки с 10:30 до 11:00."
click at [1111, 768] on button "Хорошо" at bounding box center [1114, 766] width 140 height 46
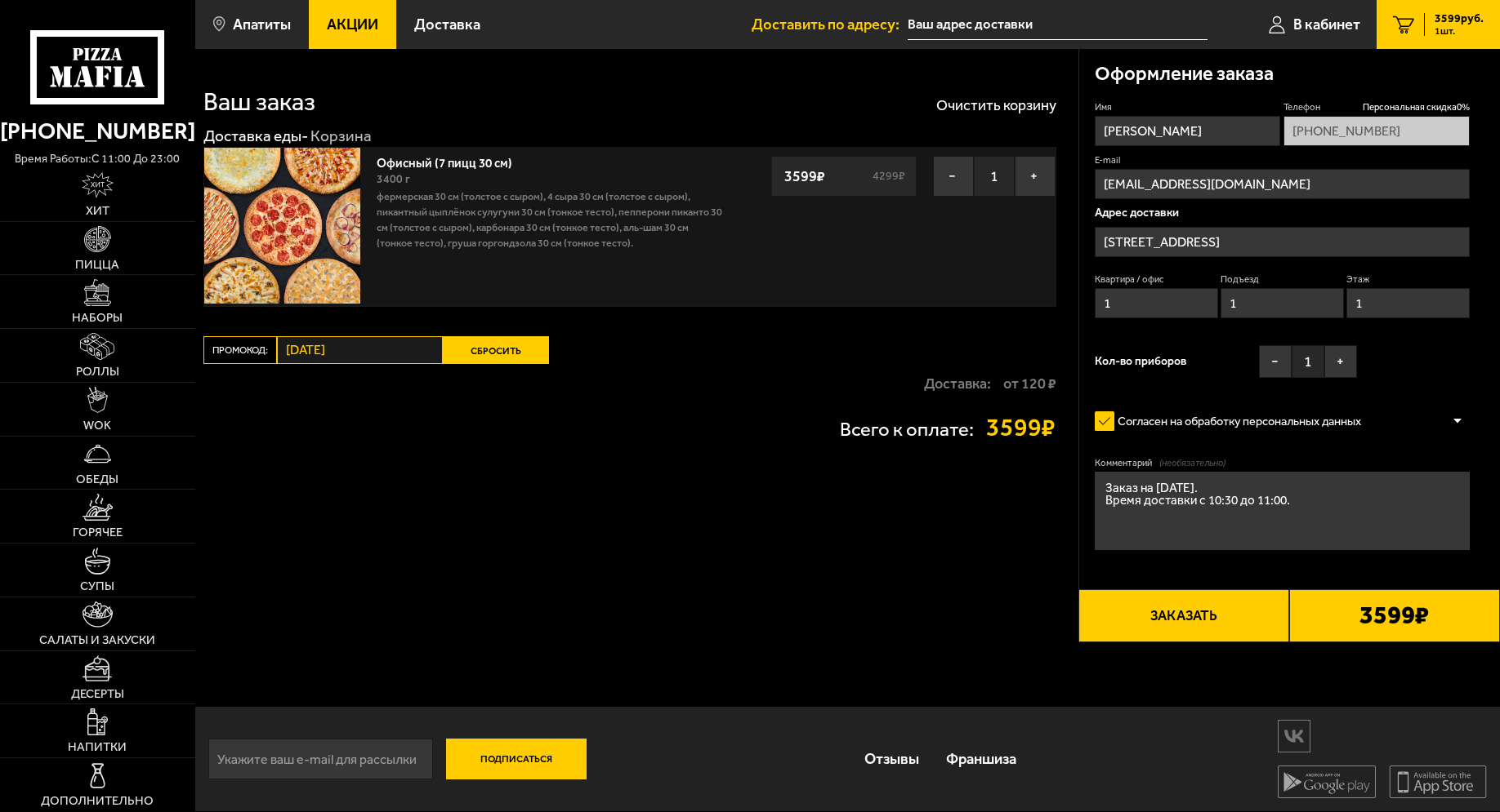
click at [1229, 629] on button "Заказать" at bounding box center [1183, 616] width 211 height 53
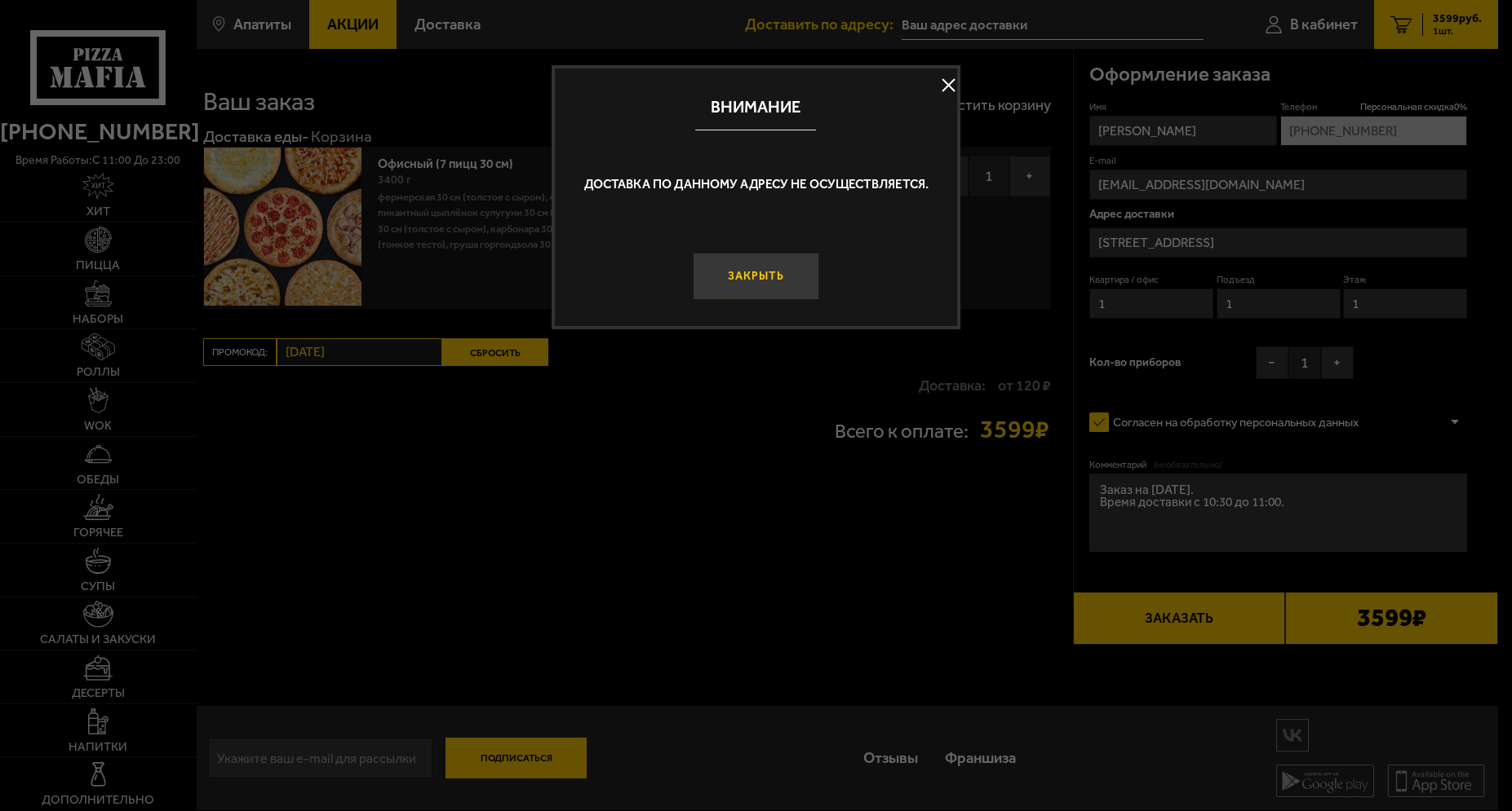
click at [768, 279] on button "Закрыть" at bounding box center [756, 276] width 125 height 47
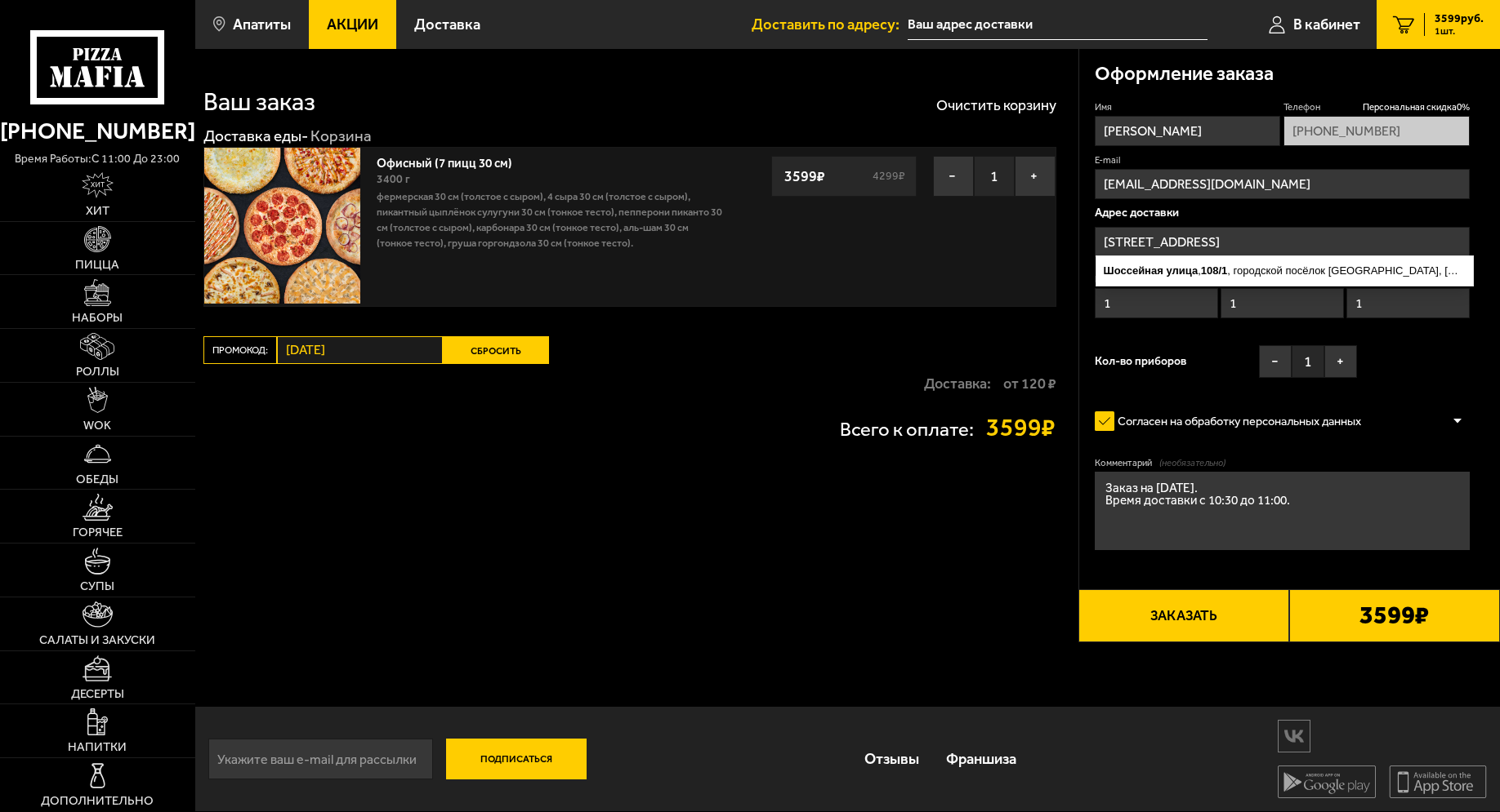
click at [1426, 238] on input "[STREET_ADDRESS]" at bounding box center [1282, 241] width 375 height 30
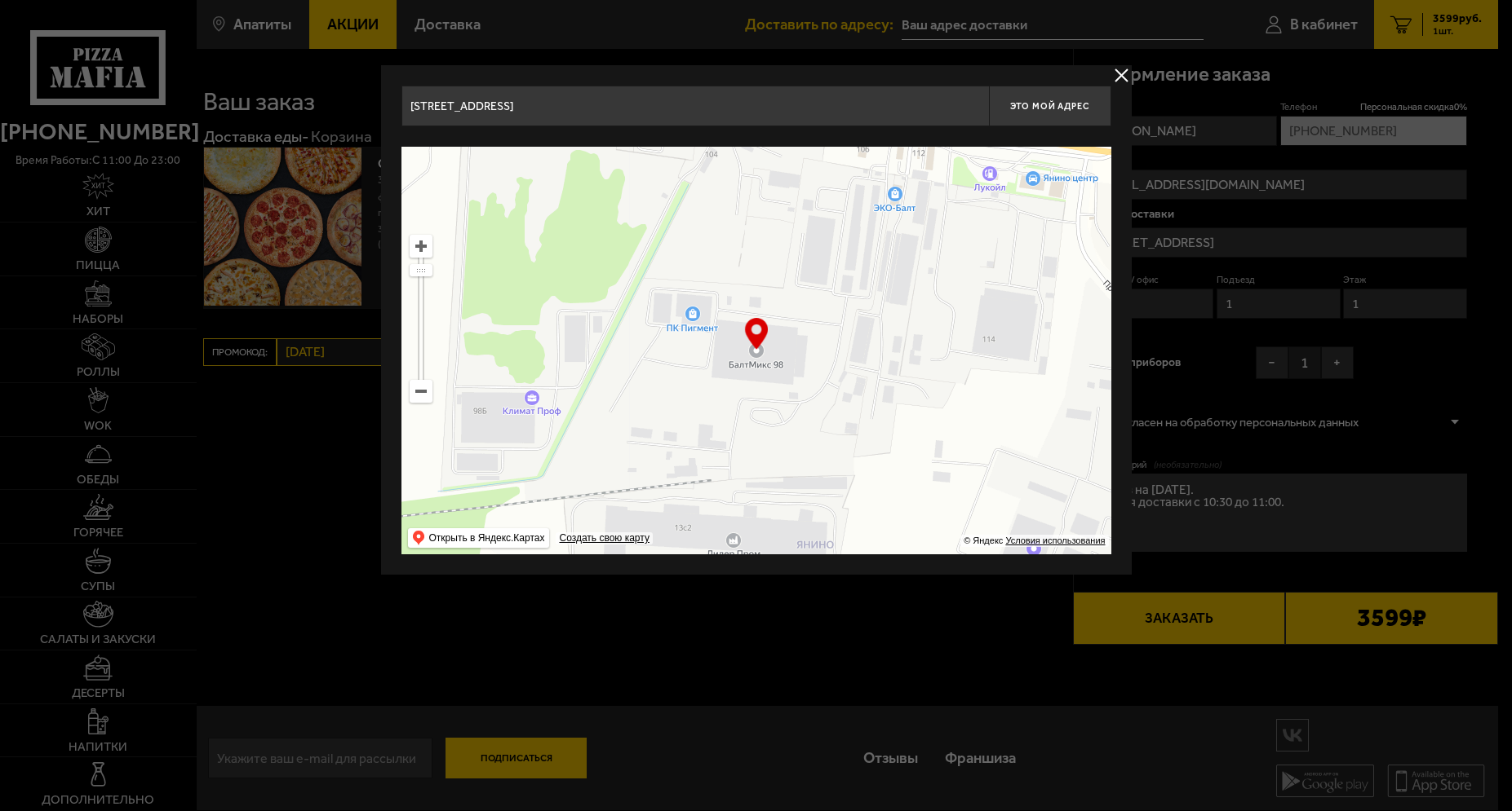
drag, startPoint x: 754, startPoint y: 334, endPoint x: 687, endPoint y: 314, distance: 69.9
click at [687, 314] on div "… © Яндекс Условия использования Открыть в Яндекс.Картах Создать свою карту" at bounding box center [756, 350] width 710 height 408
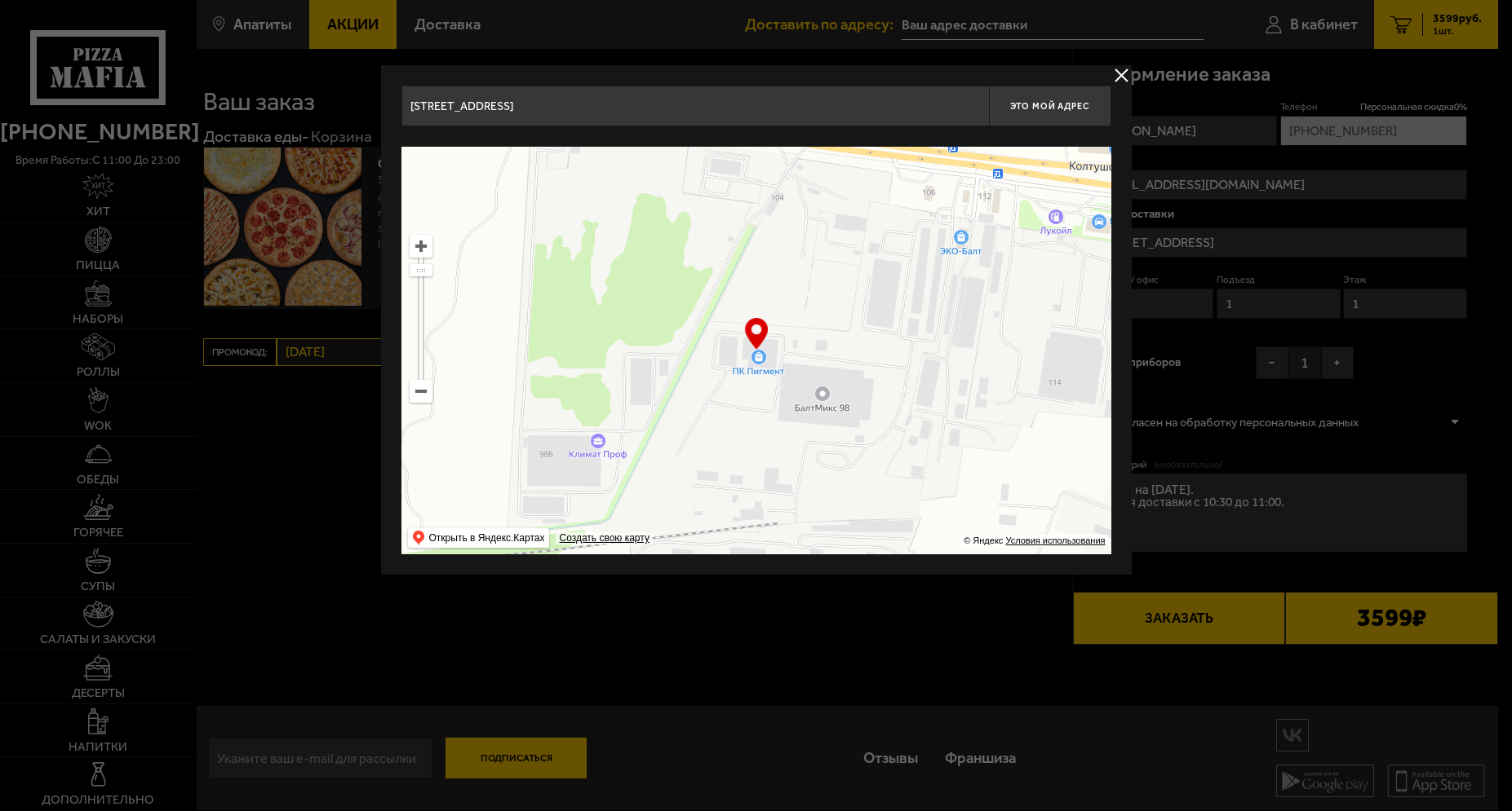
drag, startPoint x: 686, startPoint y: 312, endPoint x: 752, endPoint y: 355, distance: 78.8
click at [752, 355] on ymaps at bounding box center [756, 350] width 710 height 408
click at [889, 103] on input "[STREET_ADDRESS]" at bounding box center [695, 106] width 587 height 41
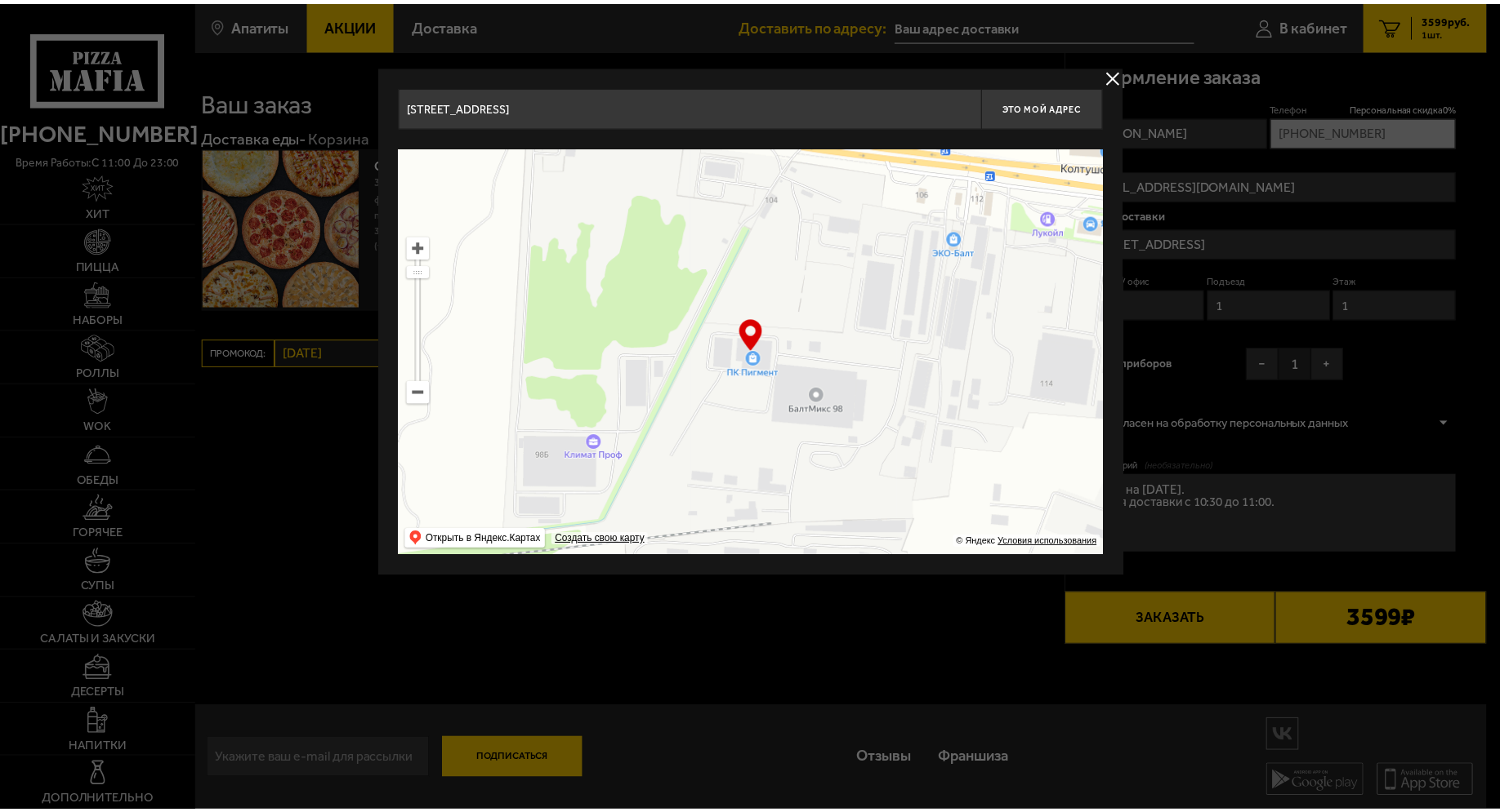
scroll to position [0, 117]
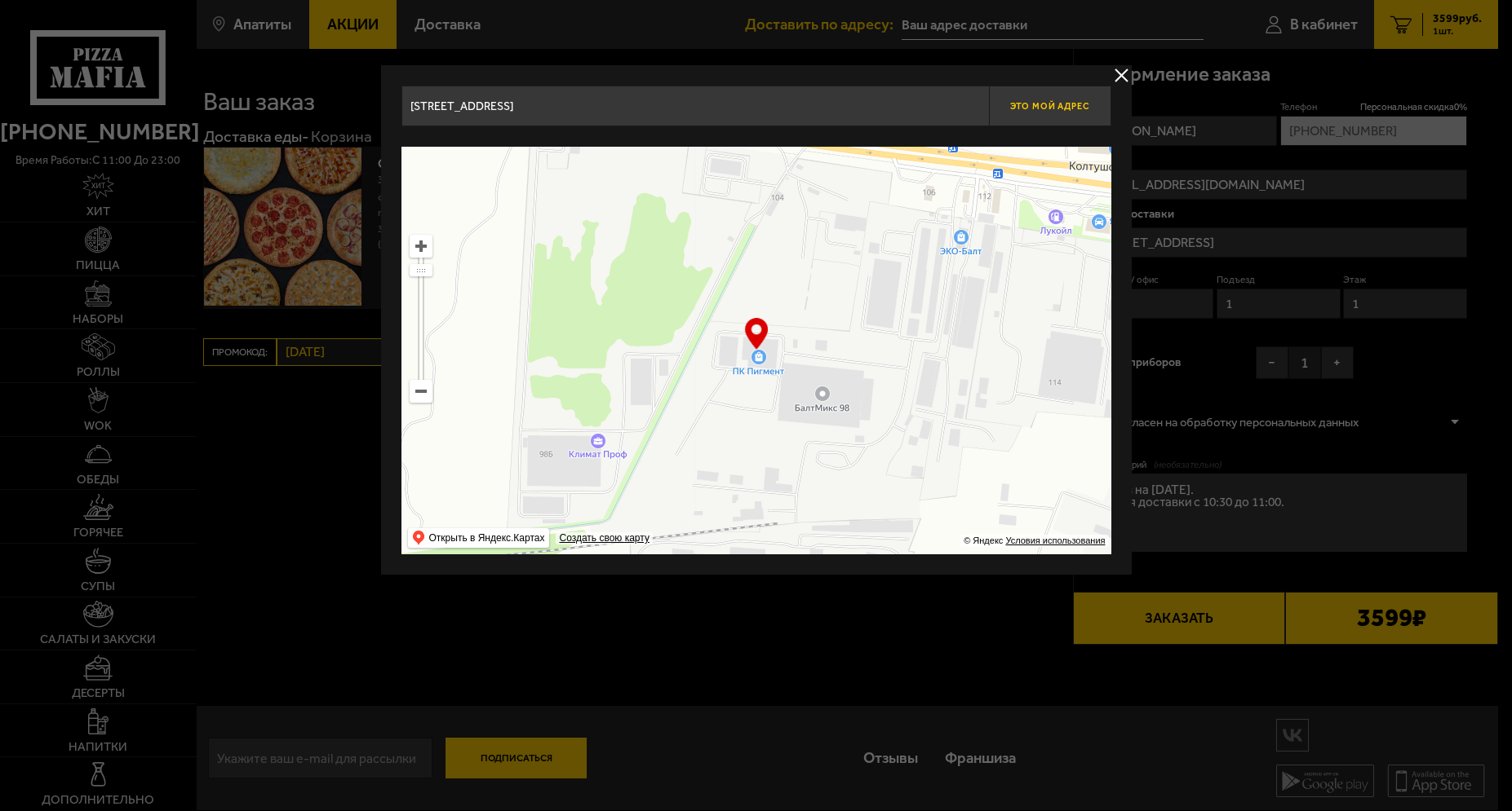
click at [1036, 106] on span "Это мой адрес" at bounding box center [1048, 106] width 78 height 10
click at [1118, 74] on button "delivery type" at bounding box center [1121, 76] width 21 height 21
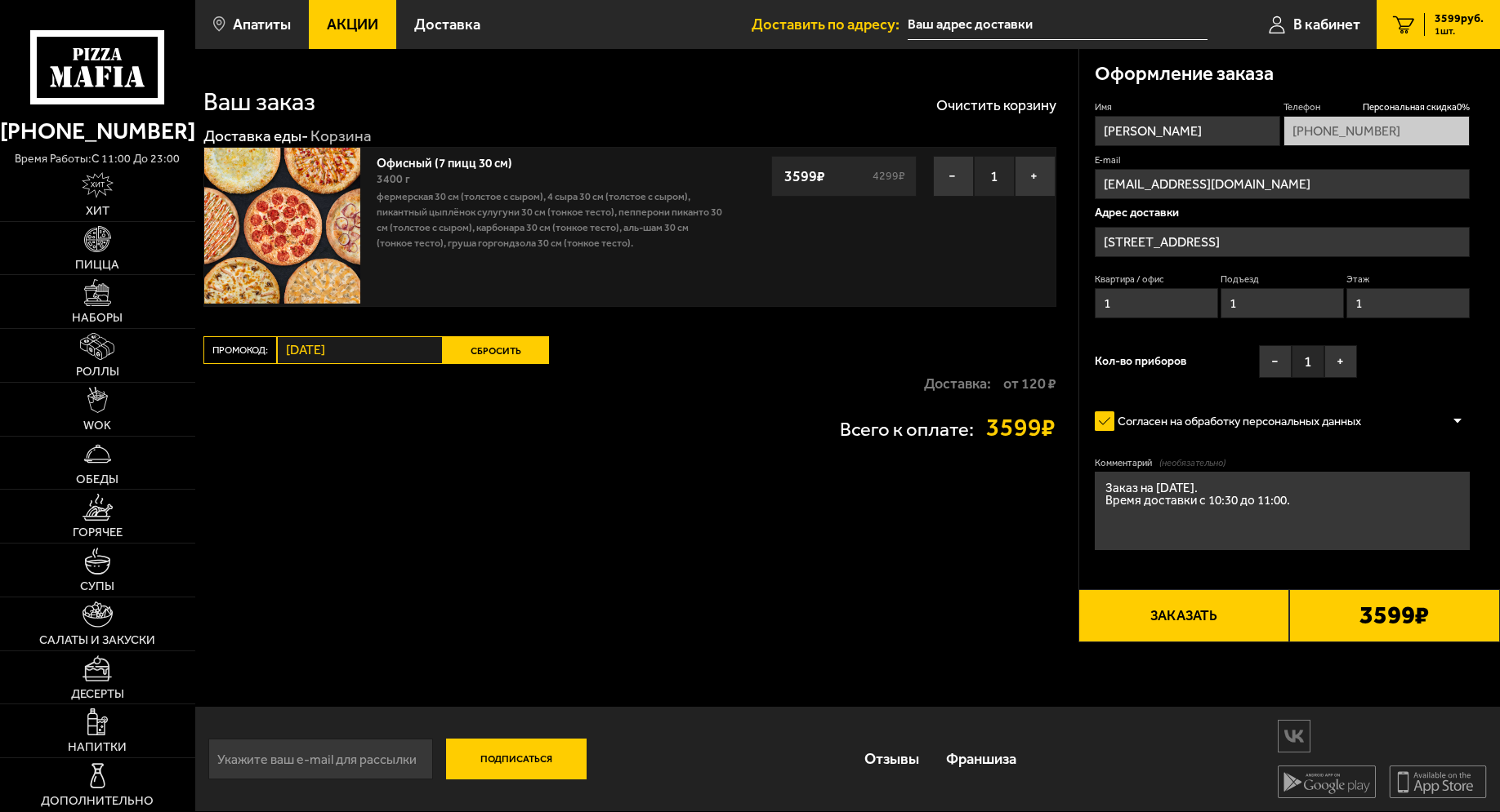
click at [1220, 626] on button "Заказать" at bounding box center [1183, 616] width 211 height 53
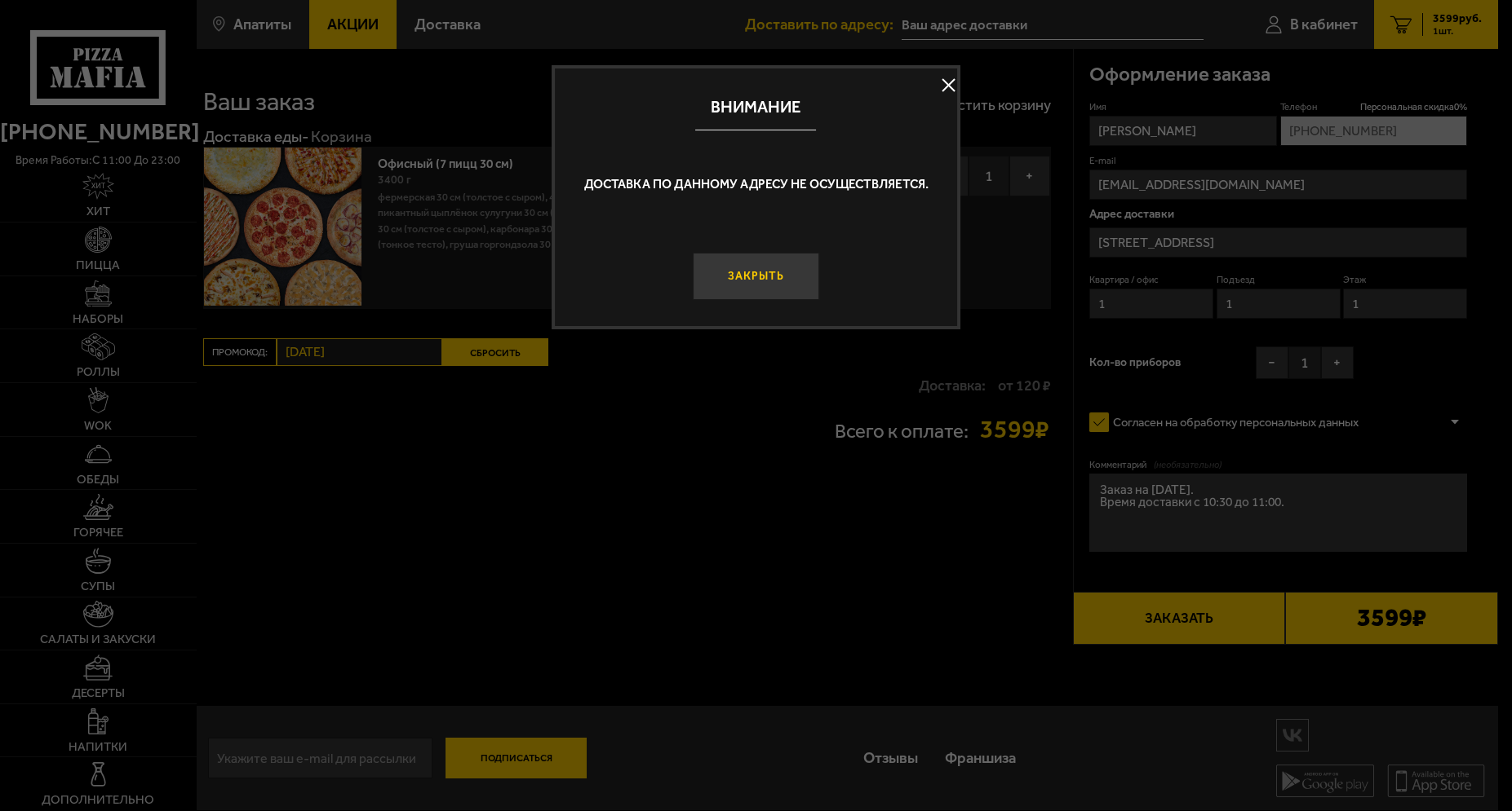
click at [764, 269] on button "Закрыть" at bounding box center [756, 276] width 125 height 47
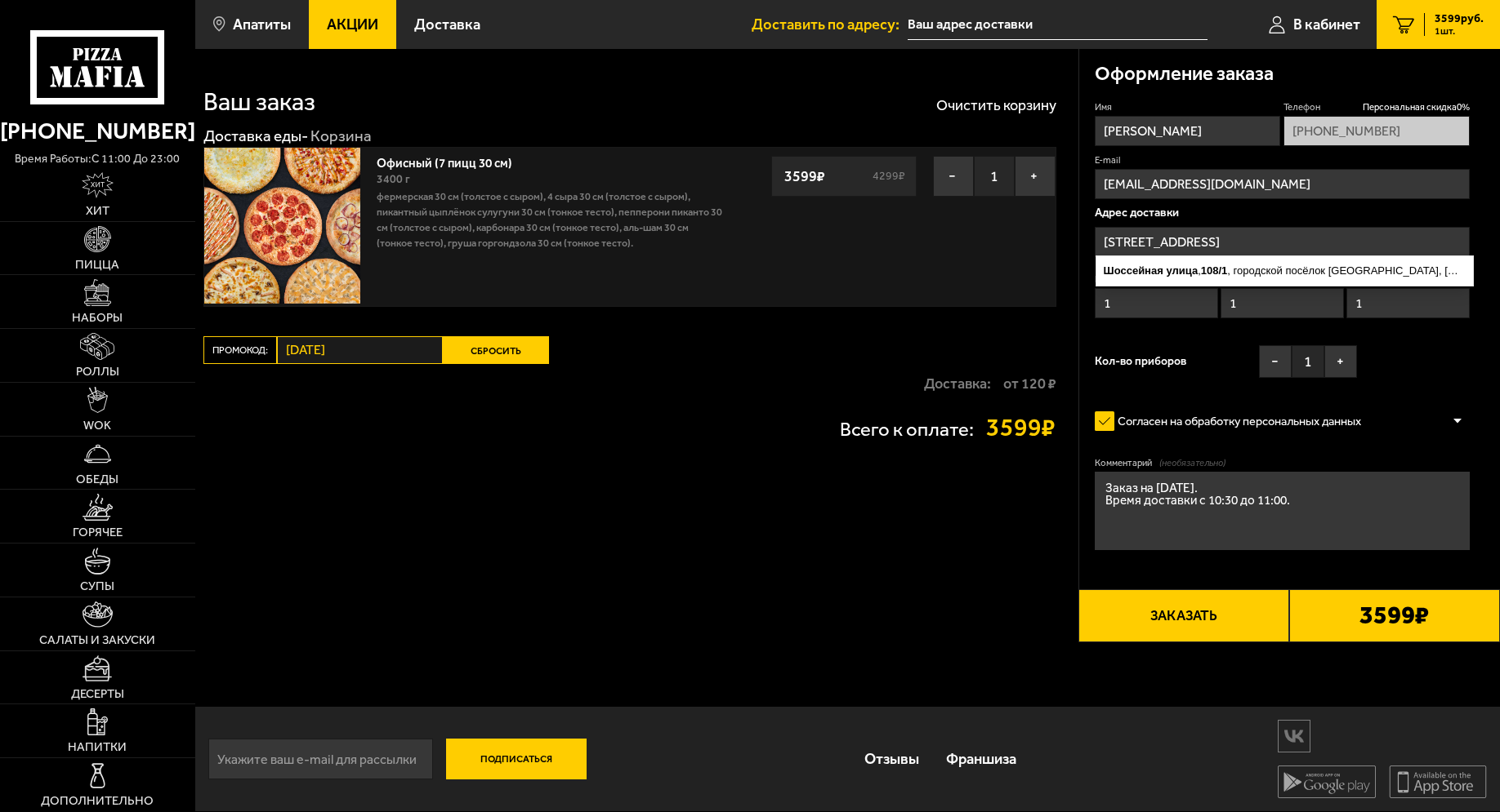
click at [1332, 243] on input "[STREET_ADDRESS]" at bounding box center [1282, 241] width 375 height 30
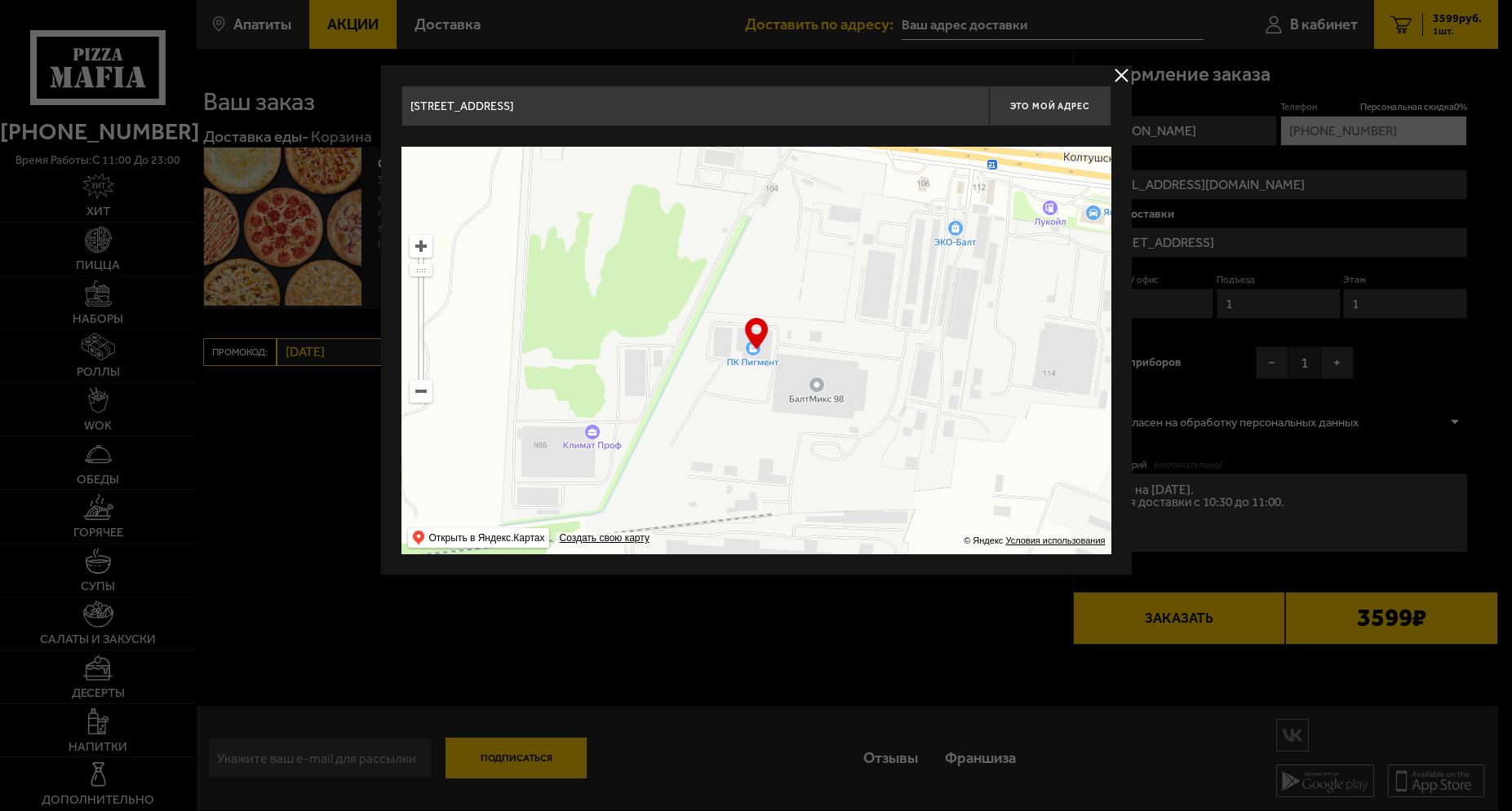
drag, startPoint x: 699, startPoint y: 348, endPoint x: 750, endPoint y: 377, distance: 58.7
click at [750, 377] on ymaps at bounding box center [756, 350] width 710 height 408
click at [1041, 100] on button "Это мой адрес" at bounding box center [1050, 106] width 123 height 41
drag, startPoint x: 762, startPoint y: 342, endPoint x: 726, endPoint y: 342, distance: 36.0
click at [726, 342] on div "… © Яндекс Условия использования Открыть в Яндекс.Картах Создать свою карту" at bounding box center [756, 350] width 710 height 408
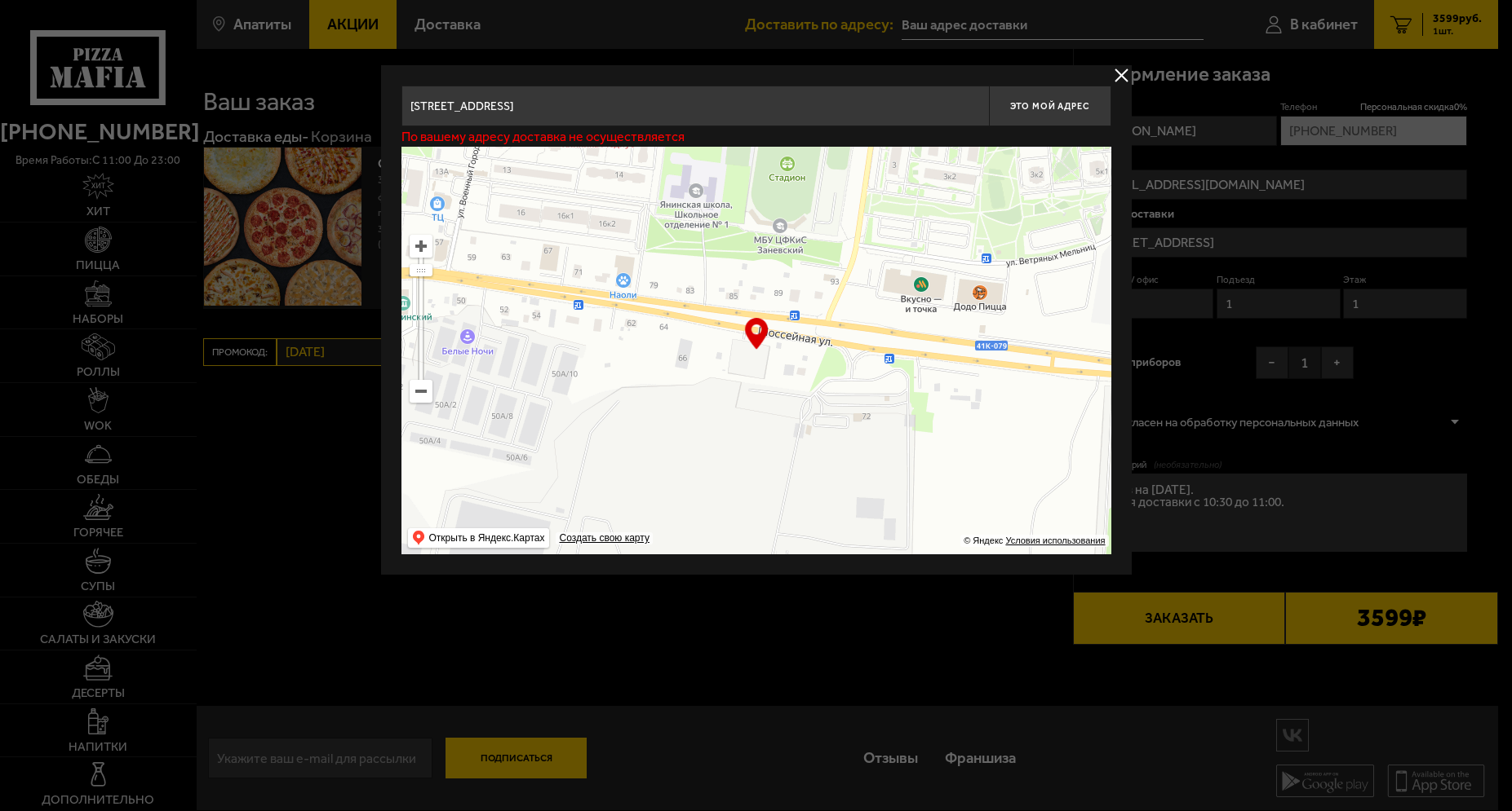
drag, startPoint x: 825, startPoint y: 339, endPoint x: 1416, endPoint y: 614, distance: 651.8
click at [1404, 614] on main "Апатиты Все Акции Доставка Личный кабинет Акции Доставка Доставить по адресу: В…" at bounding box center [846, 404] width 1303 height 811
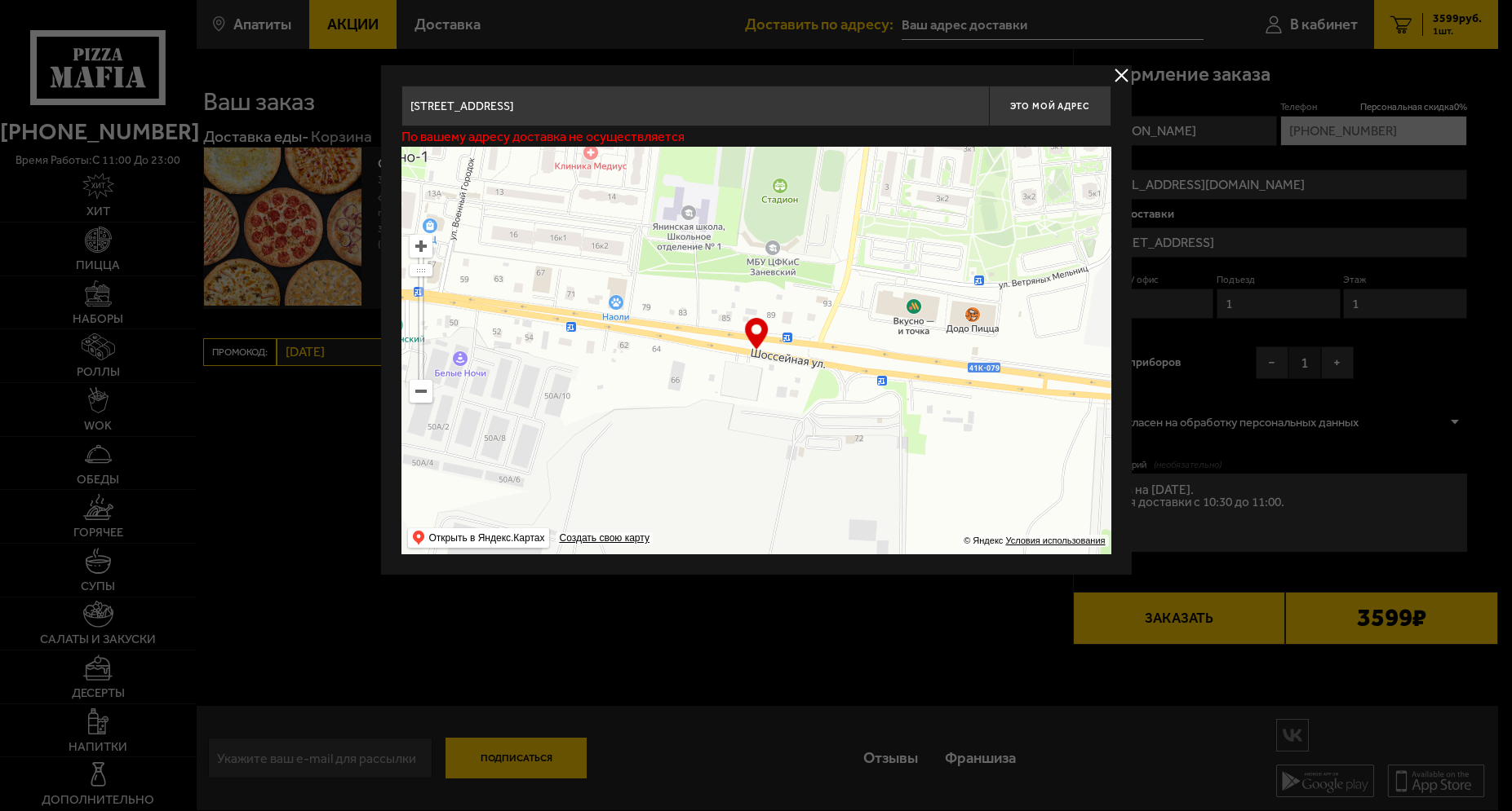
click at [750, 382] on ymaps at bounding box center [756, 350] width 710 height 408
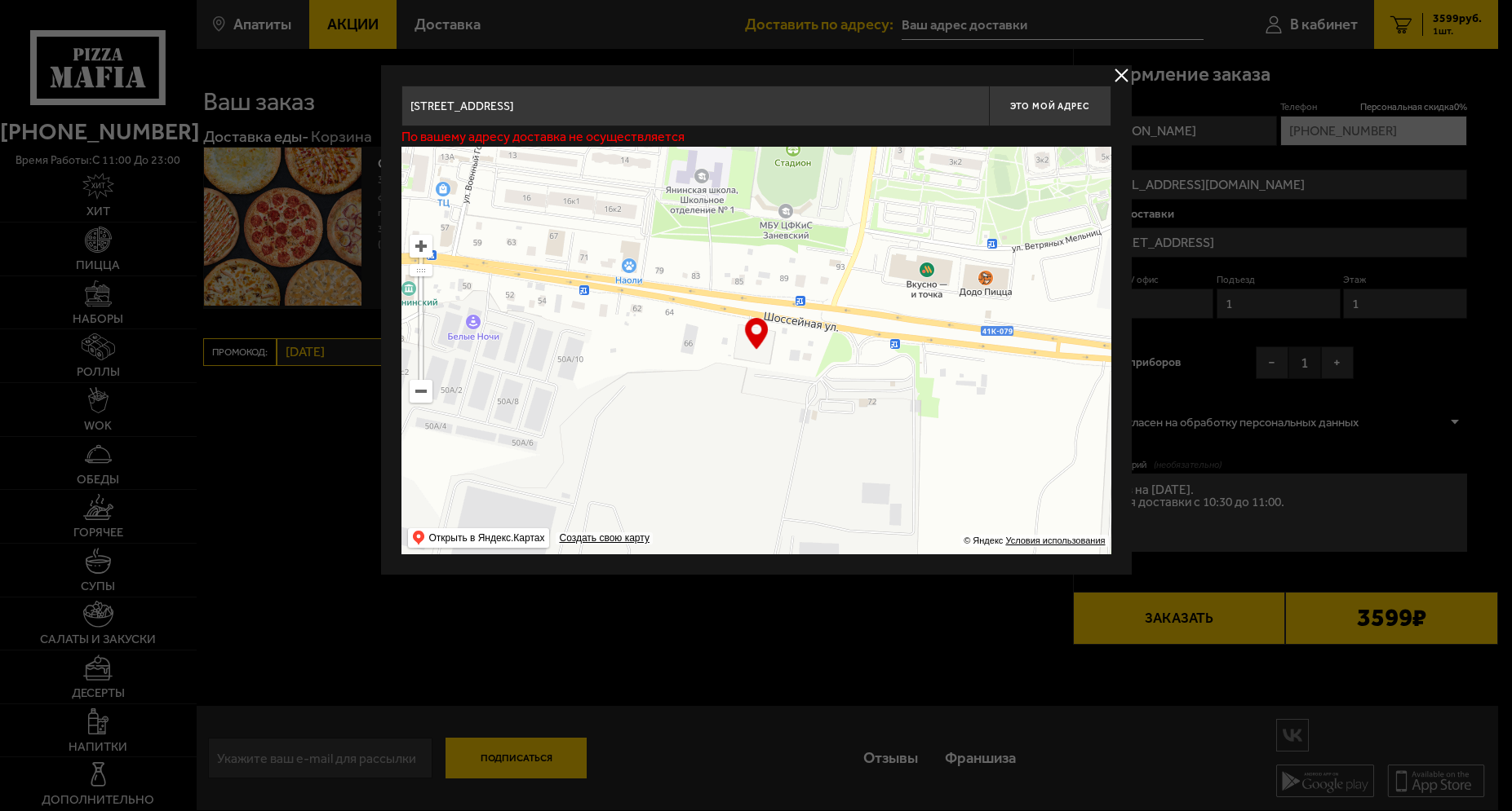
drag, startPoint x: 769, startPoint y: 377, endPoint x: 782, endPoint y: 340, distance: 39.2
click at [782, 340] on ymaps at bounding box center [756, 350] width 710 height 408
click at [1046, 106] on span "Это мой адрес" at bounding box center [1048, 106] width 78 height 10
click at [927, 106] on input "[STREET_ADDRESS]" at bounding box center [695, 106] width 587 height 41
drag, startPoint x: 822, startPoint y: 106, endPoint x: 650, endPoint y: 116, distance: 172.3
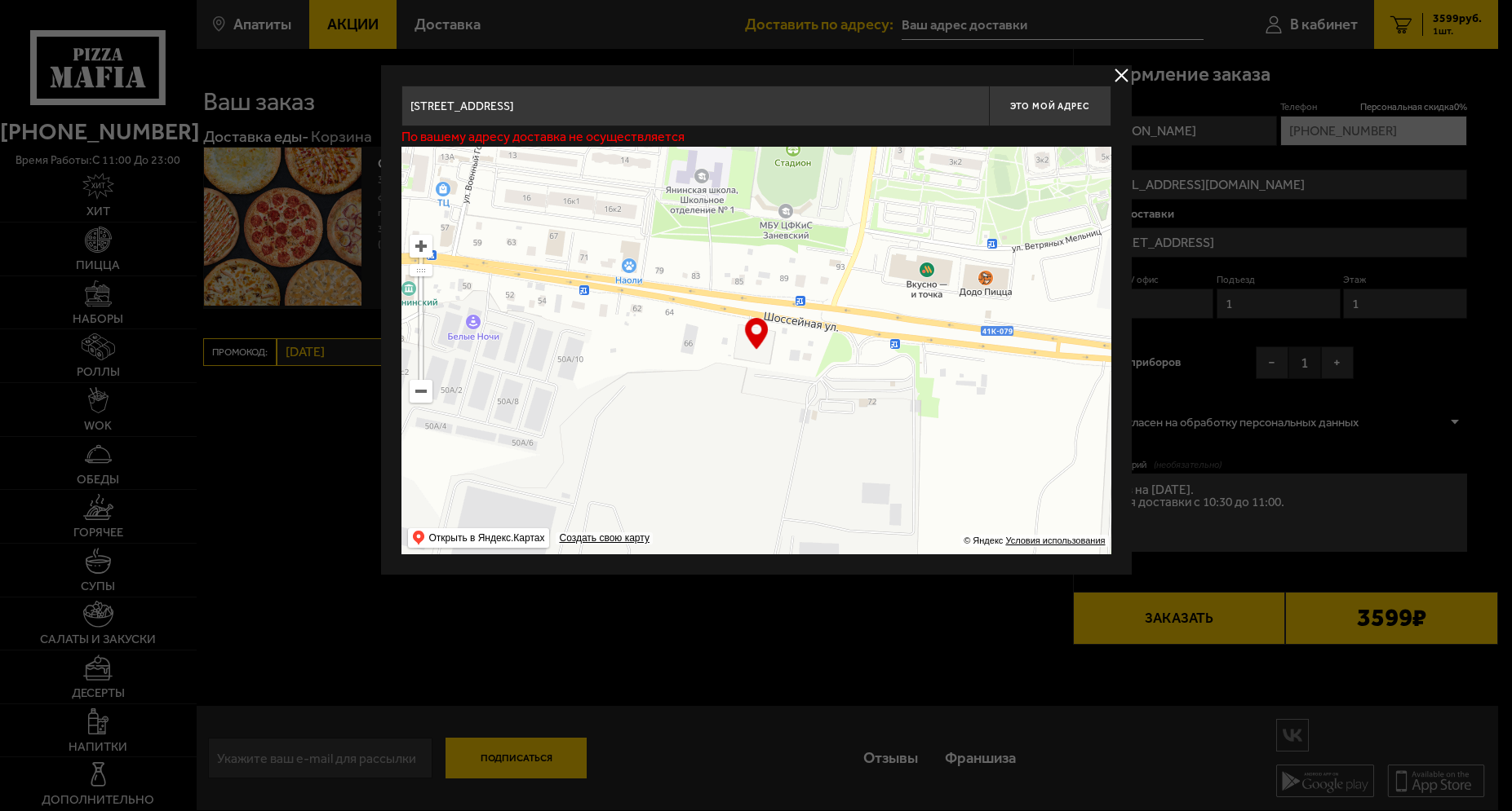
click at [650, 116] on input "[STREET_ADDRESS]" at bounding box center [695, 106] width 587 height 41
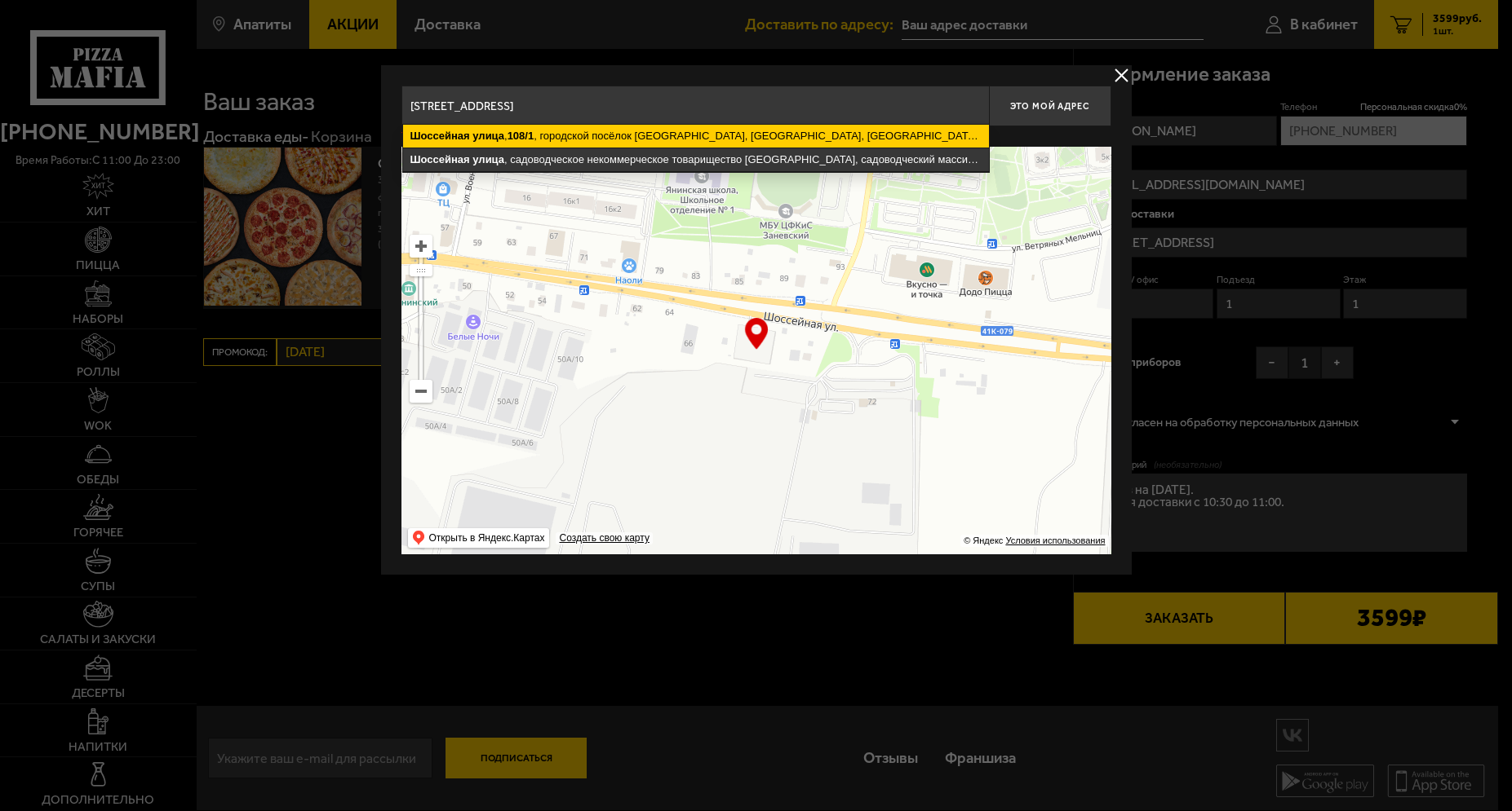
click at [665, 135] on ymaps "[STREET_ADDRESS]" at bounding box center [695, 136] width 586 height 23
type input "[STREET_ADDRESS]"
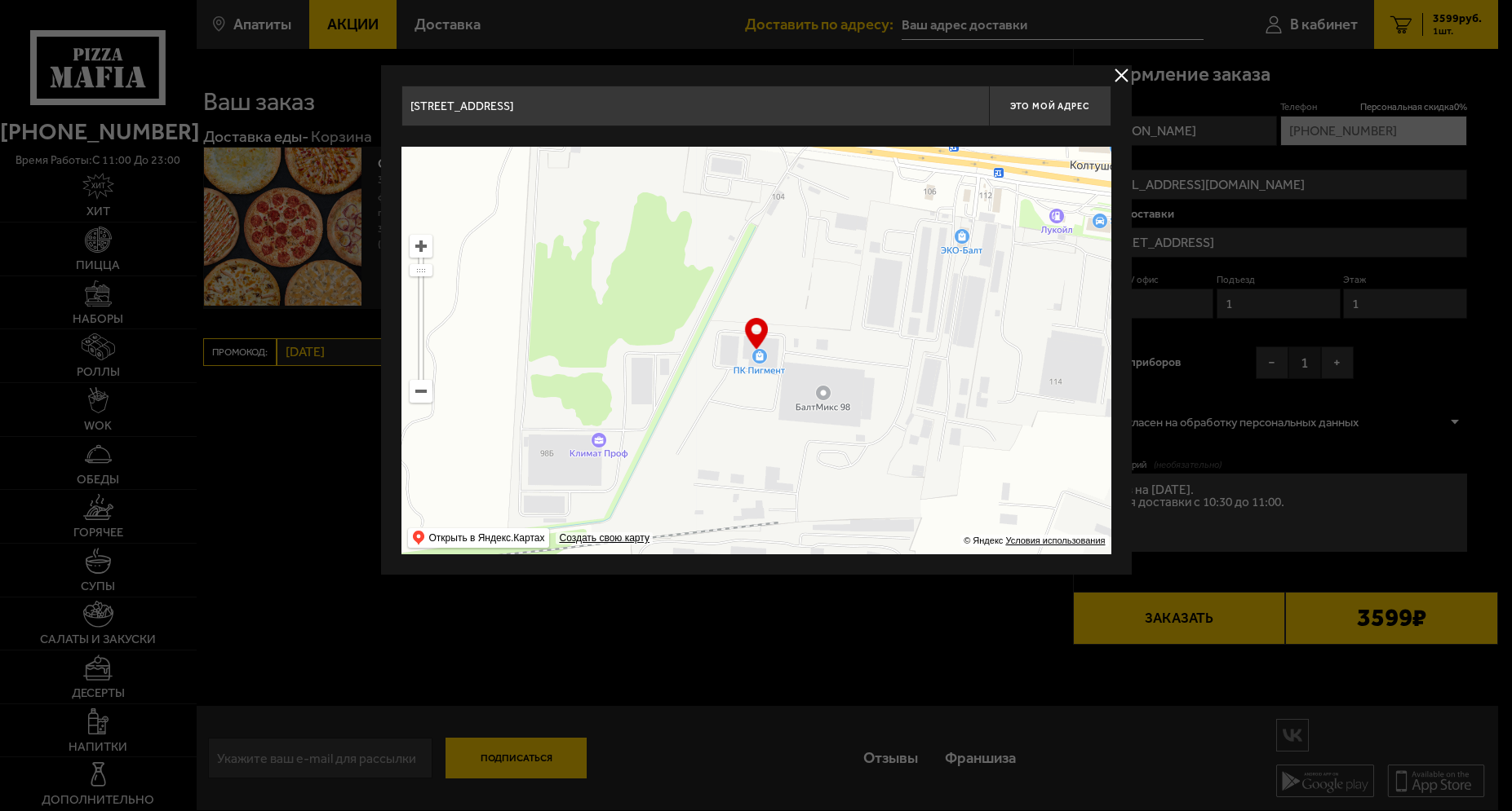
drag, startPoint x: 893, startPoint y: 360, endPoint x: 957, endPoint y: 400, distance: 75.5
click at [957, 400] on ymaps at bounding box center [756, 350] width 710 height 408
click at [1056, 106] on span "Это мой адрес" at bounding box center [1048, 106] width 78 height 10
click at [925, 101] on input "[STREET_ADDRESS]" at bounding box center [695, 106] width 587 height 41
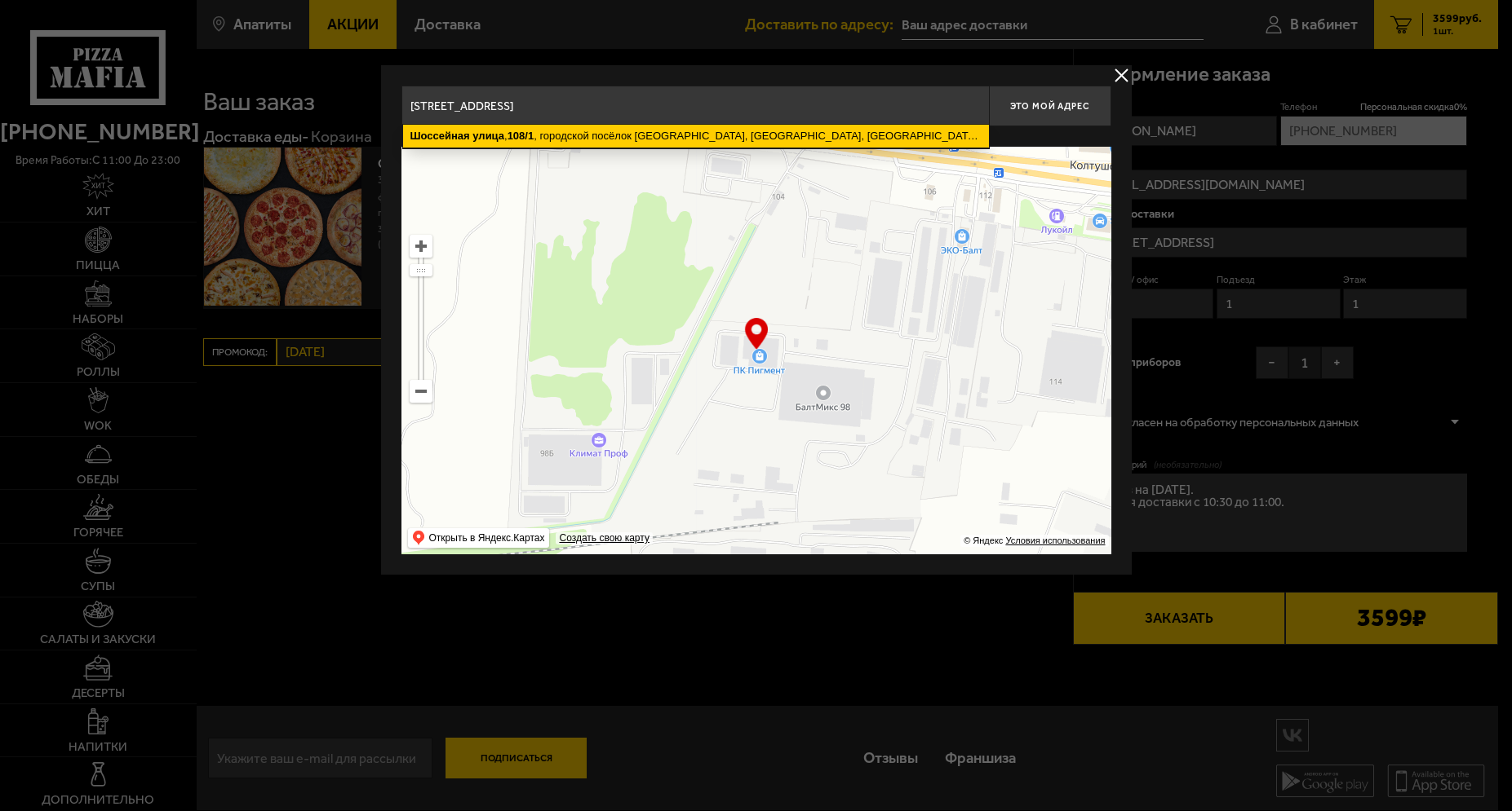
click at [875, 139] on ymaps "[STREET_ADDRESS]" at bounding box center [695, 136] width 586 height 23
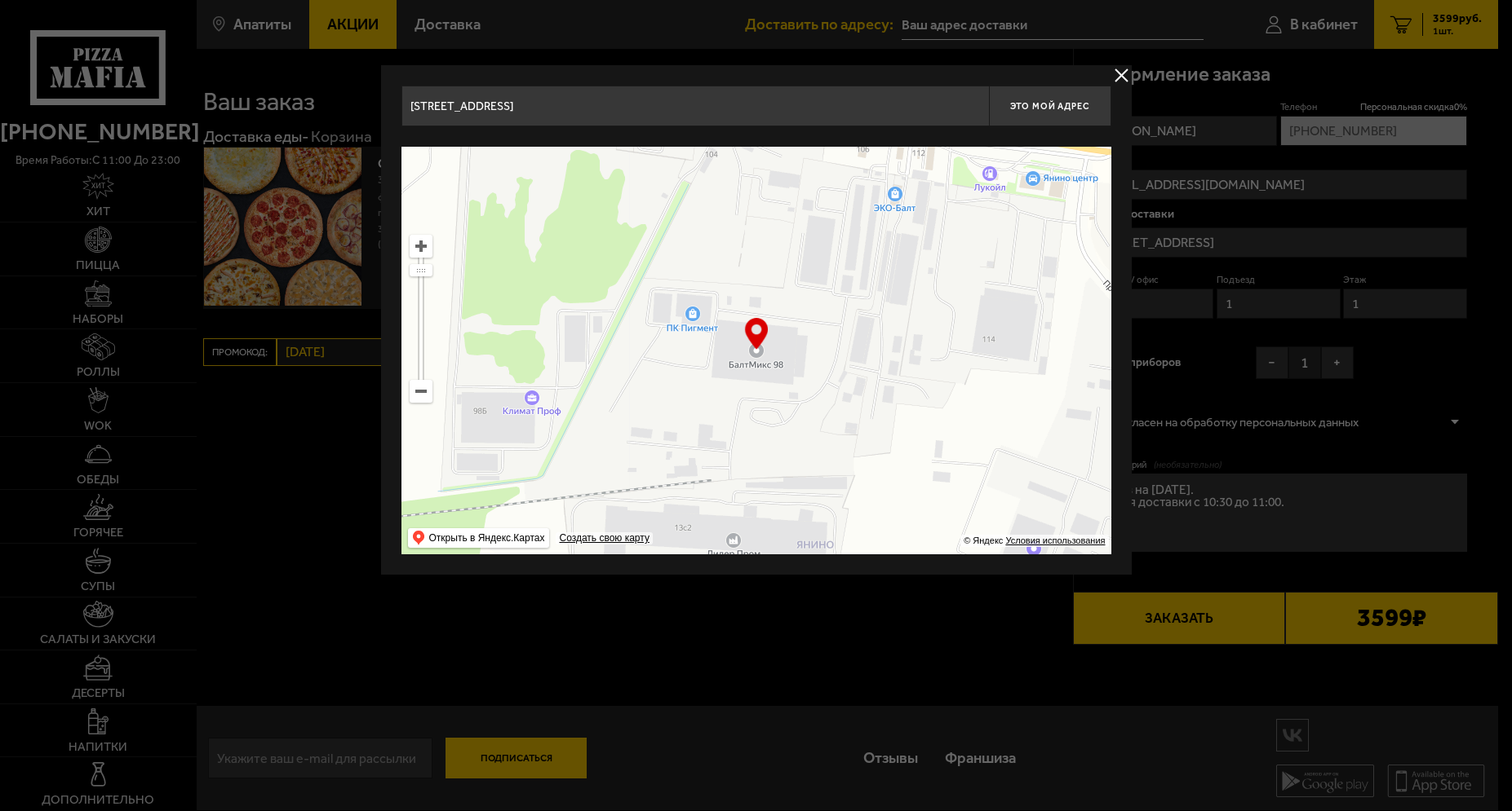
click at [1123, 73] on button "delivery type" at bounding box center [1121, 76] width 21 height 21
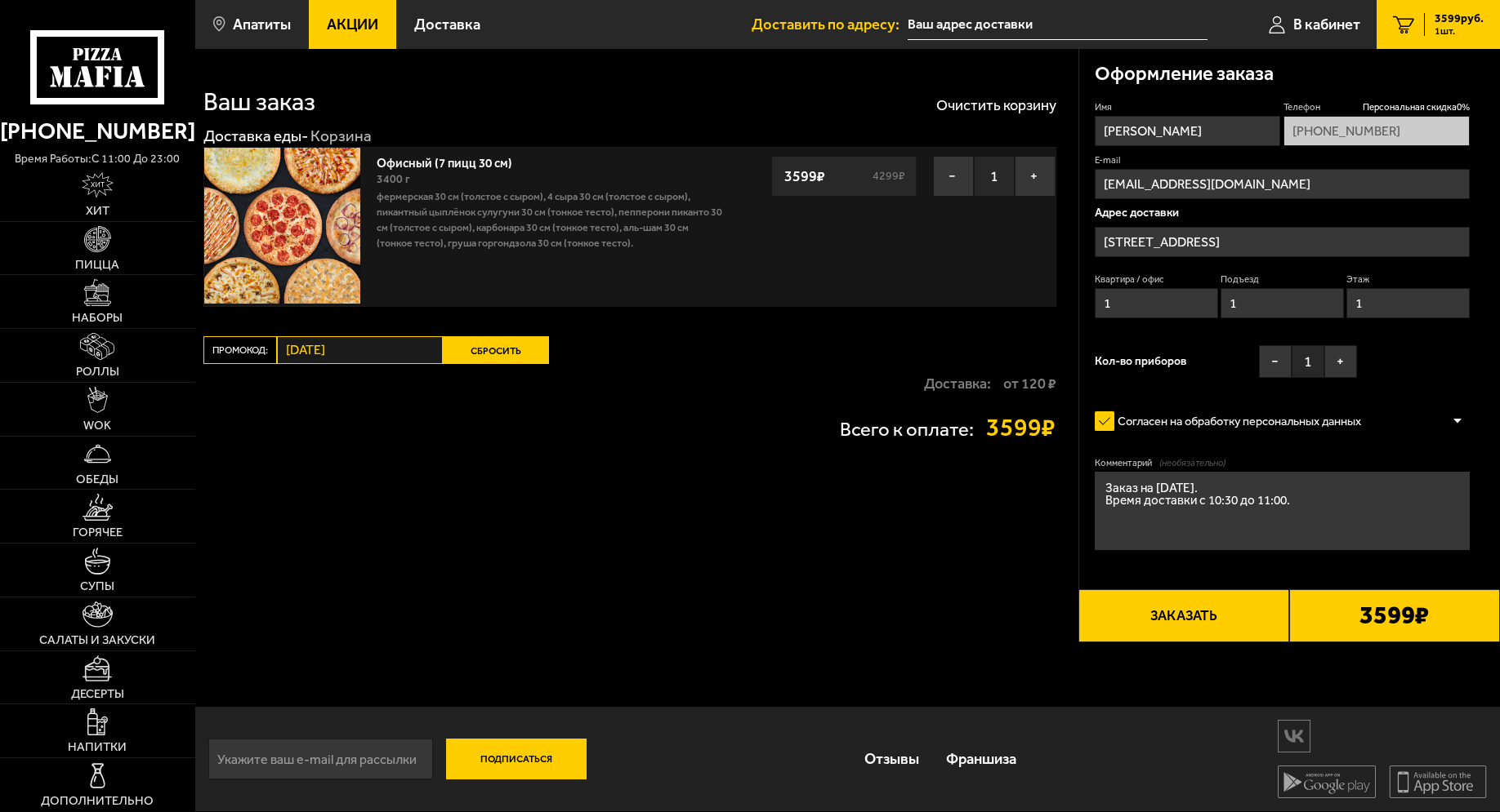
click at [1179, 613] on button "Заказать" at bounding box center [1183, 616] width 211 height 53
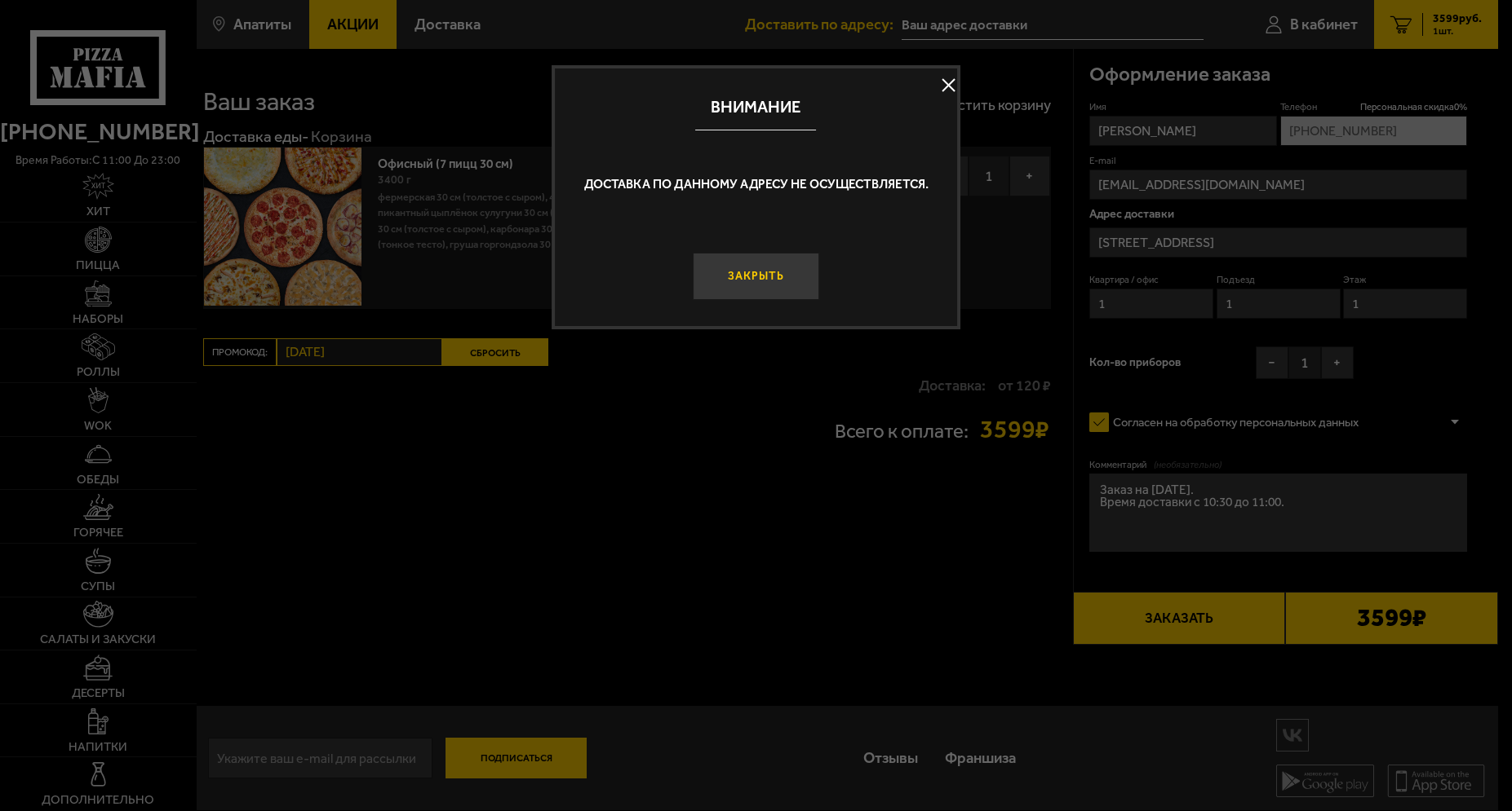
click at [784, 269] on button "Закрыть" at bounding box center [756, 276] width 125 height 47
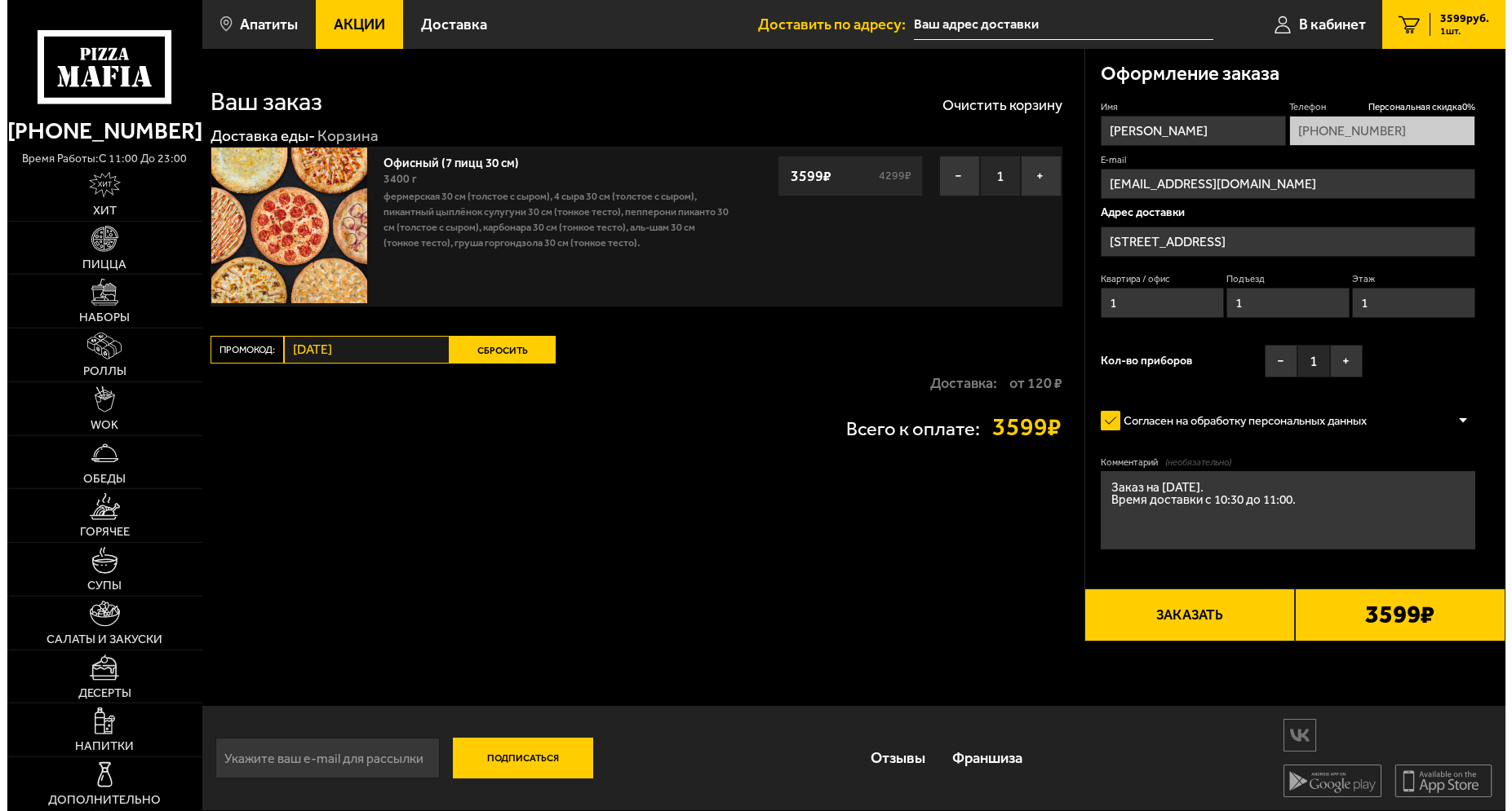
scroll to position [0, 0]
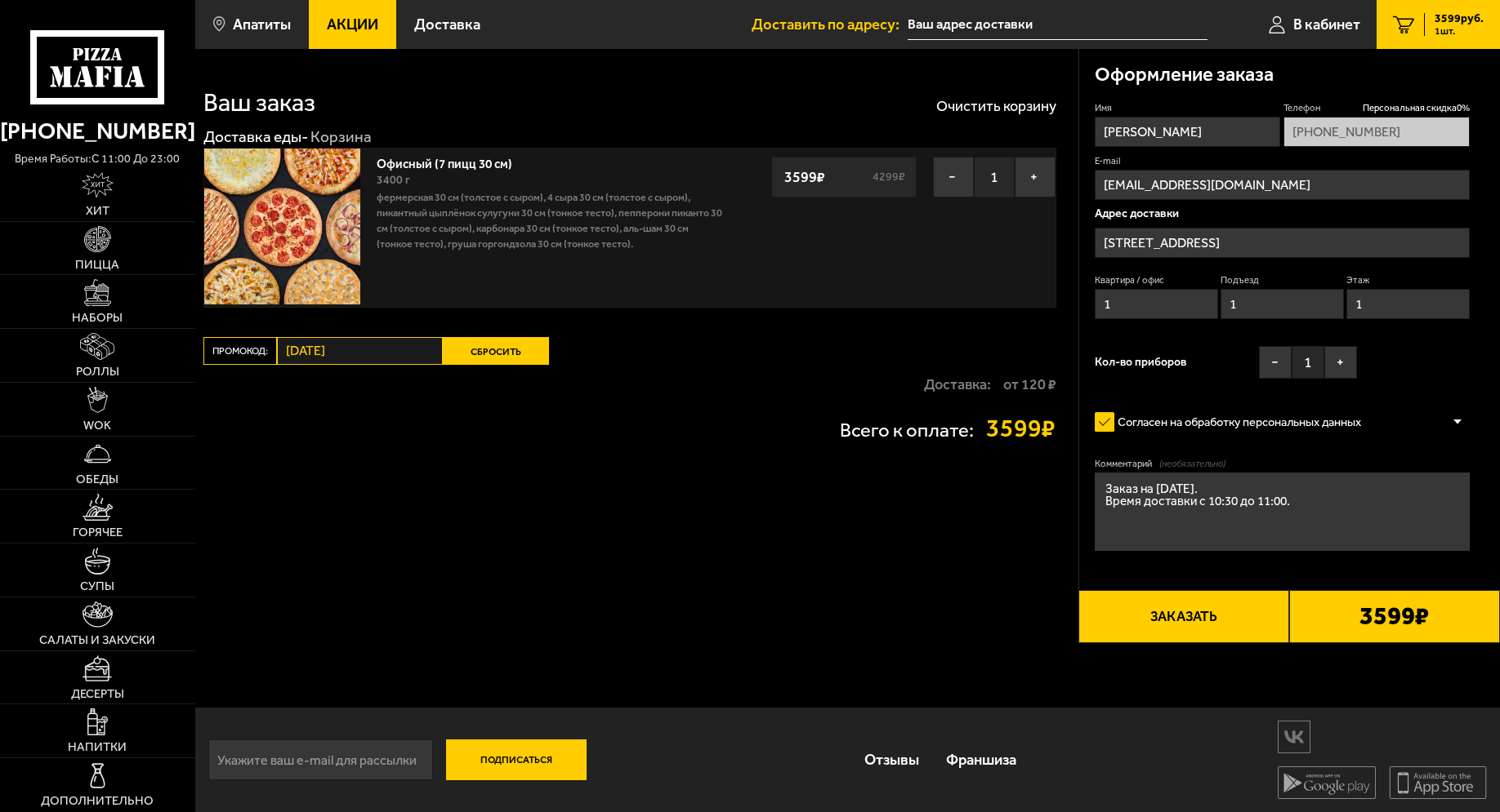
click at [1037, 19] on input "text" at bounding box center [1057, 24] width 300 height 30
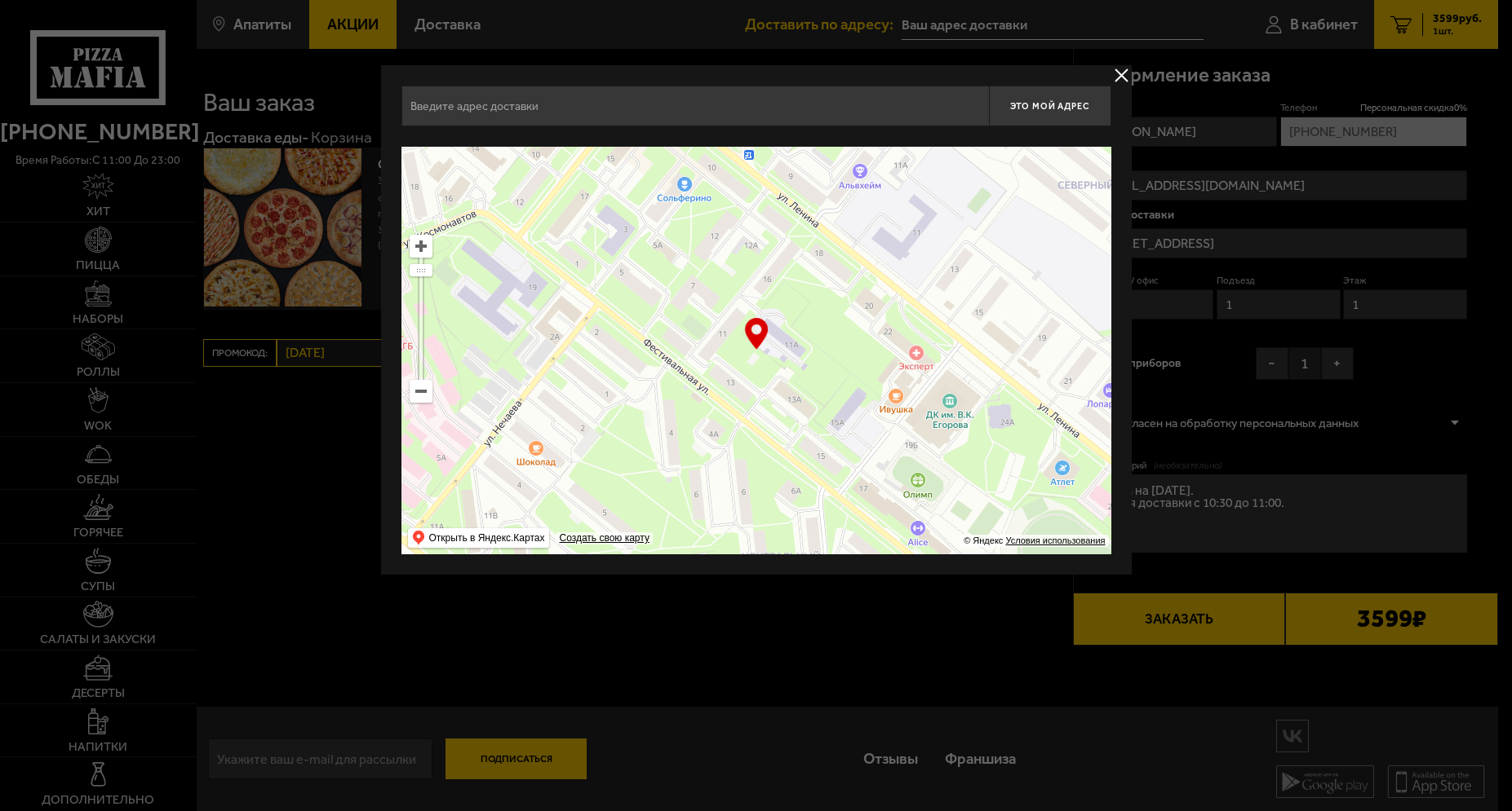
drag, startPoint x: 922, startPoint y: 336, endPoint x: 513, endPoint y: 357, distance: 409.5
click at [513, 357] on ymaps at bounding box center [756, 350] width 710 height 408
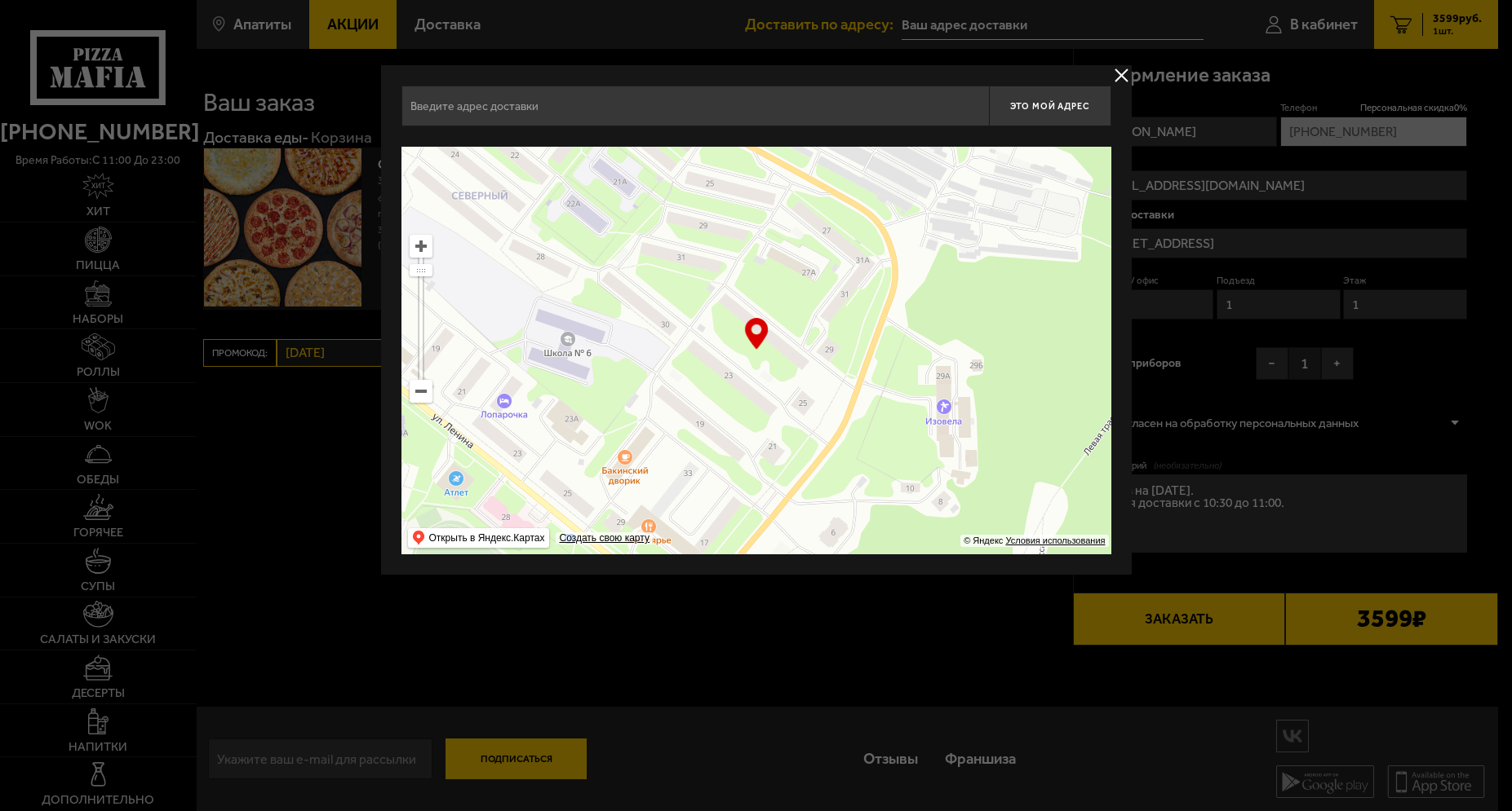
drag, startPoint x: 999, startPoint y: 318, endPoint x: 443, endPoint y: 324, distance: 556.0
click at [443, 324] on ymaps at bounding box center [756, 350] width 710 height 408
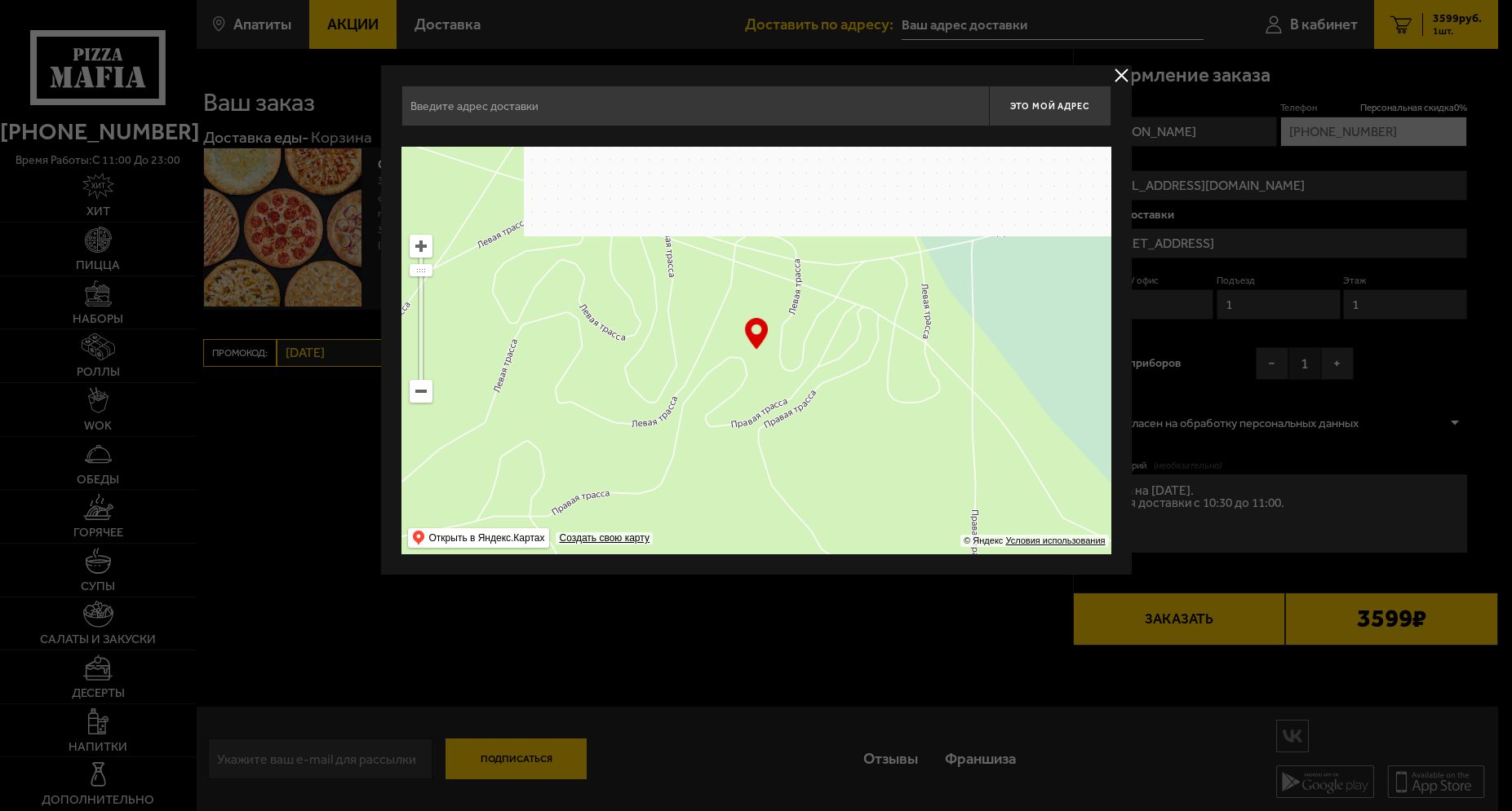
drag, startPoint x: 996, startPoint y: 300, endPoint x: 286, endPoint y: 193, distance: 718.0
click at [286, 193] on main "Апатиты Все Акции Доставка Личный кабинет Акции Доставка Доставить по адресу: В…" at bounding box center [846, 405] width 1303 height 811
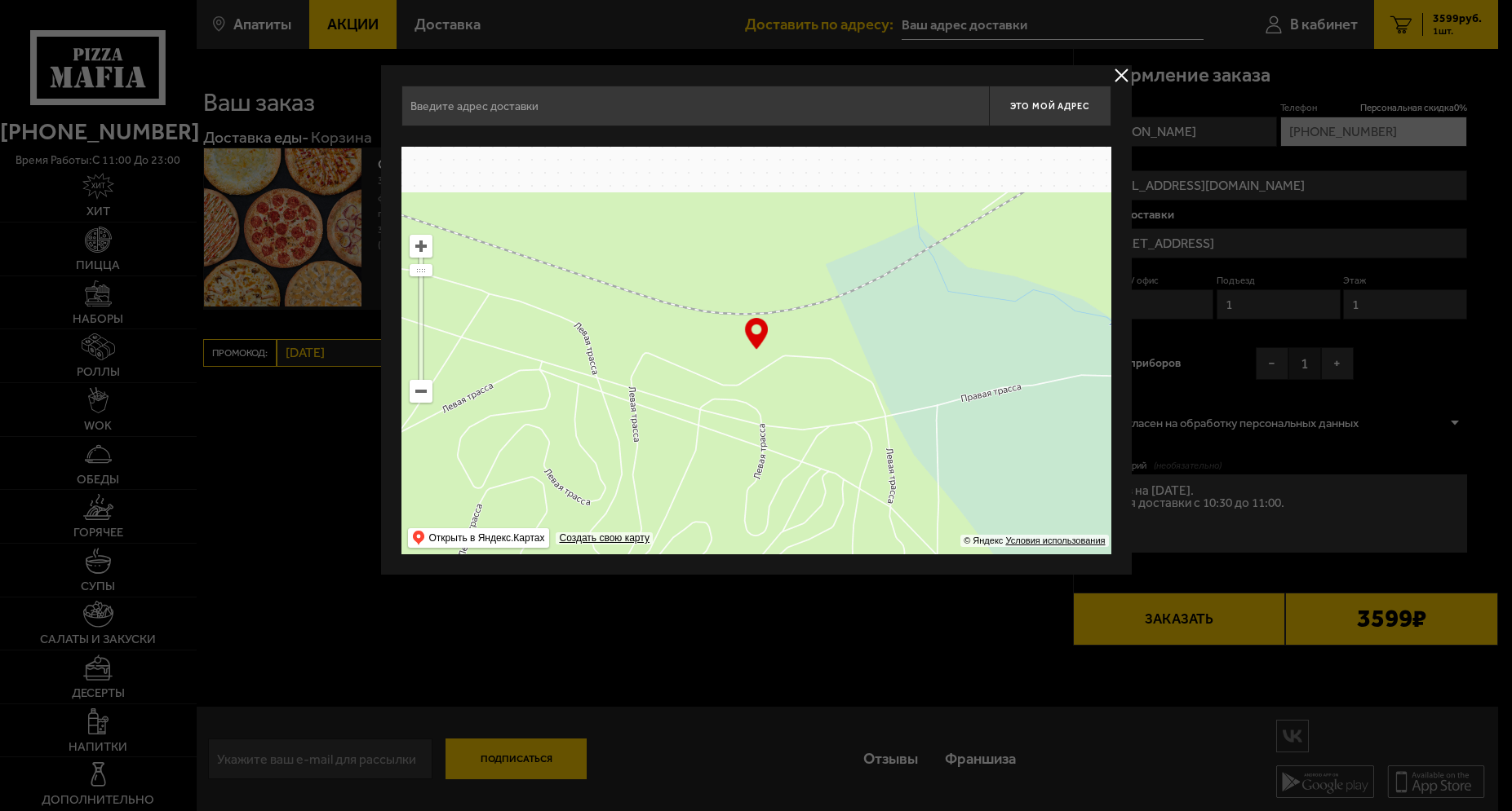
drag, startPoint x: 920, startPoint y: 294, endPoint x: 863, endPoint y: 464, distance: 179.3
click at [882, 463] on ymaps at bounding box center [756, 350] width 710 height 408
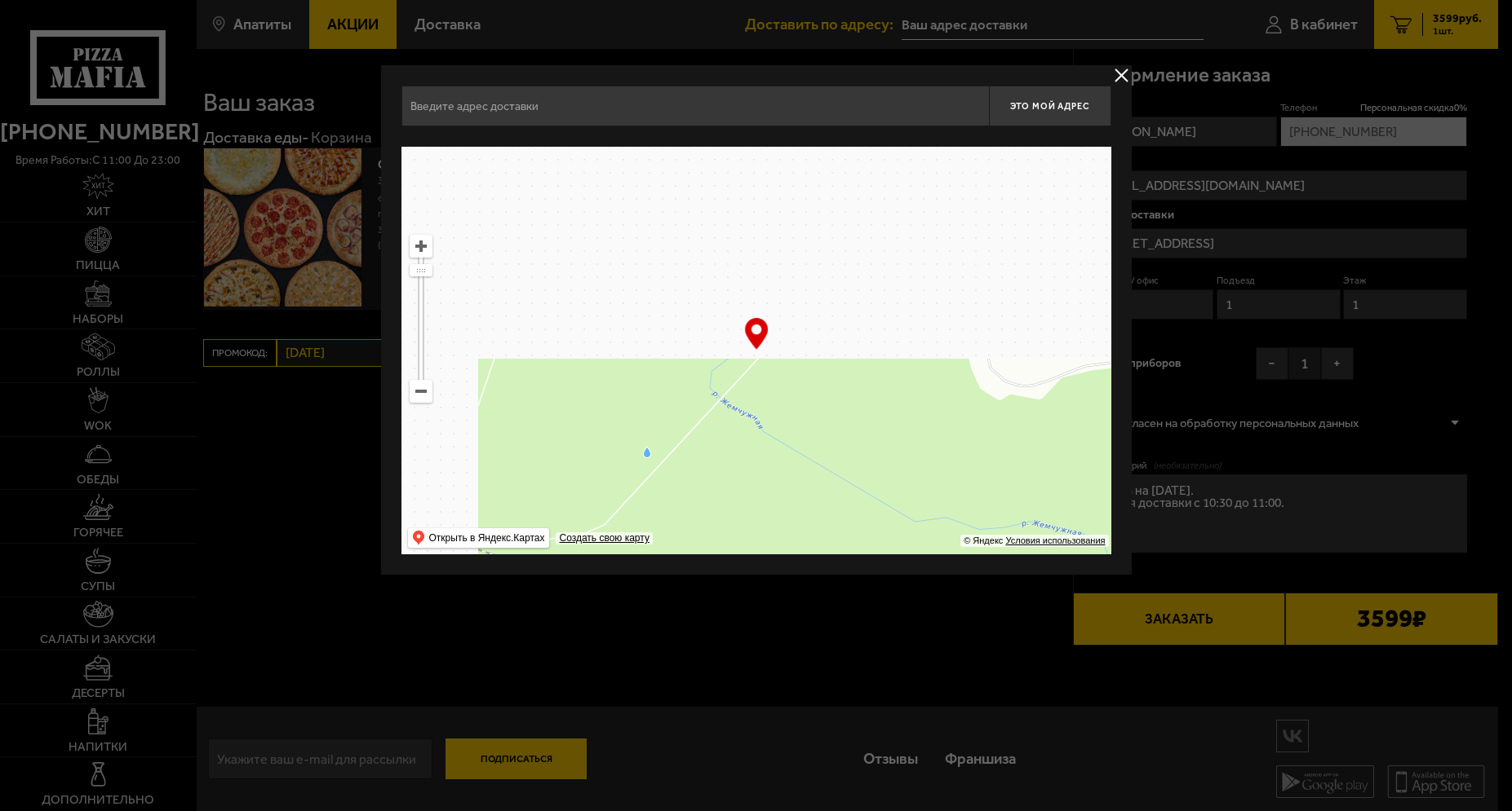
drag, startPoint x: 873, startPoint y: 223, endPoint x: 1115, endPoint y: 564, distance: 418.1
click at [1115, 564] on div "Это мой адрес Найдите адрес перетащив карту … © Яндекс Условия использования От…" at bounding box center [756, 320] width 750 height 510
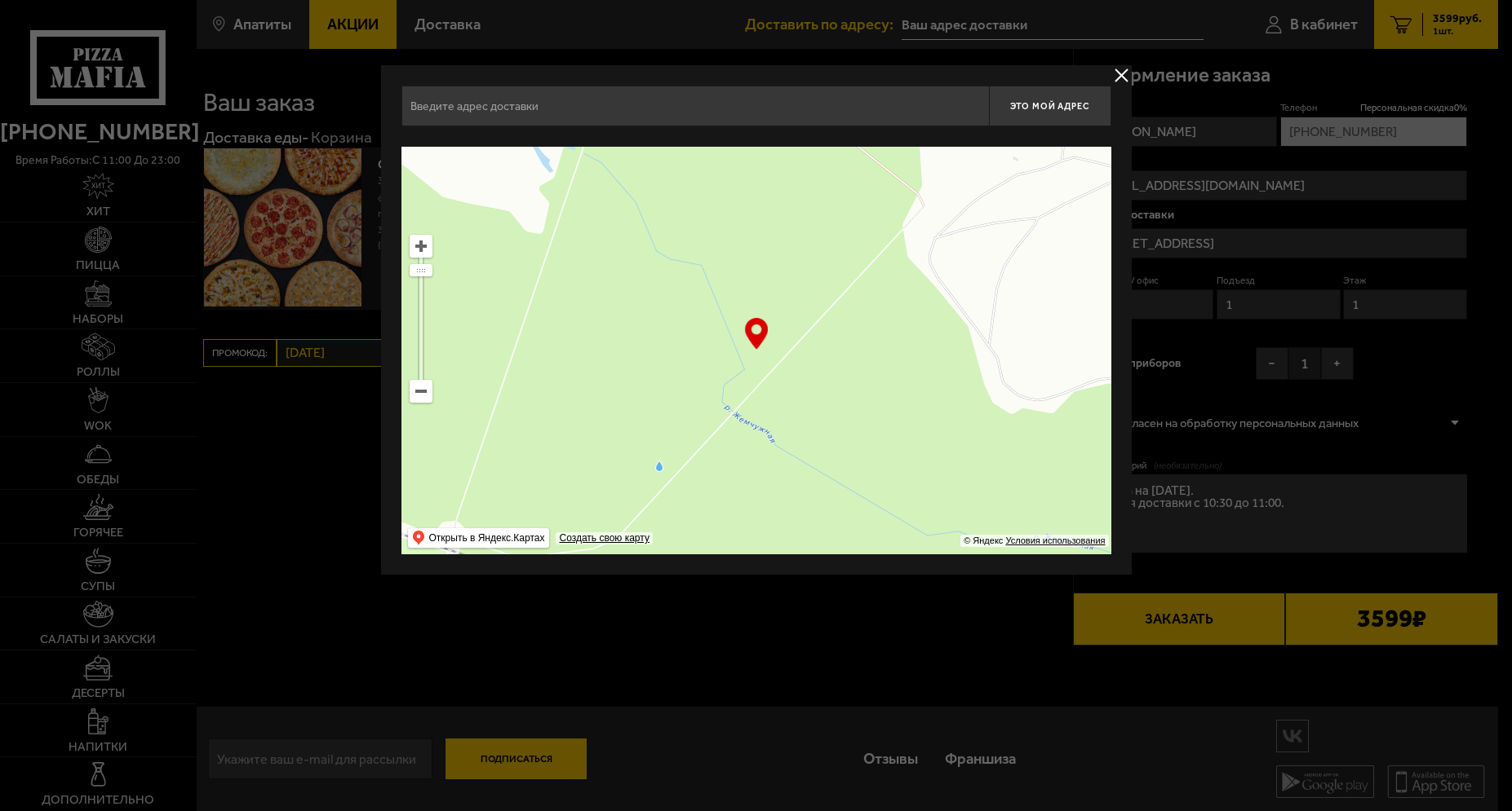
click at [509, 107] on input "text" at bounding box center [695, 106] width 587 height 41
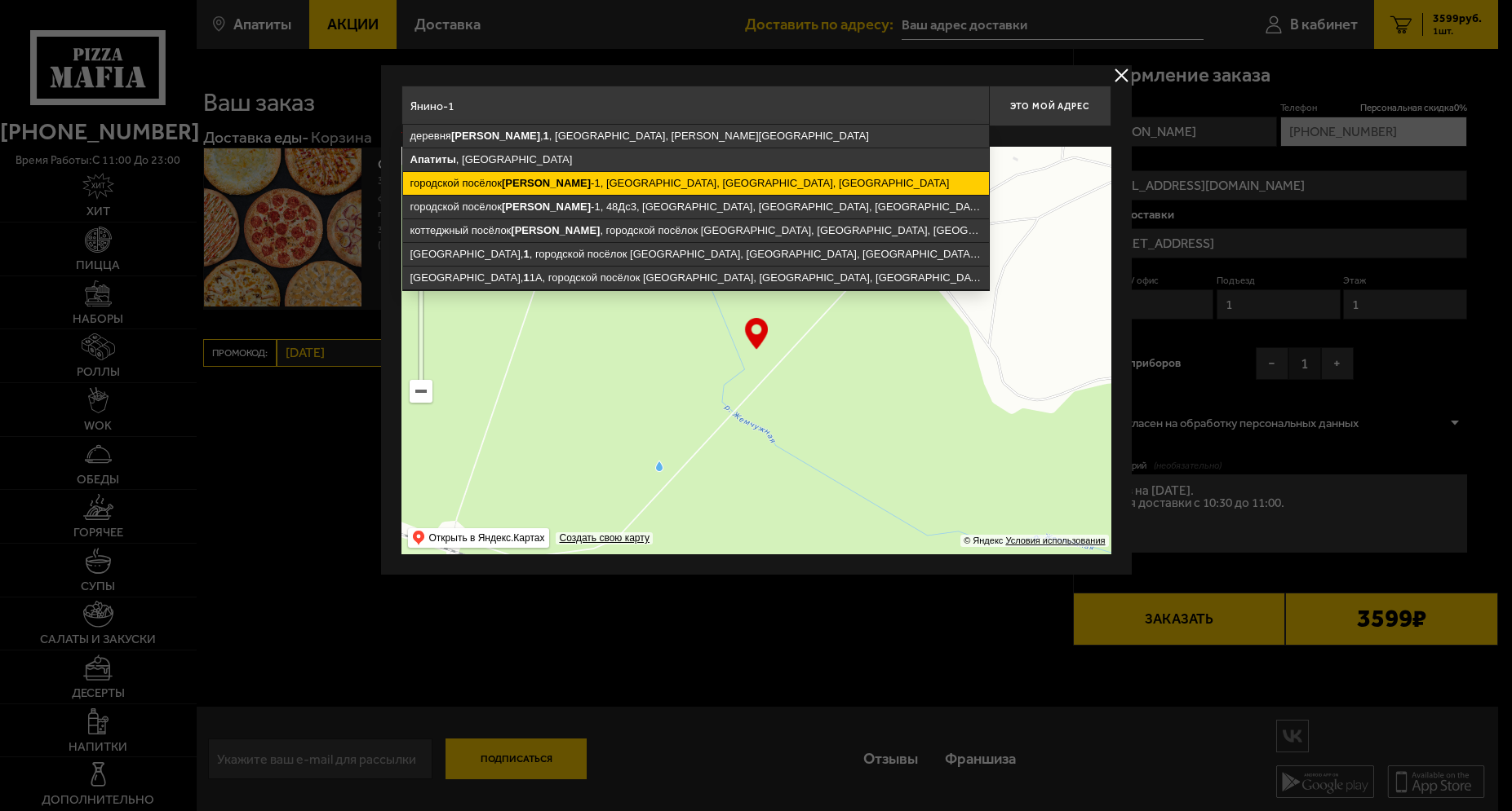
click at [649, 178] on ymaps "городской посёлок [GEOGRAPHIC_DATA], [GEOGRAPHIC_DATA], [GEOGRAPHIC_DATA], [GEO…" at bounding box center [695, 183] width 586 height 23
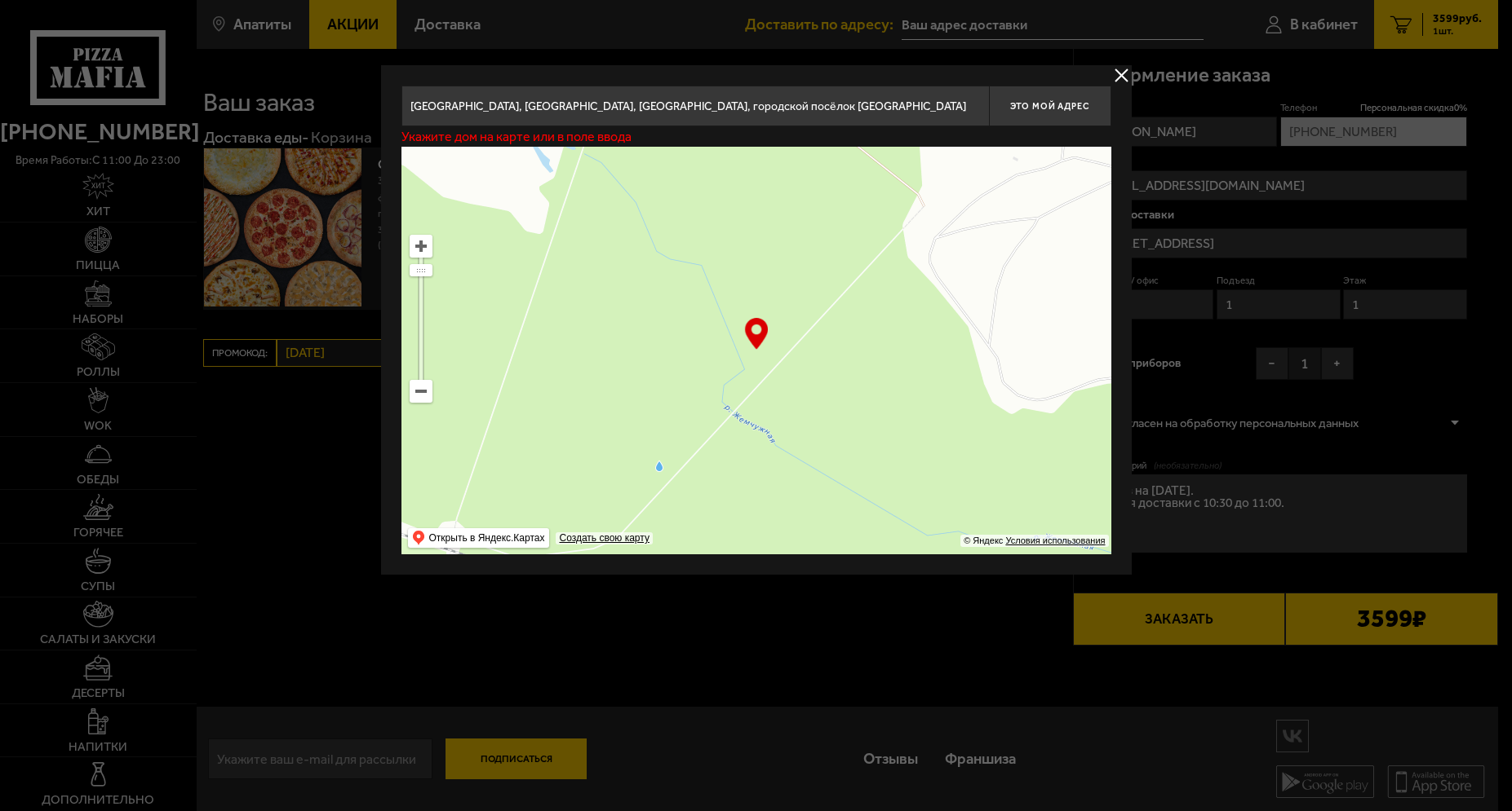
click at [895, 106] on input "[GEOGRAPHIC_DATA], [GEOGRAPHIC_DATA], [GEOGRAPHIC_DATA], городской посёлок [GEO…" at bounding box center [695, 106] width 587 height 41
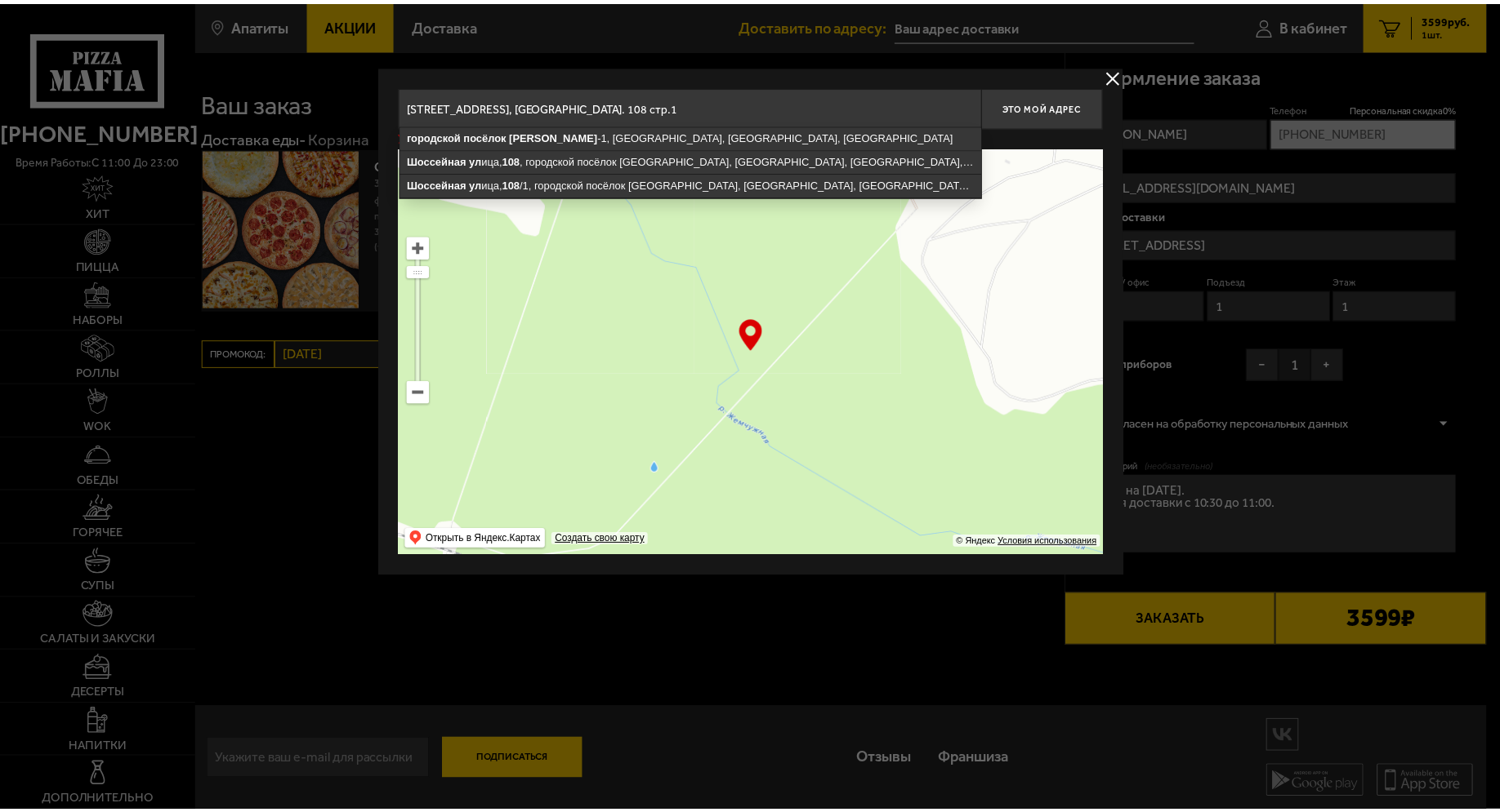
scroll to position [0, 117]
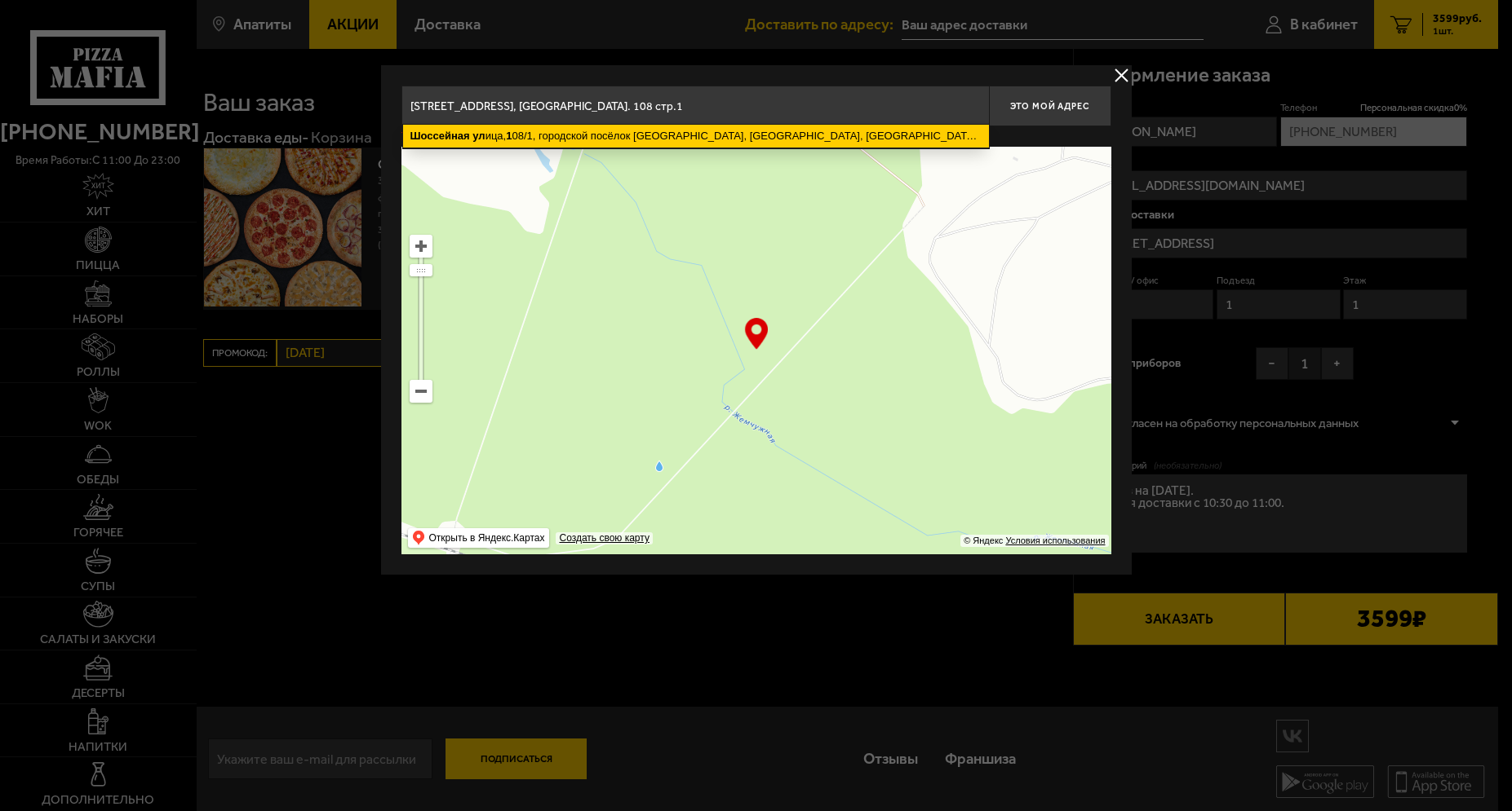
click at [699, 142] on ymaps "[GEOGRAPHIC_DATA], 1 08/1, городской посёлок [GEOGRAPHIC_DATA], [GEOGRAPHIC_DAT…" at bounding box center [695, 136] width 586 height 23
type input "[STREET_ADDRESS]"
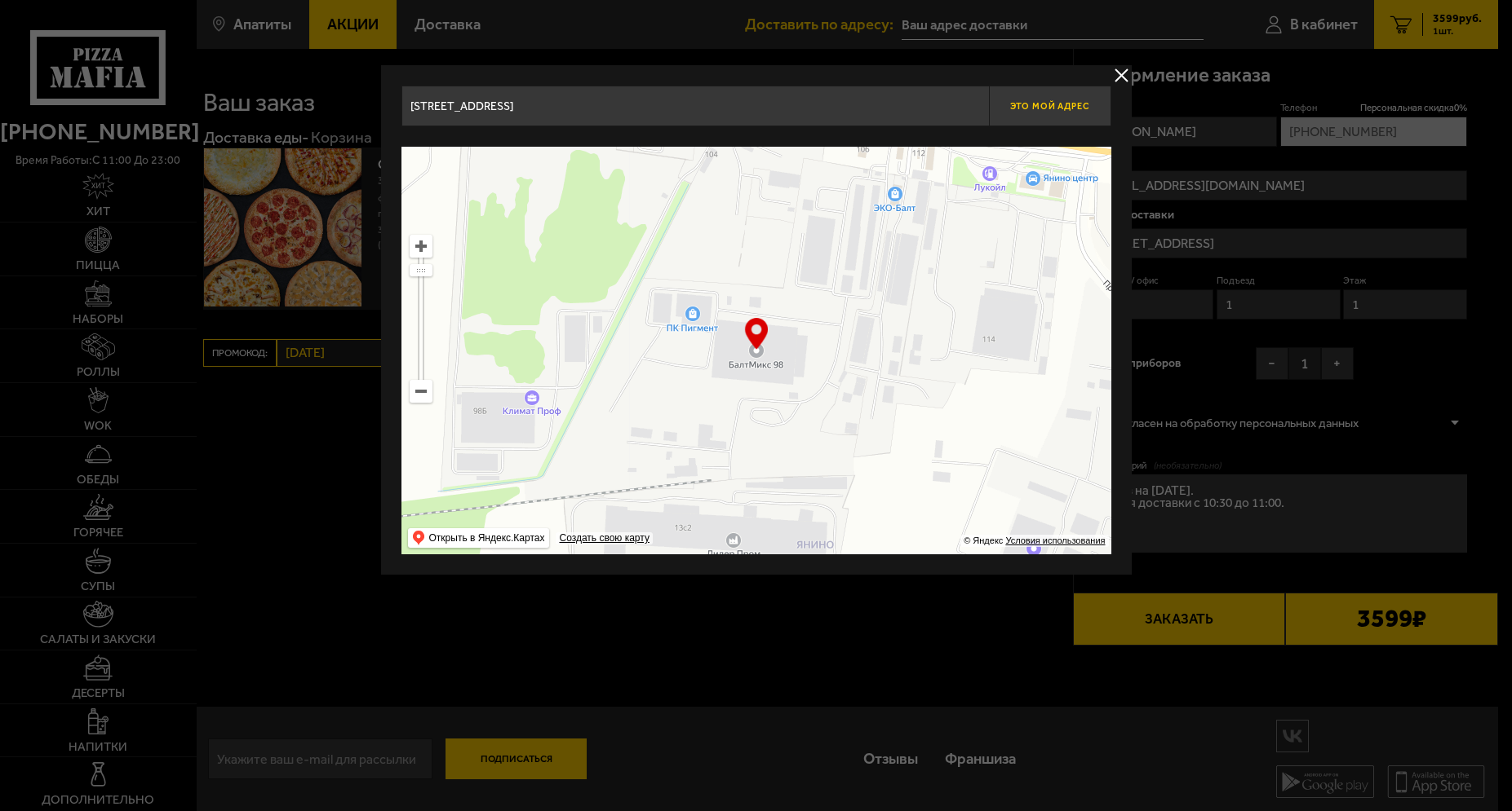
click at [1060, 109] on span "Это мой адрес" at bounding box center [1048, 106] width 78 height 10
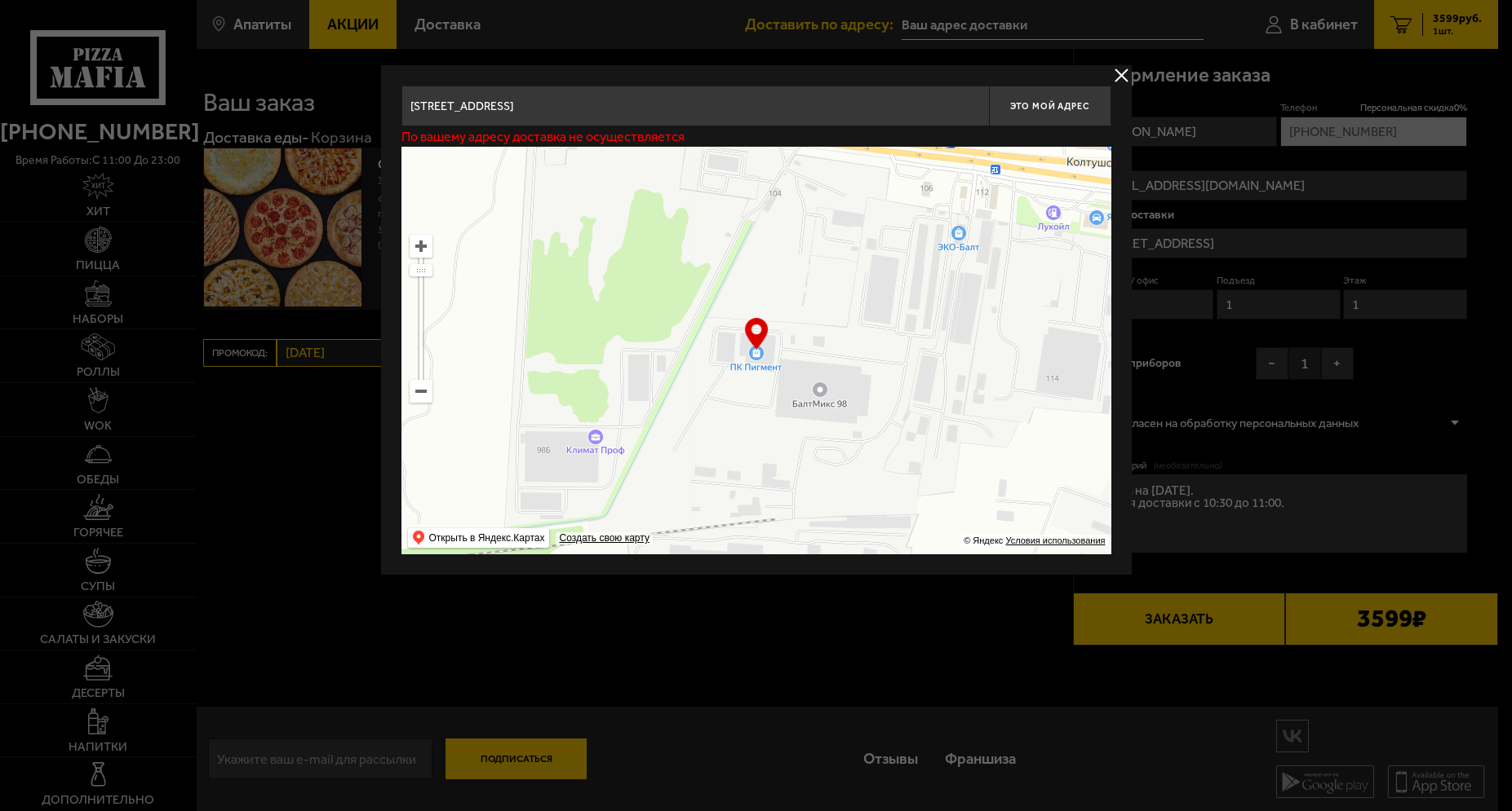
drag, startPoint x: 788, startPoint y: 383, endPoint x: 852, endPoint y: 421, distance: 74.4
click at [852, 421] on ymaps at bounding box center [756, 350] width 710 height 408
click at [1025, 96] on button "Это мой адрес" at bounding box center [1050, 106] width 123 height 41
click at [1120, 71] on button "delivery type" at bounding box center [1121, 76] width 21 height 21
